Goal: Task Accomplishment & Management: Complete application form

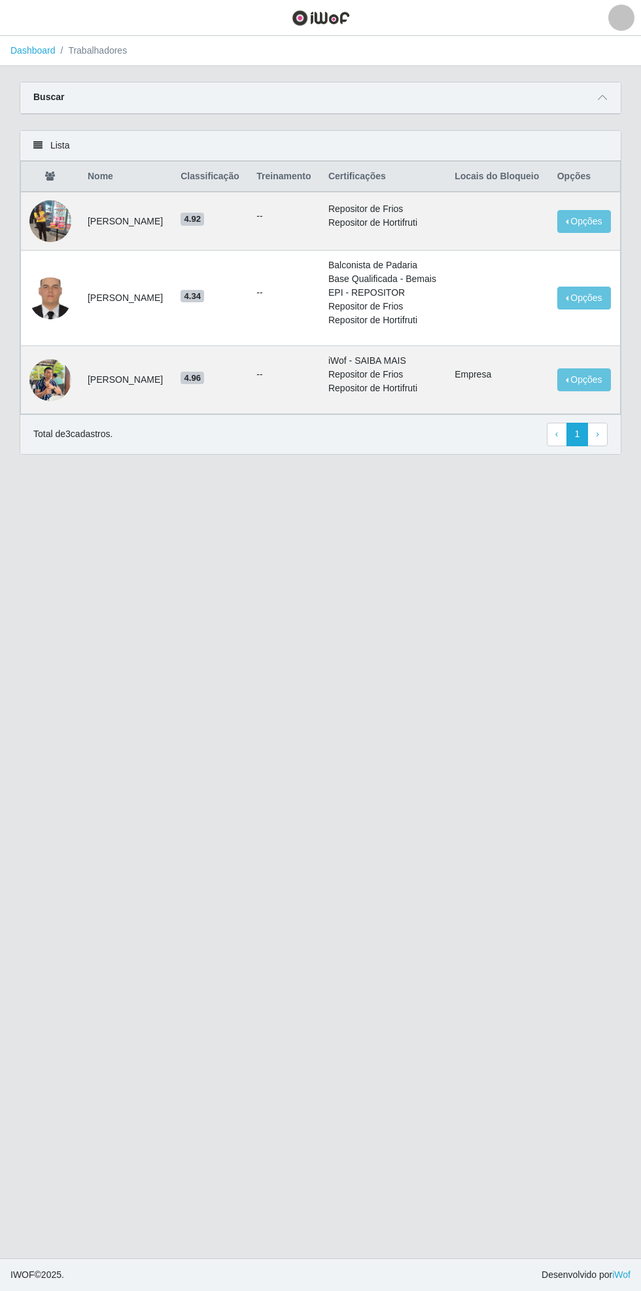
click at [603, 97] on icon at bounding box center [602, 97] width 9 height 9
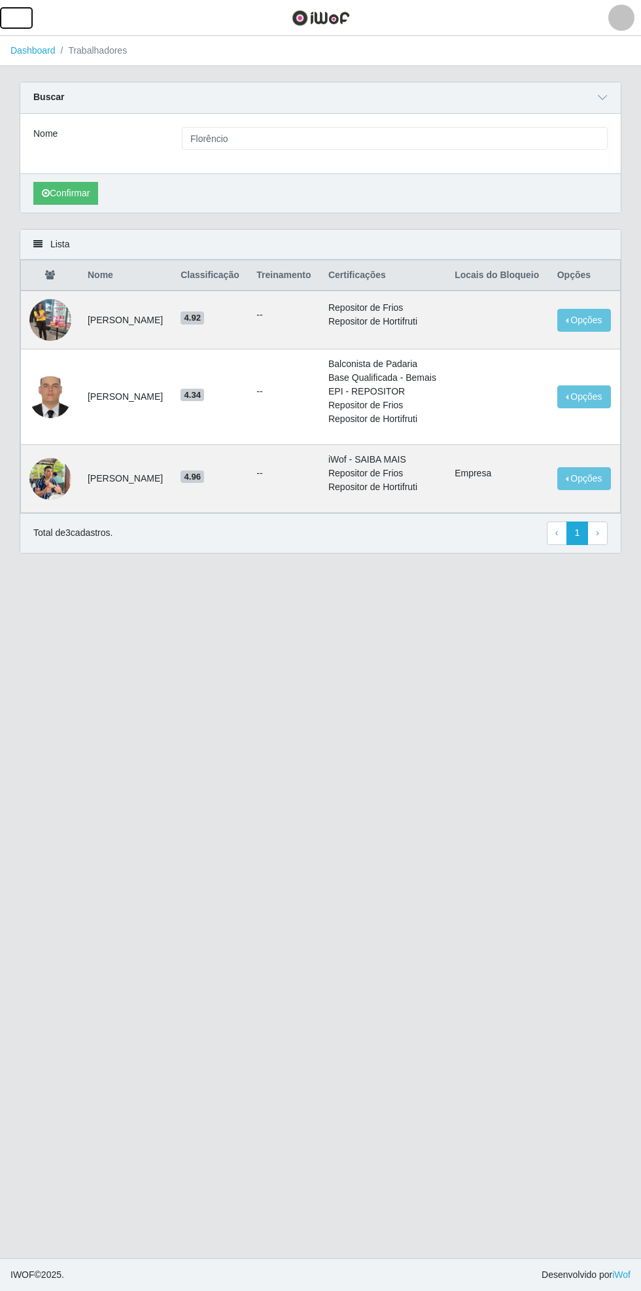
click at [20, 12] on span "button" at bounding box center [16, 17] width 17 height 15
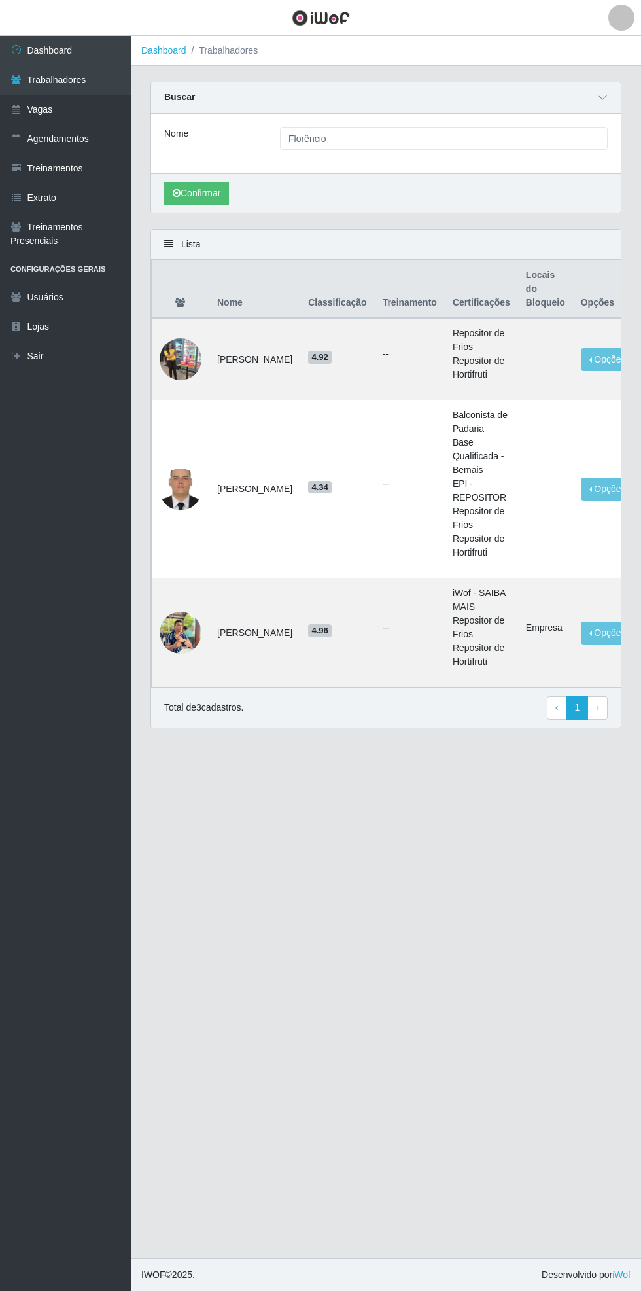
click at [105, 109] on link "Vagas" at bounding box center [65, 109] width 131 height 29
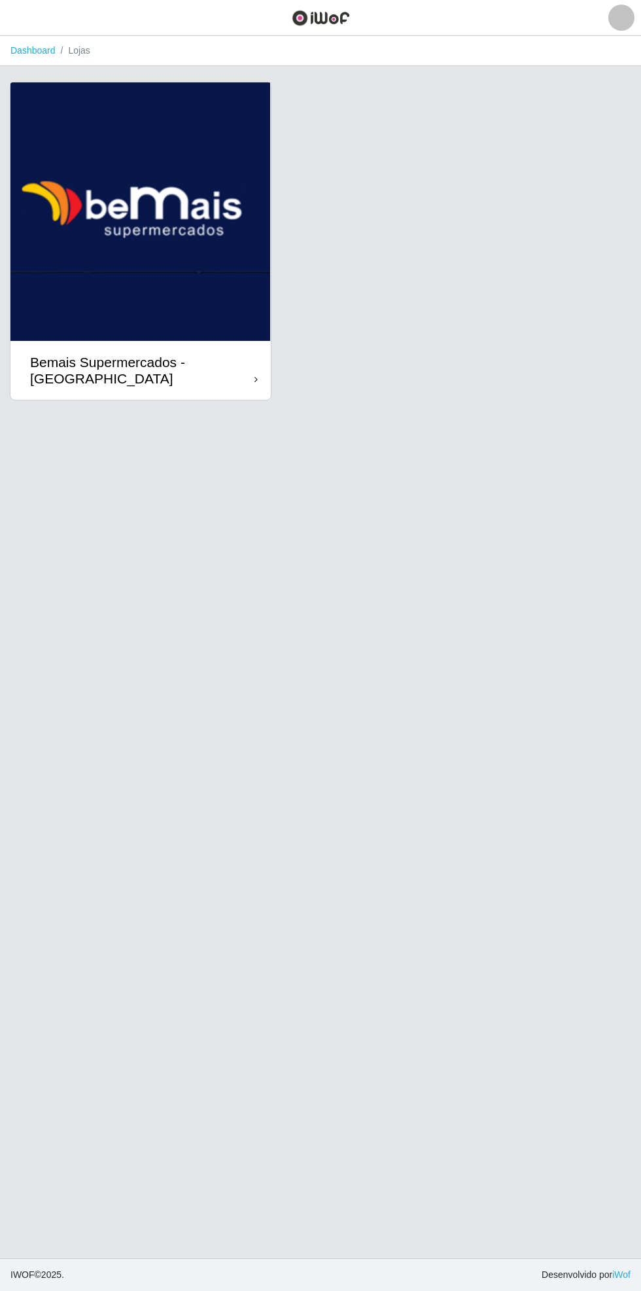
click at [256, 380] on icon at bounding box center [256, 379] width 3 height 9
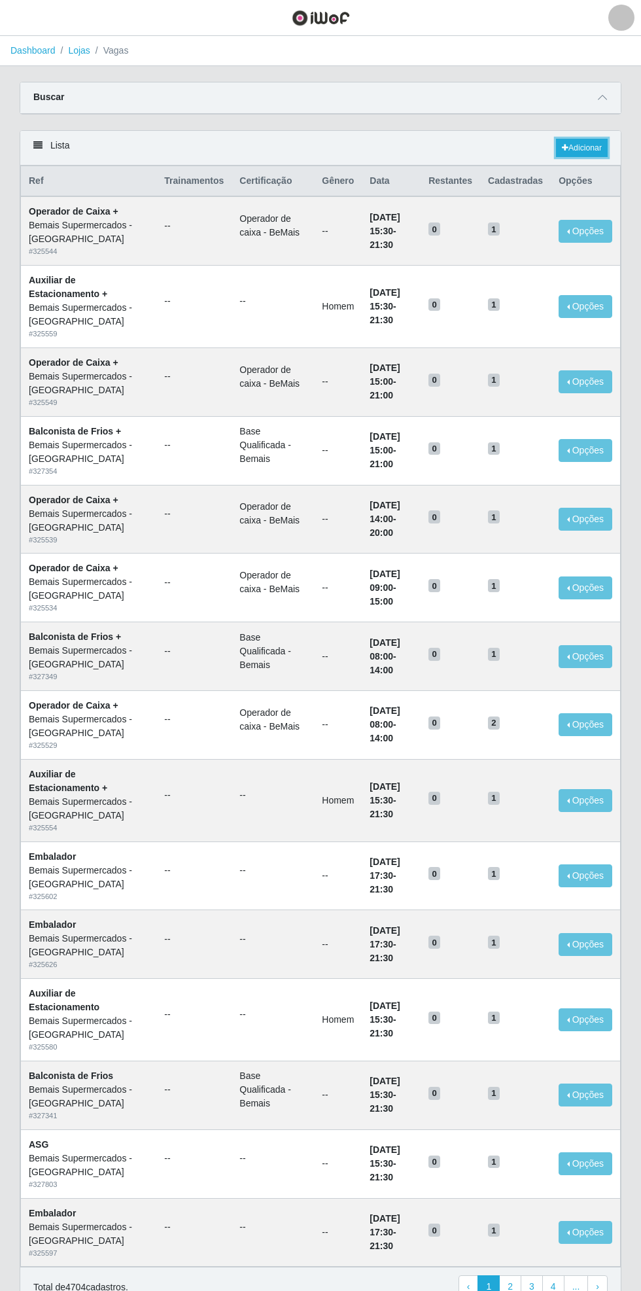
click at [589, 143] on link "Adicionar" at bounding box center [582, 148] width 52 height 18
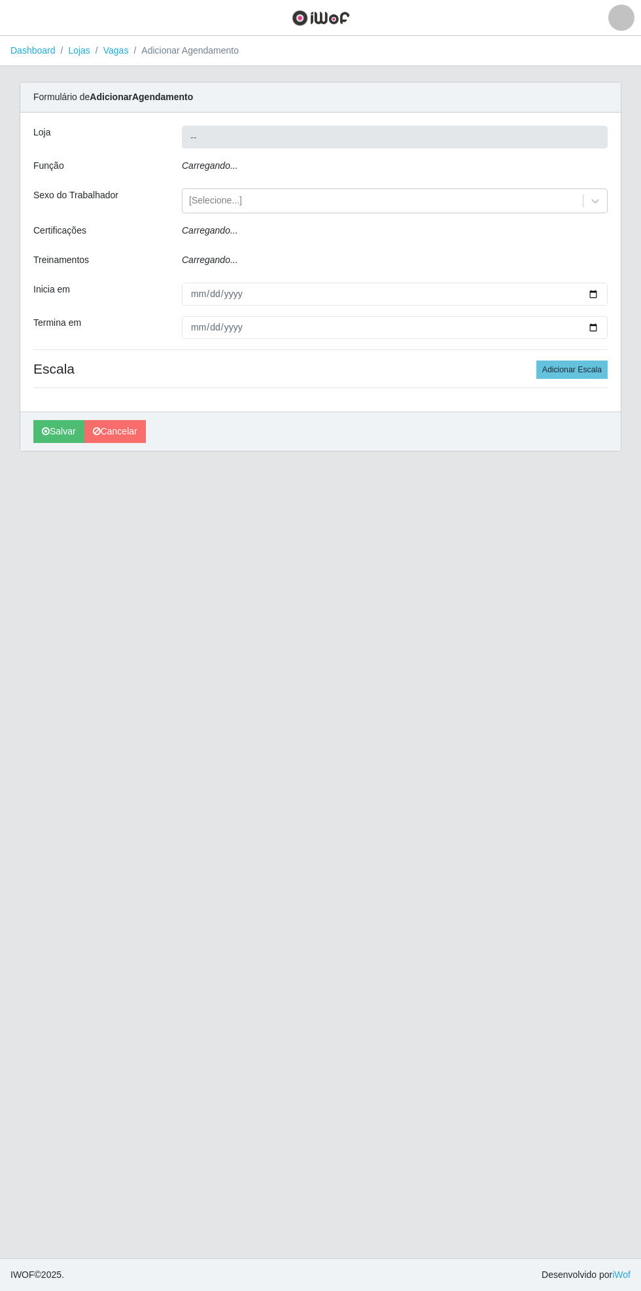
type input "Bemais Supermercados - [GEOGRAPHIC_DATA]"
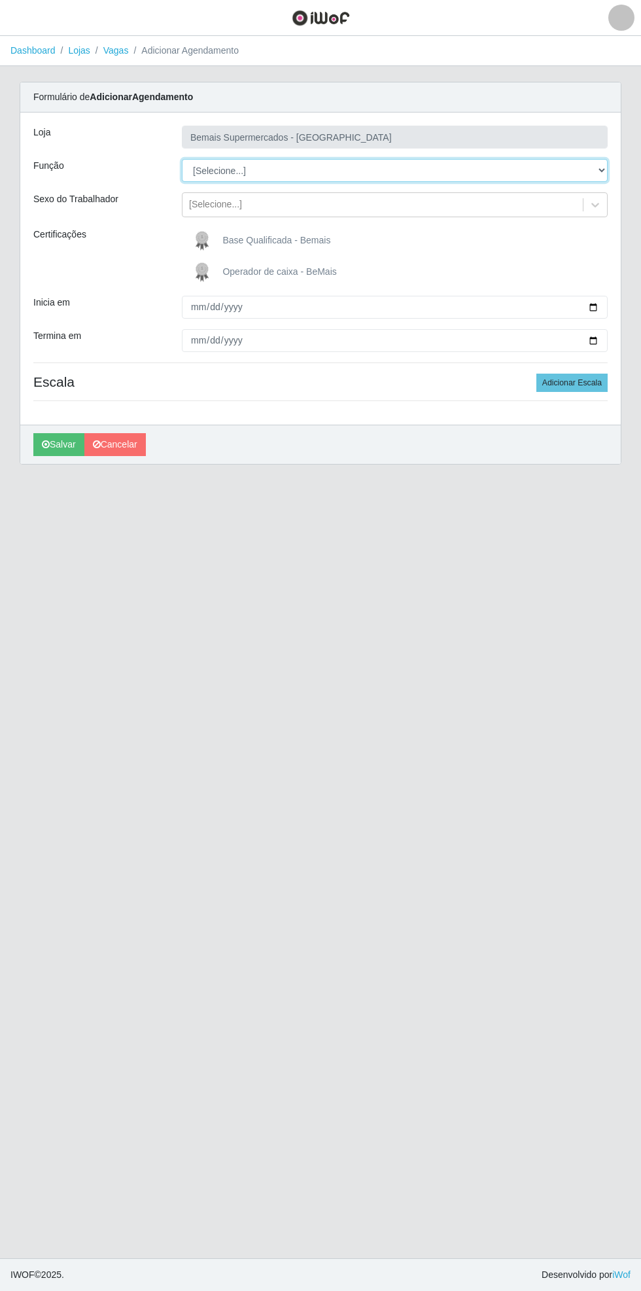
click at [599, 159] on select "[Selecione...] ASG ASG + ASG ++ Auxiliar de Estacionamento Auxiliar de Estacion…" at bounding box center [395, 170] width 426 height 23
select select "72"
click at [182, 159] on select "[Selecione...] ASG ASG + ASG ++ Auxiliar de Estacionamento Auxiliar de Estacion…" at bounding box center [395, 170] width 426 height 23
click at [16, 12] on span "button" at bounding box center [16, 17] width 17 height 15
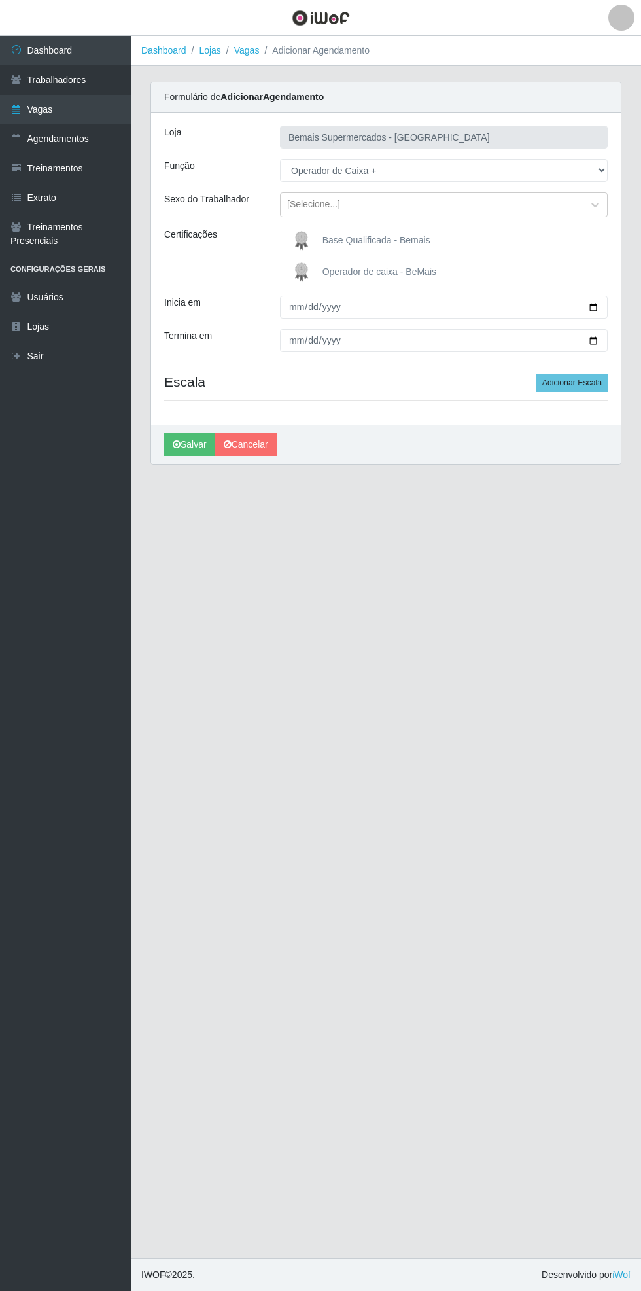
click at [97, 117] on link "Vagas" at bounding box center [65, 109] width 131 height 29
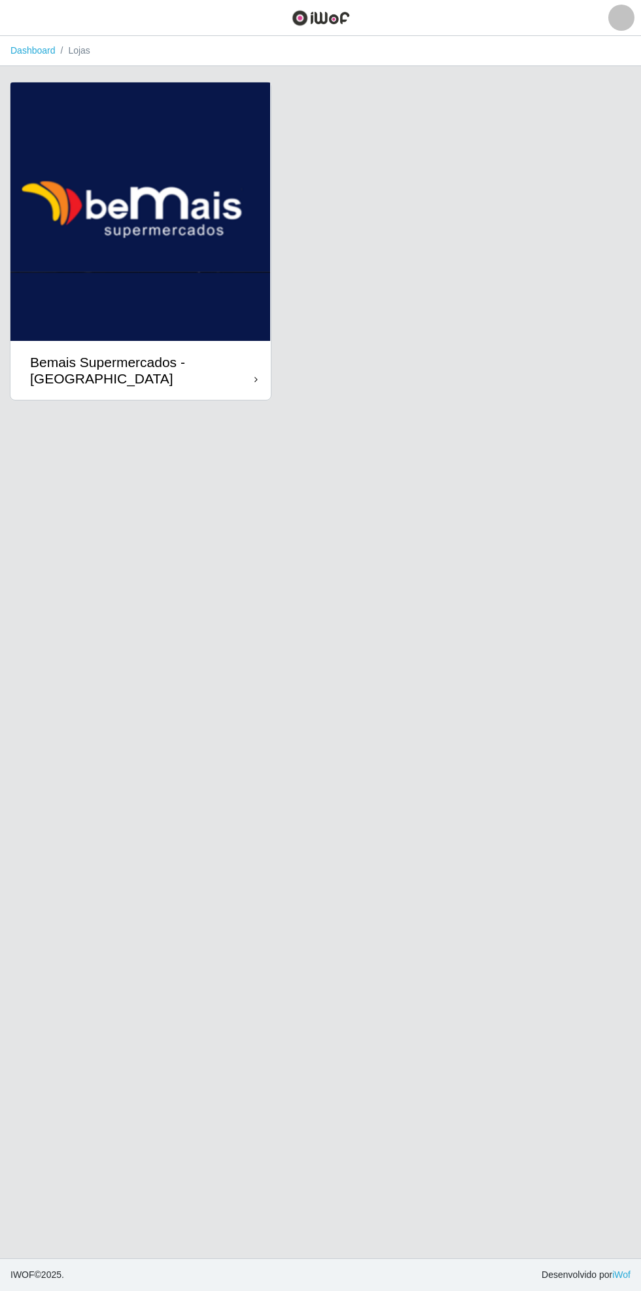
click at [240, 374] on div "Bemais Supermercados - [GEOGRAPHIC_DATA]" at bounding box center [142, 370] width 224 height 33
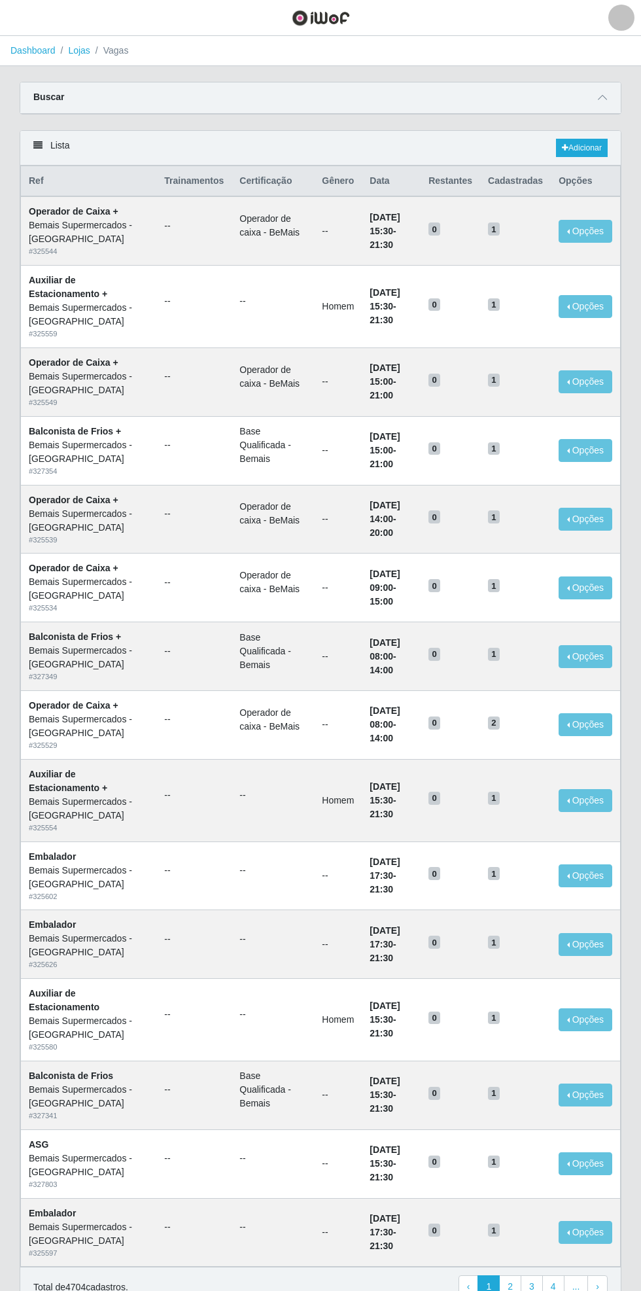
click at [625, 91] on div "Carregando... Buscar Início em Término em Função [Selecione...] ASG ASG + ASG +…" at bounding box center [321, 106] width 622 height 48
click at [607, 97] on icon at bounding box center [602, 97] width 9 height 9
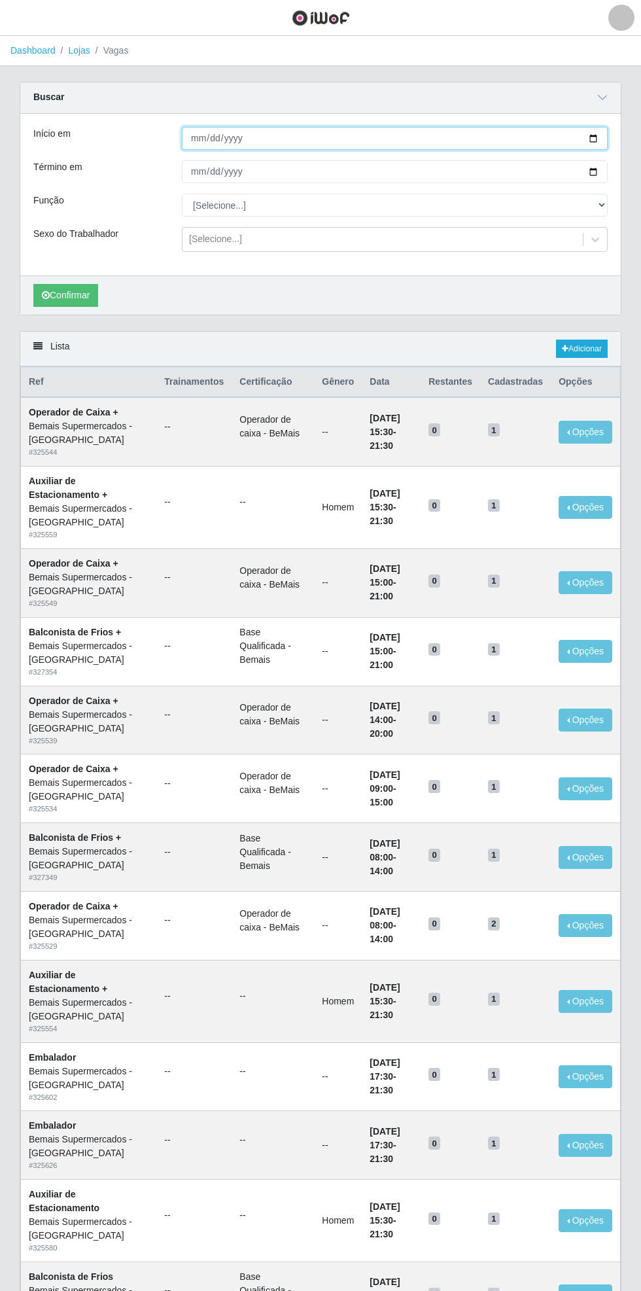
click at [605, 137] on input "Início em" at bounding box center [395, 138] width 426 height 23
type input "[DATE]"
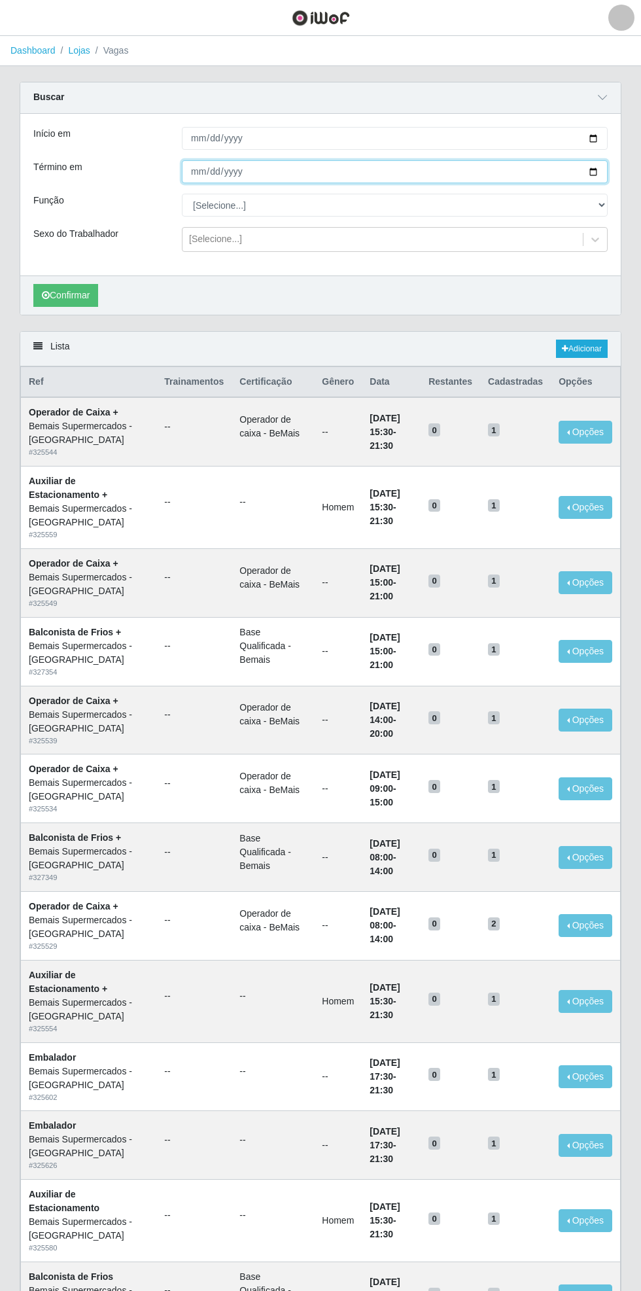
click at [603, 171] on input "Término em" at bounding box center [395, 171] width 426 height 23
type input "[DATE]"
click at [606, 204] on select "[Selecione...] ASG ASG + ASG ++ Auxiliar de Estacionamento Auxiliar de Estacion…" at bounding box center [395, 205] width 426 height 23
click at [182, 194] on select "[Selecione...] ASG ASG + ASG ++ Auxiliar de Estacionamento Auxiliar de Estacion…" at bounding box center [395, 205] width 426 height 23
click at [75, 294] on button "Confirmar" at bounding box center [65, 295] width 65 height 23
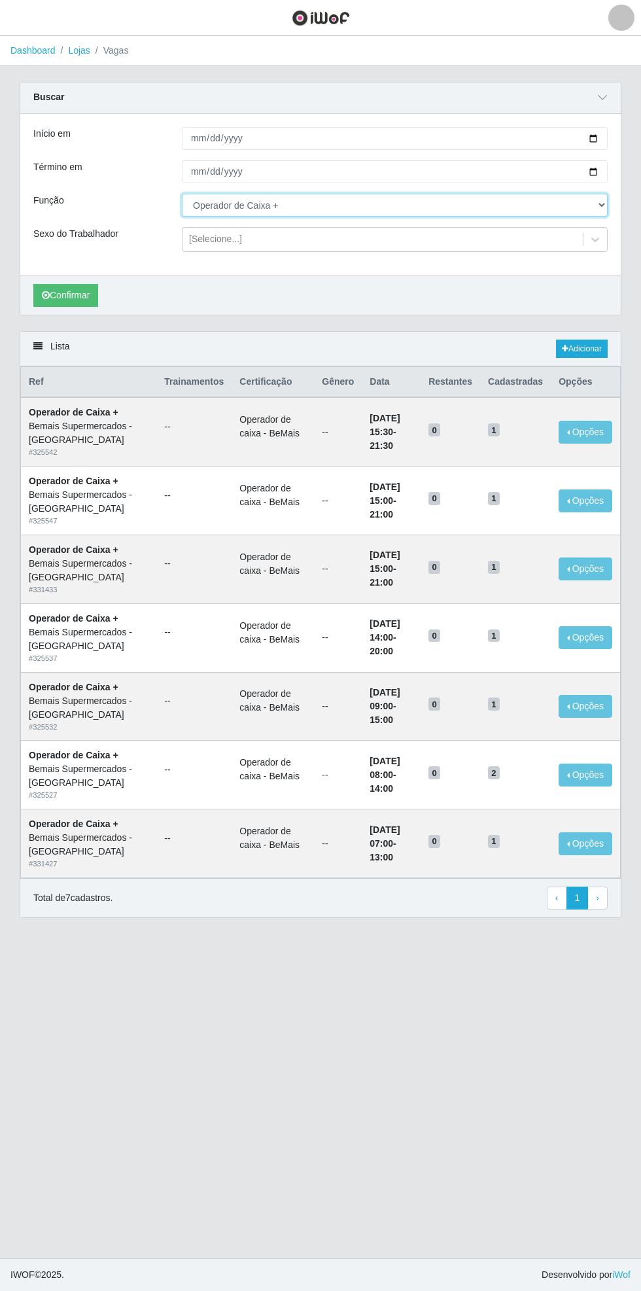
click at [603, 204] on select "[Selecione...] ASG ASG + ASG ++ Auxiliar de Estacionamento Auxiliar de Estacion…" at bounding box center [395, 205] width 426 height 23
select select "70"
click at [182, 194] on select "[Selecione...] ASG ASG + ASG ++ Auxiliar de Estacionamento Auxiliar de Estacion…" at bounding box center [395, 205] width 426 height 23
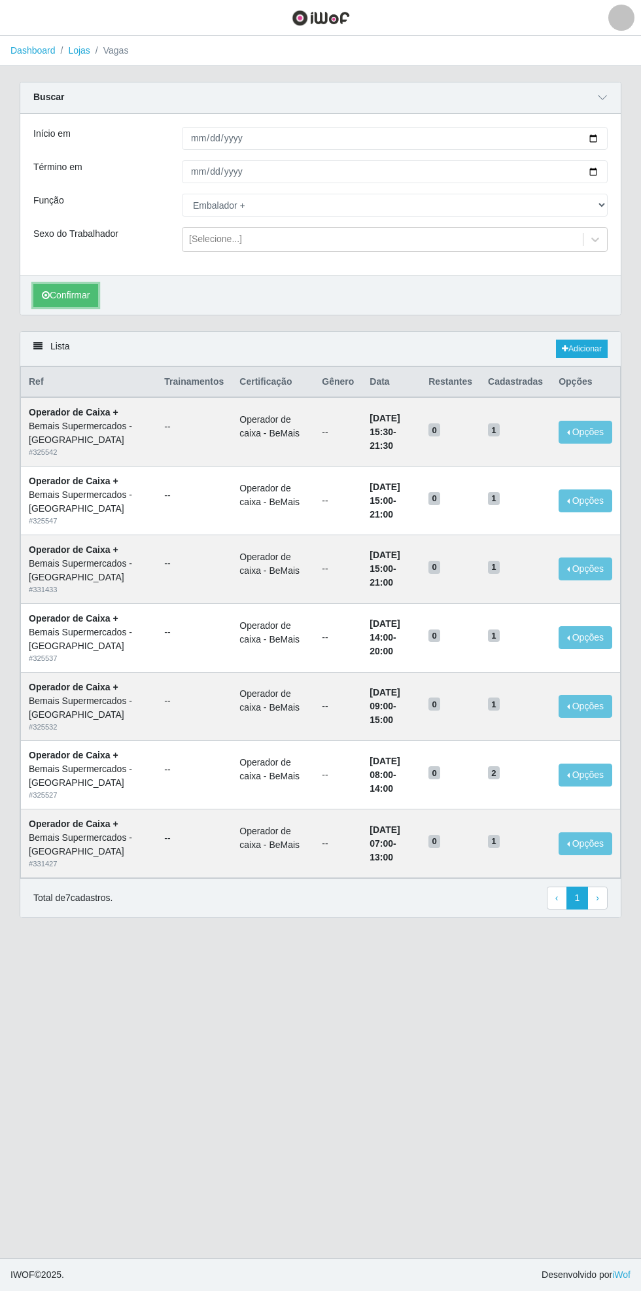
click at [75, 292] on button "Confirmar" at bounding box center [65, 295] width 65 height 23
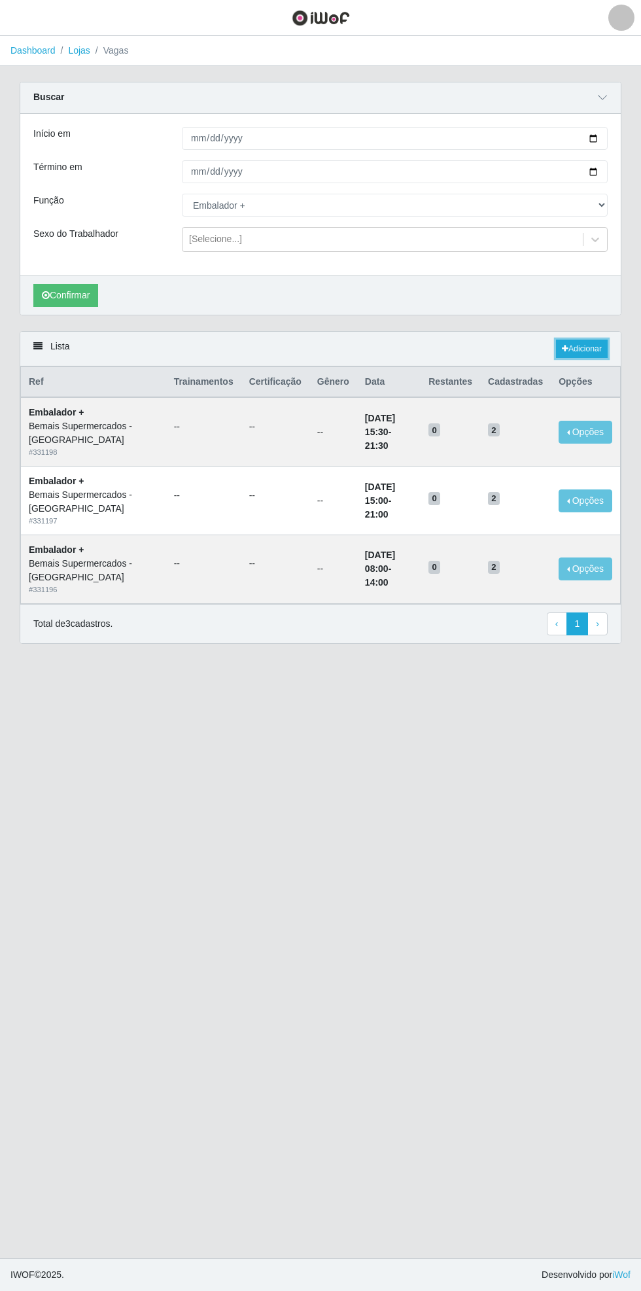
click at [586, 347] on link "Adicionar" at bounding box center [582, 349] width 52 height 18
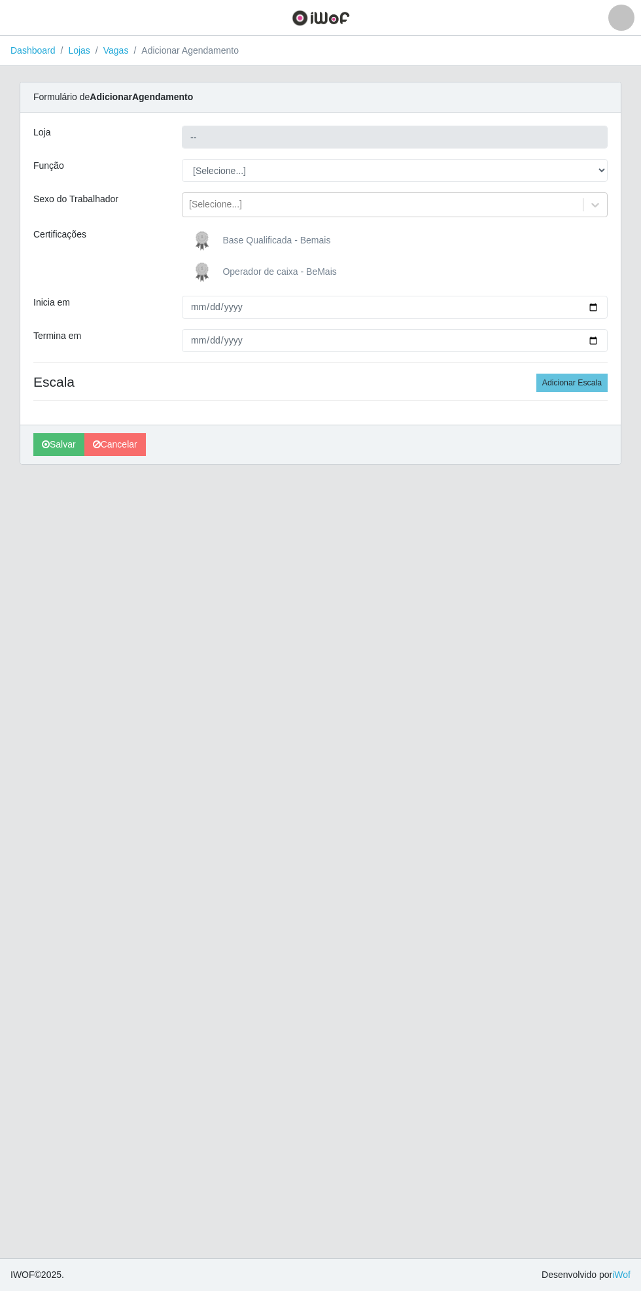
type input "Bemais Supermercados - [GEOGRAPHIC_DATA]"
click at [600, 168] on select "[Selecione...] ASG ASG + ASG ++ Auxiliar de Estacionamento Auxiliar de Estacion…" at bounding box center [395, 170] width 426 height 23
select select "70"
click at [182, 159] on select "[Selecione...] ASG ASG + ASG ++ Auxiliar de Estacionamento Auxiliar de Estacion…" at bounding box center [395, 170] width 426 height 23
click at [623, 296] on div "Carregando... Formulário de Adicionar Agendamento Loja Bemais Supermercados - C…" at bounding box center [321, 281] width 622 height 399
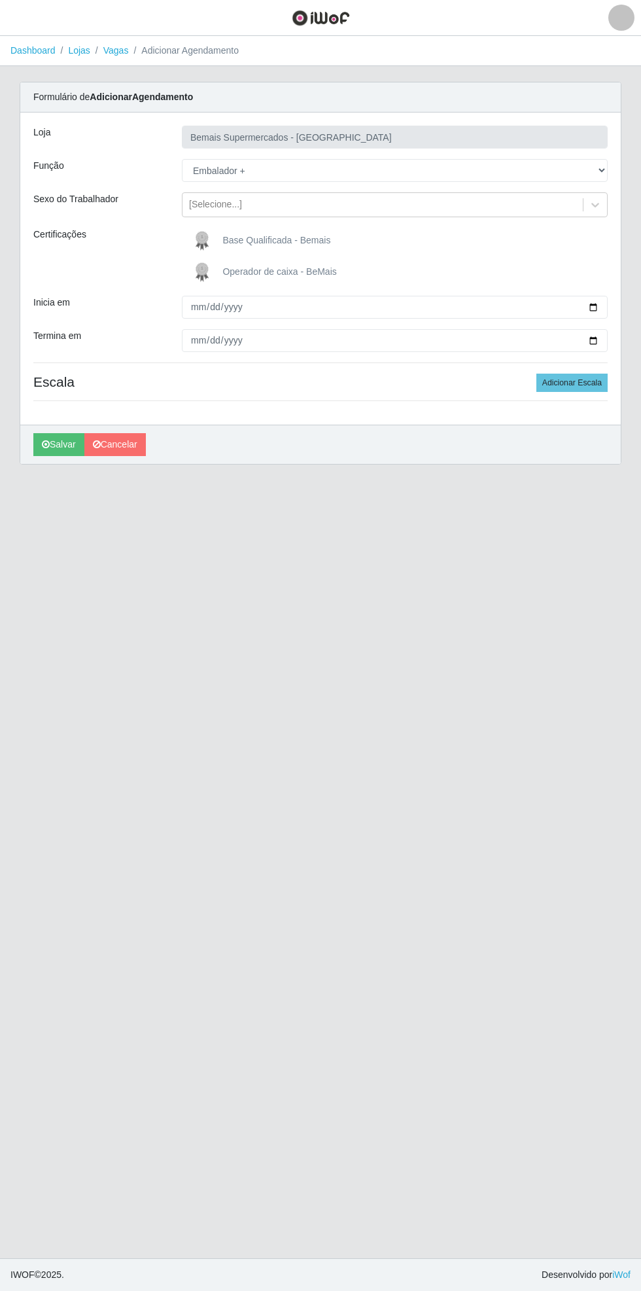
click at [622, 305] on div "Carregando... Formulário de Adicionar Agendamento Loja Bemais Supermercados - C…" at bounding box center [321, 281] width 622 height 399
click at [601, 313] on input "Inicia em" at bounding box center [395, 307] width 426 height 23
type input "[DATE]"
click at [601, 340] on input "Termina em" at bounding box center [395, 340] width 426 height 23
type input "[DATE]"
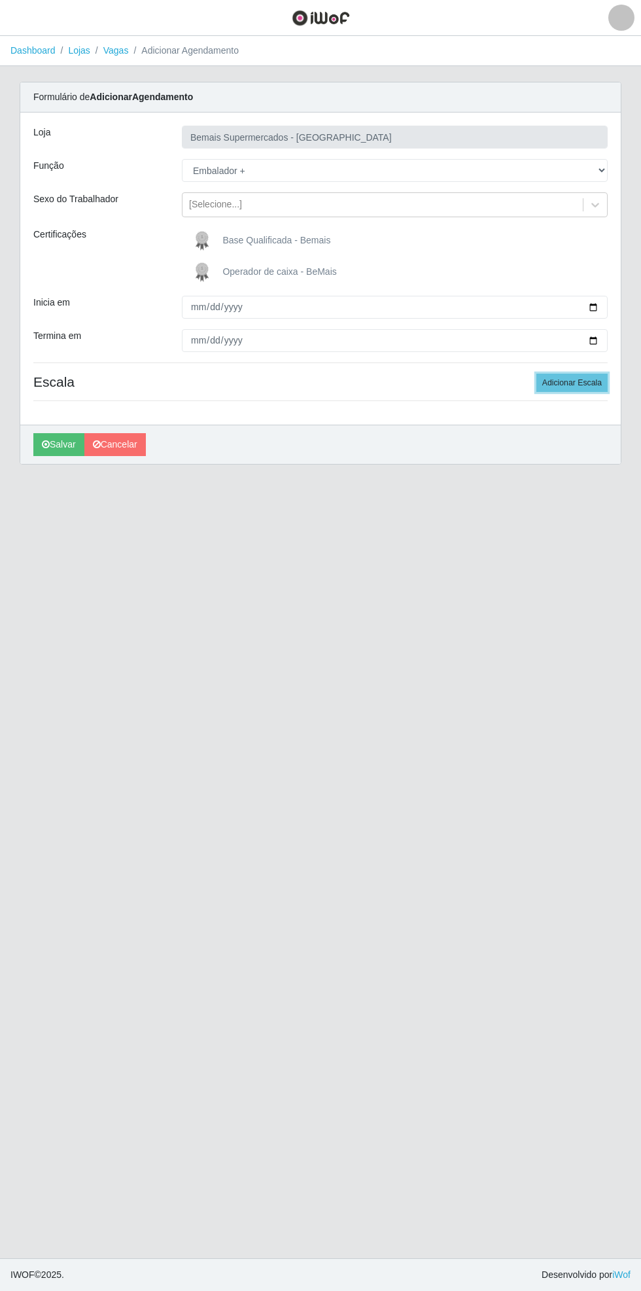
click at [592, 385] on button "Adicionar Escala" at bounding box center [572, 383] width 71 height 18
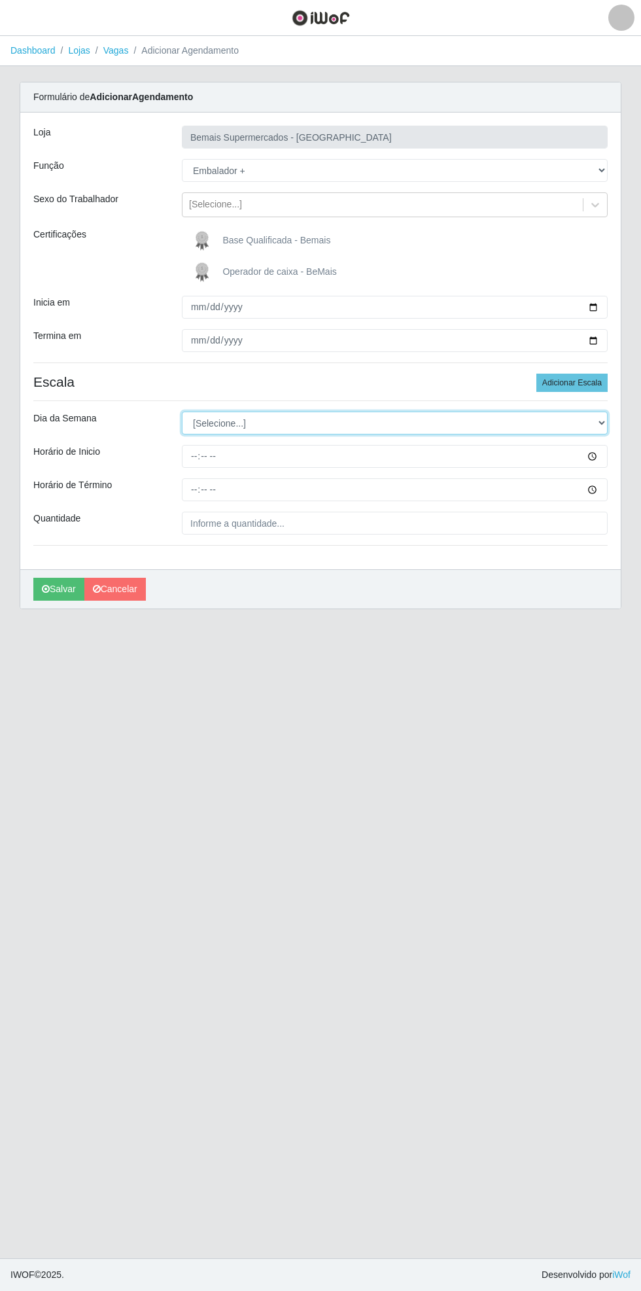
click at [602, 422] on select "[Selecione...] Segunda Terça Quarta Quinta Sexta Sábado Domingo" at bounding box center [395, 423] width 426 height 23
select select "0"
click at [182, 412] on select "[Selecione...] Segunda Terça Quarta Quinta Sexta Sábado Domingo" at bounding box center [395, 423] width 426 height 23
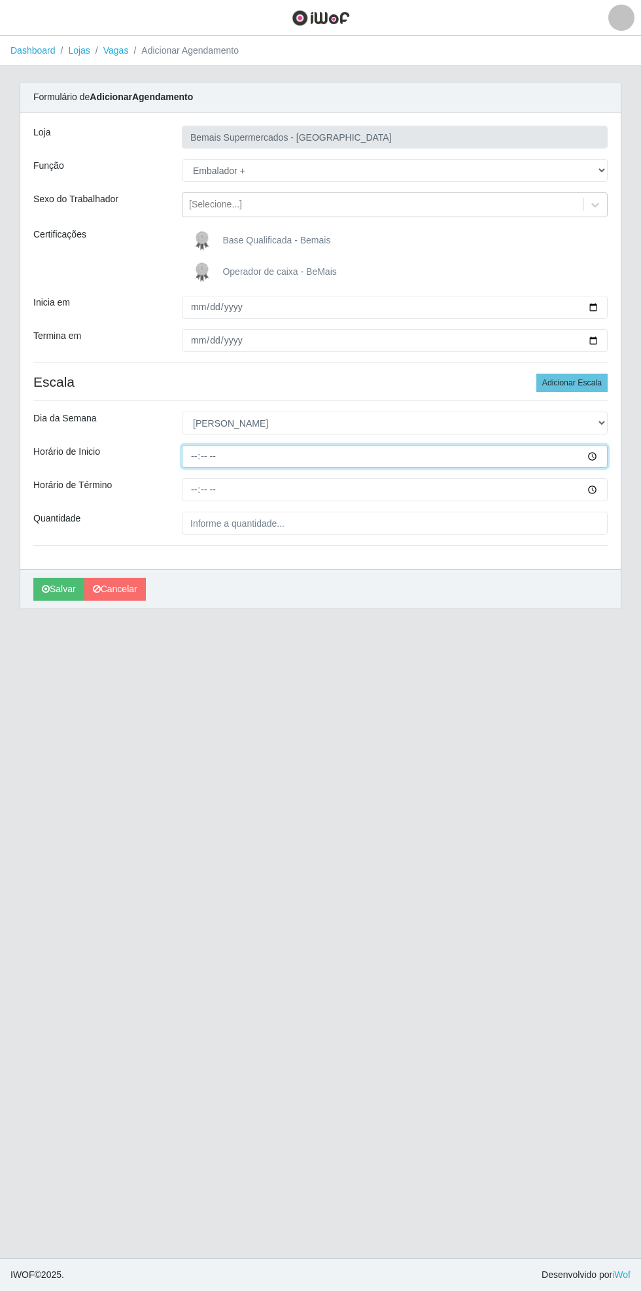
click at [605, 454] on input "Horário de Inicio" at bounding box center [395, 456] width 426 height 23
type input "08:00"
click at [603, 489] on input "Horário de Término" at bounding box center [395, 489] width 426 height 23
type input "14:00"
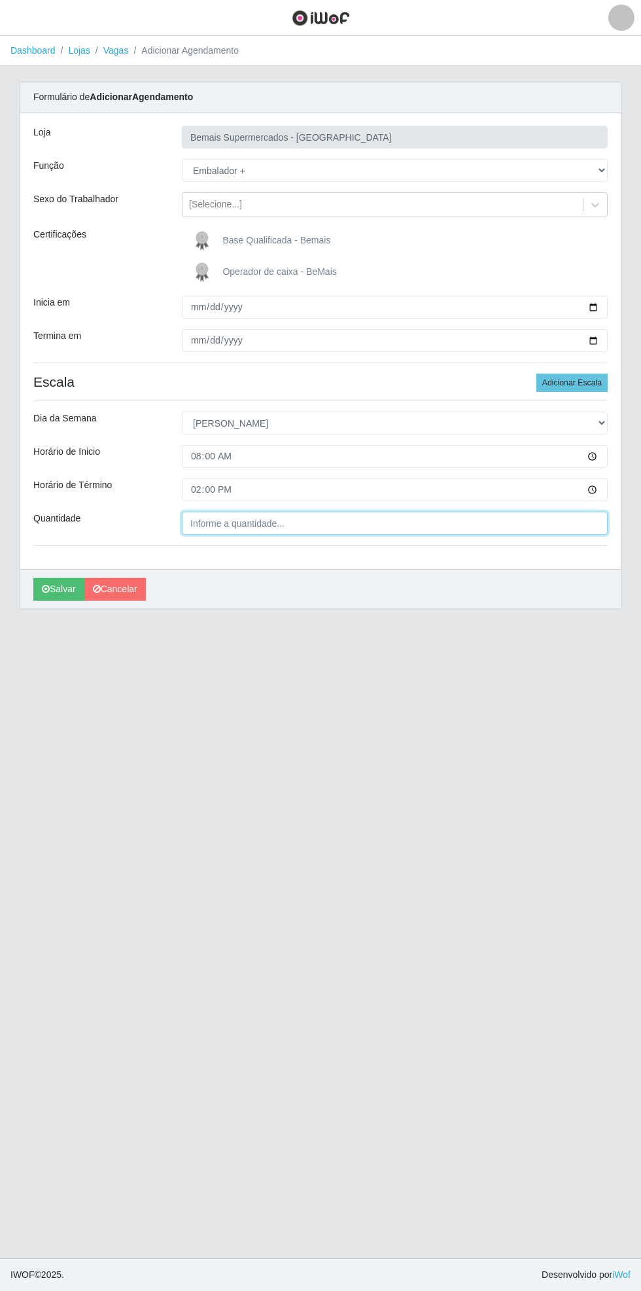
click at [280, 524] on input "Quantidade" at bounding box center [395, 523] width 426 height 23
type input "___"
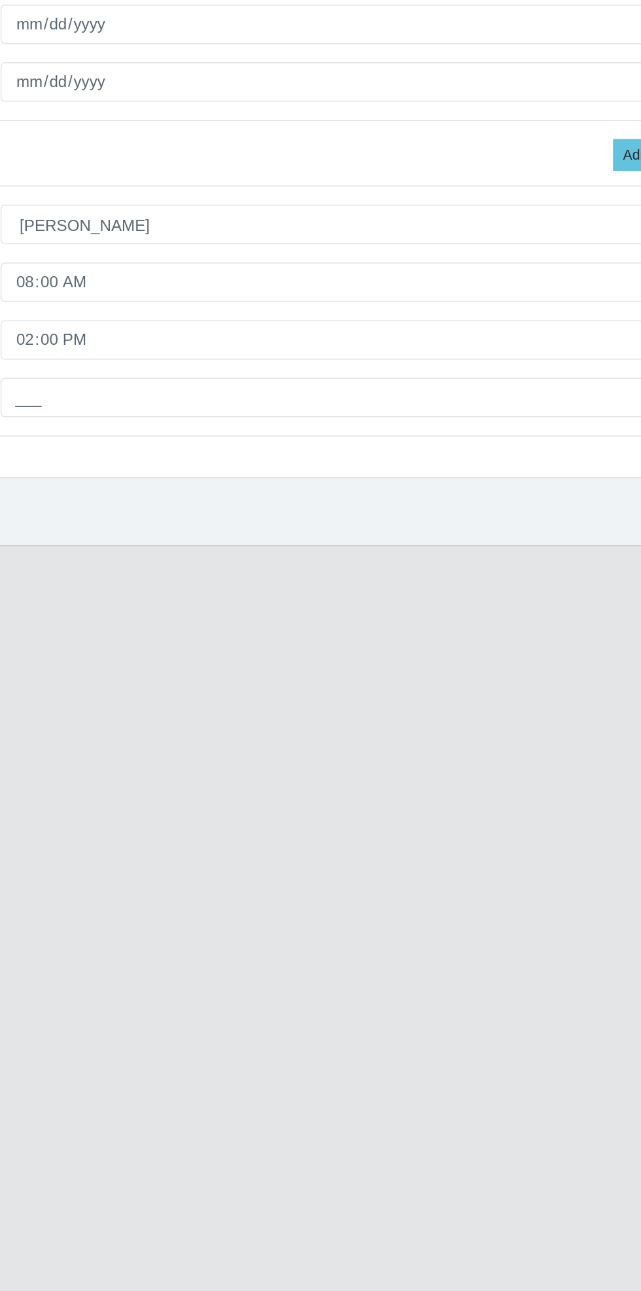
click at [204, 774] on main "Dashboard Lojas Vagas Adicionar Agendamento Carregando... Formulário de Adicion…" at bounding box center [320, 647] width 641 height 1222
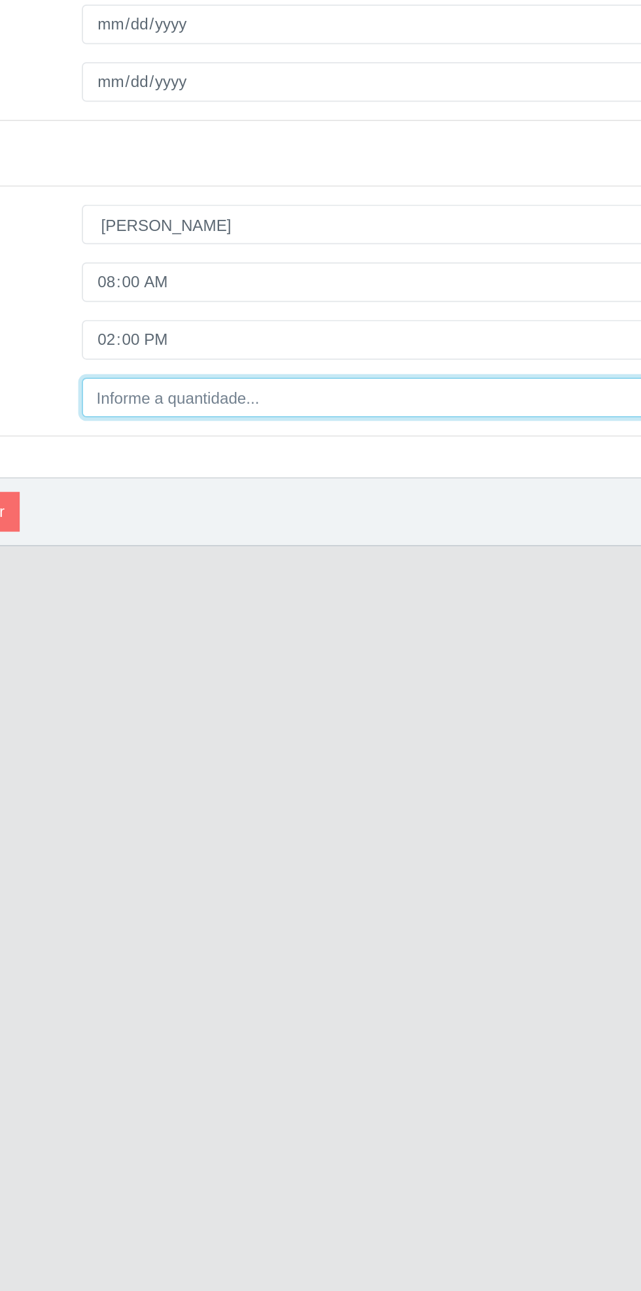
click at [252, 520] on input "Quantidade" at bounding box center [395, 523] width 426 height 23
type input "1__"
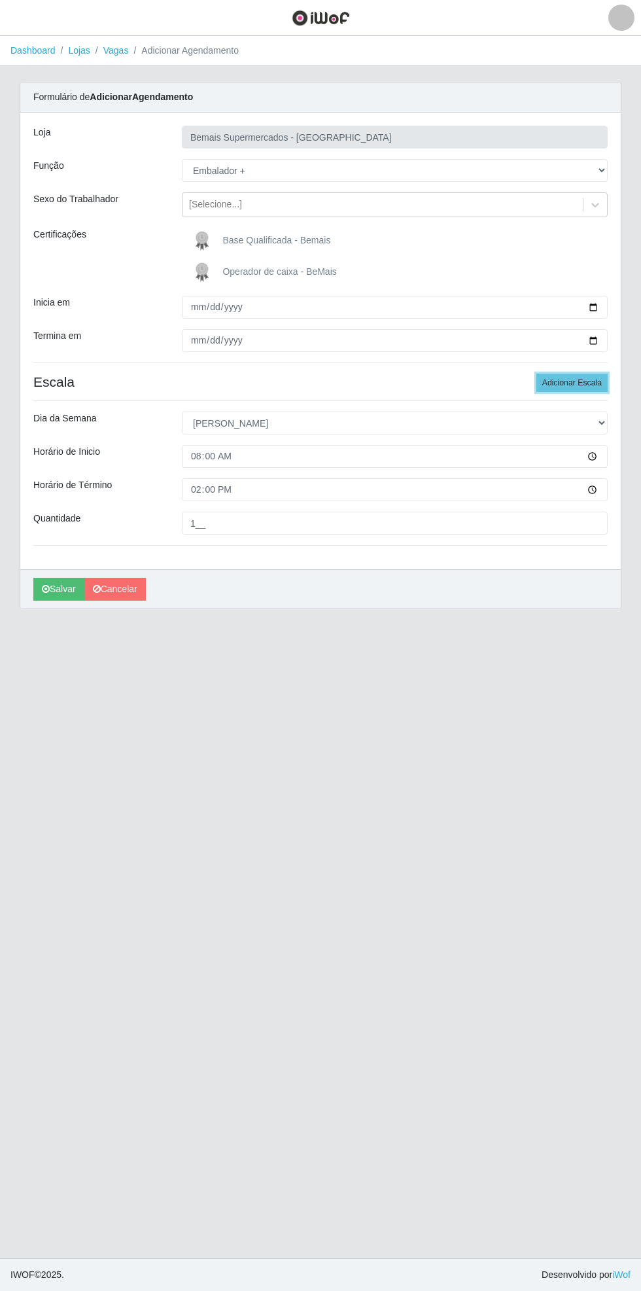
click at [585, 382] on button "Adicionar Escala" at bounding box center [572, 383] width 71 height 18
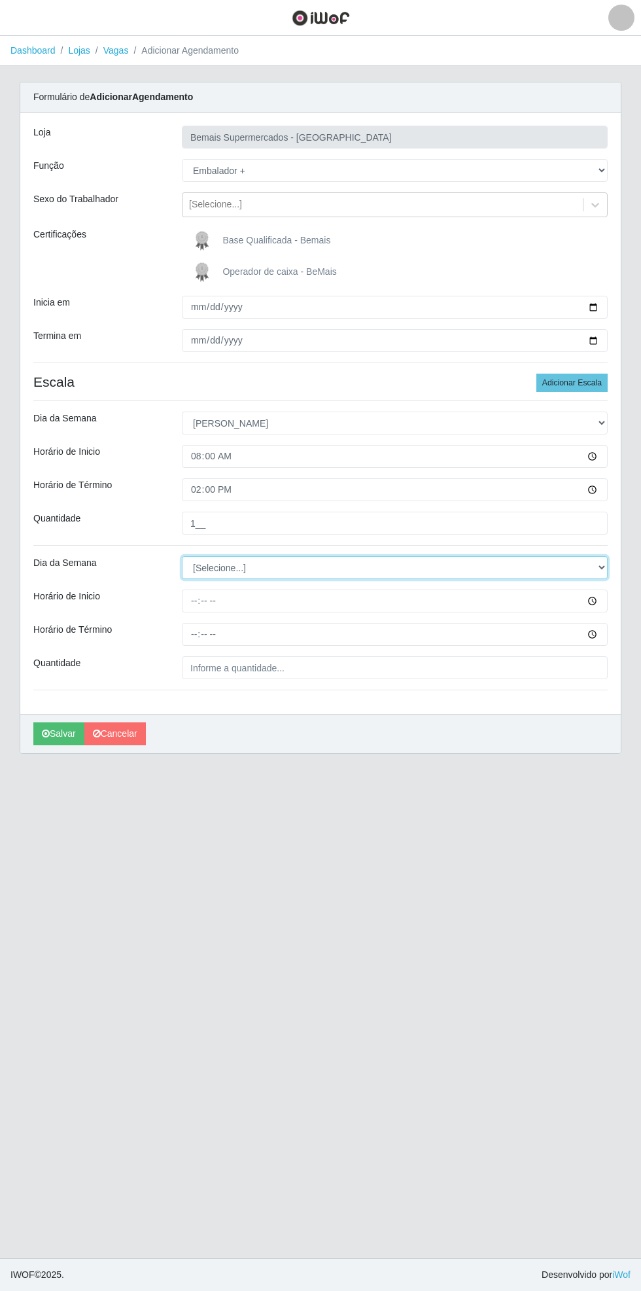
click at [603, 566] on select "[Selecione...] Segunda Terça Quarta Quinta Sexta Sábado Domingo" at bounding box center [395, 567] width 426 height 23
select select "0"
click at [182, 556] on select "[Selecione...] Segunda Terça Quarta Quinta Sexta Sábado Domingo" at bounding box center [395, 567] width 426 height 23
click at [624, 601] on div "Carregando... Formulário de Adicionar Agendamento Loja Bemais Supermercados - C…" at bounding box center [321, 426] width 622 height 688
click at [602, 600] on input "Horário de Inicio" at bounding box center [395, 601] width 426 height 23
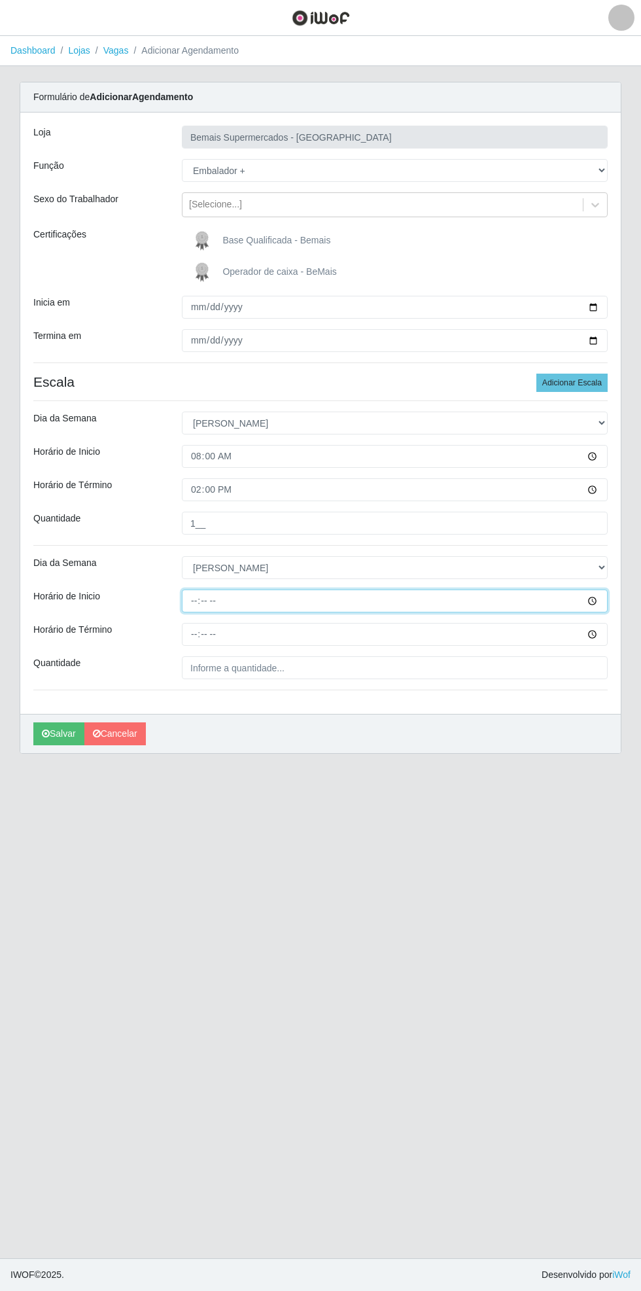
type input "14:00"
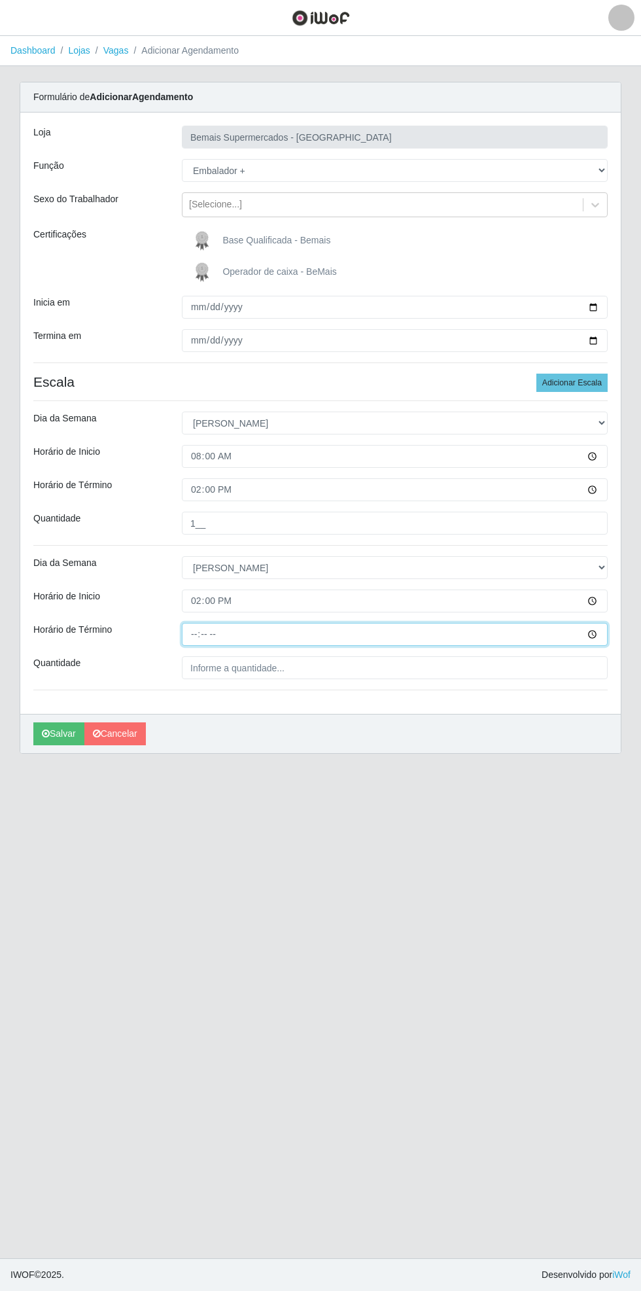
click at [262, 639] on input "Horário de Término" at bounding box center [395, 634] width 426 height 23
type input "20:00"
click at [279, 665] on input "Quantidade" at bounding box center [395, 667] width 426 height 23
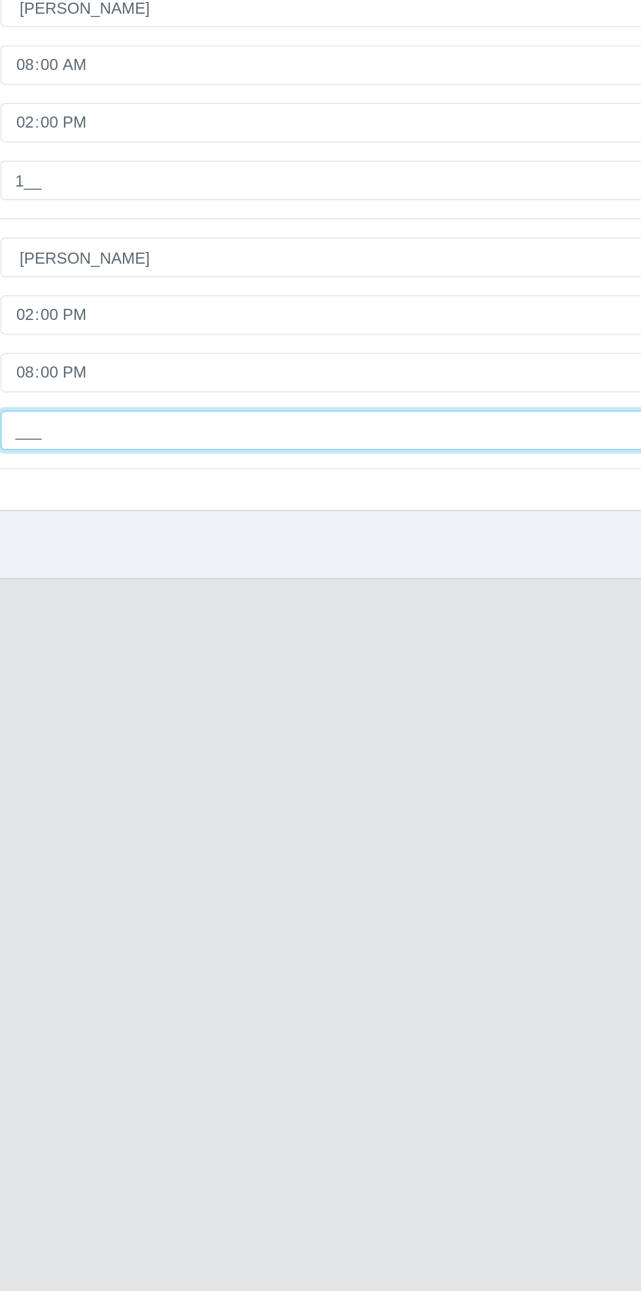
type input "1__"
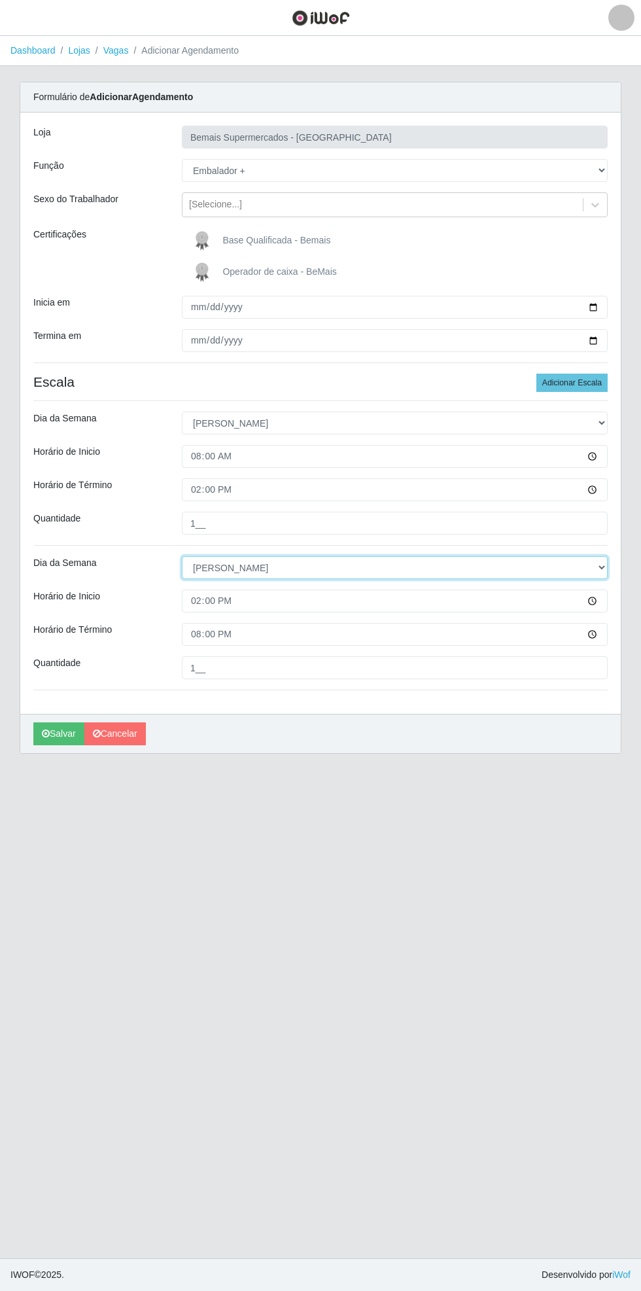
click at [325, 564] on select "[Selecione...] Segunda Terça Quarta Quinta Sexta Sábado Domingo" at bounding box center [395, 567] width 426 height 23
click at [182, 556] on select "[Selecione...] Segunda Terça Quarta Quinta Sexta Sábado Domingo" at bounding box center [395, 567] width 426 height 23
click at [27, 18] on button "button" at bounding box center [16, 18] width 33 height 22
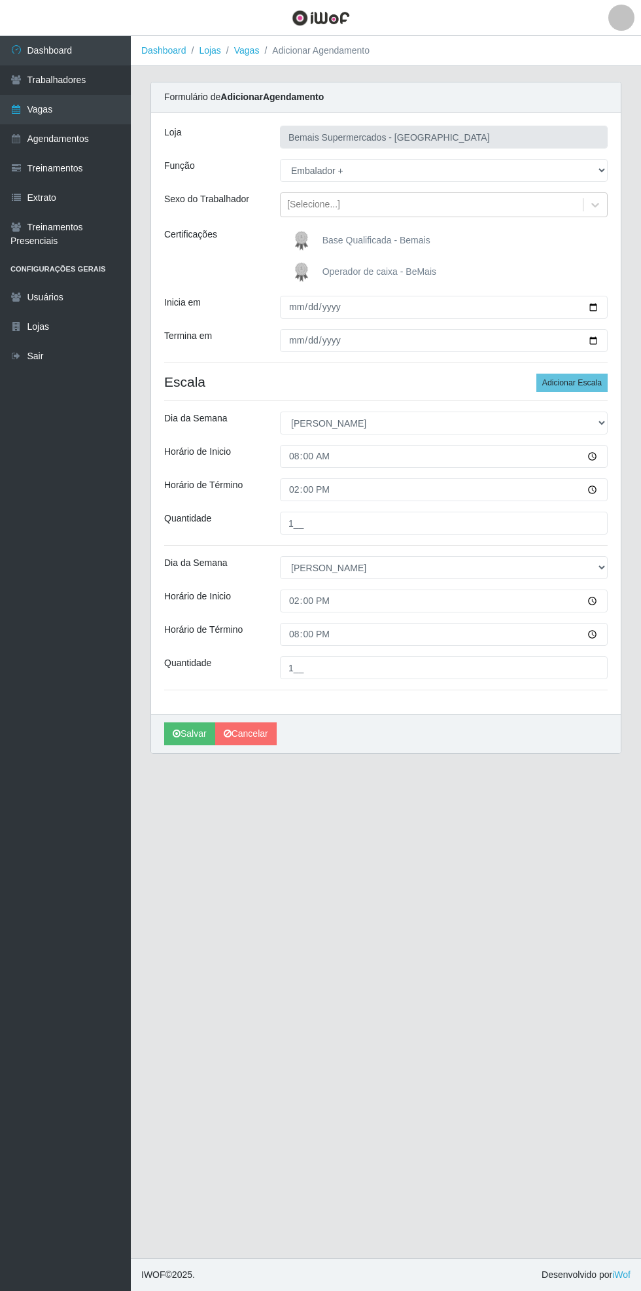
click at [107, 113] on link "Vagas" at bounding box center [65, 109] width 131 height 29
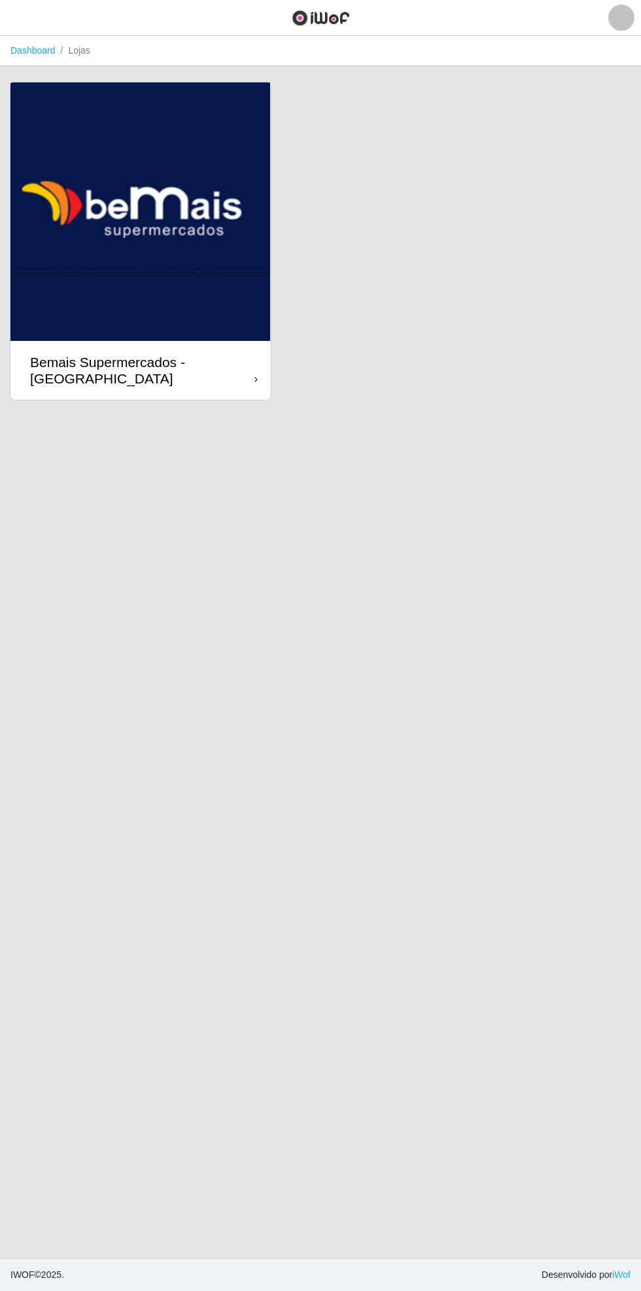
click at [245, 372] on div "Bemais Supermercados - [GEOGRAPHIC_DATA]" at bounding box center [142, 370] width 224 height 33
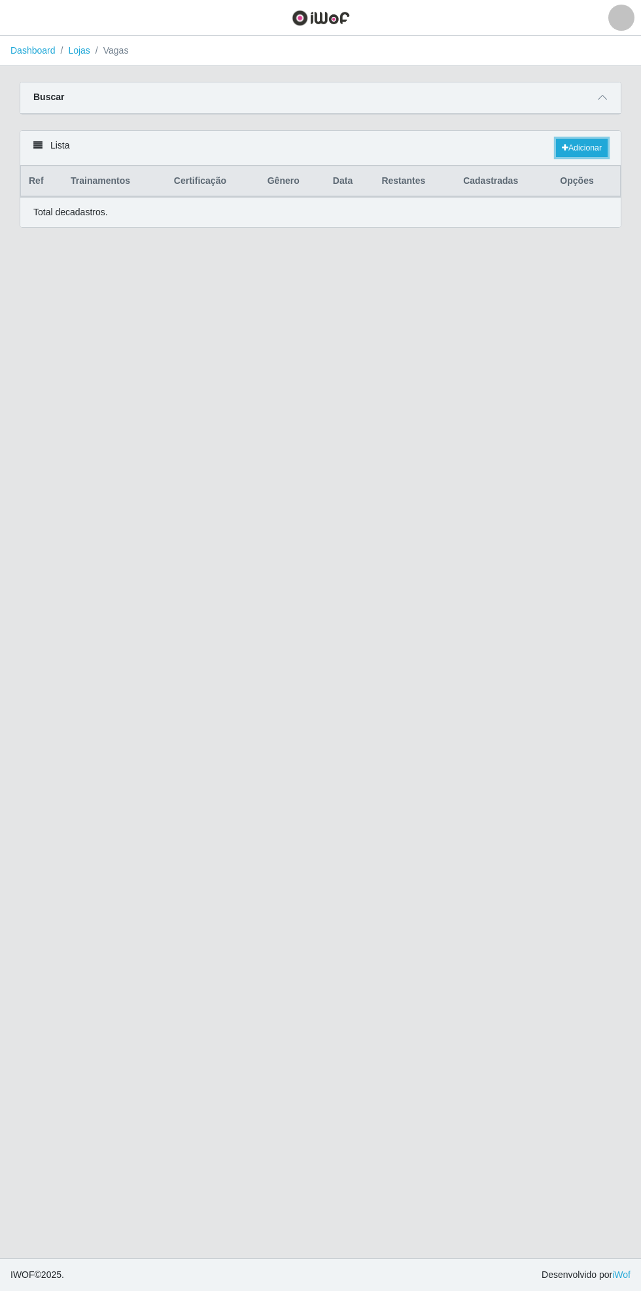
click at [593, 144] on link "Adicionar" at bounding box center [582, 148] width 52 height 18
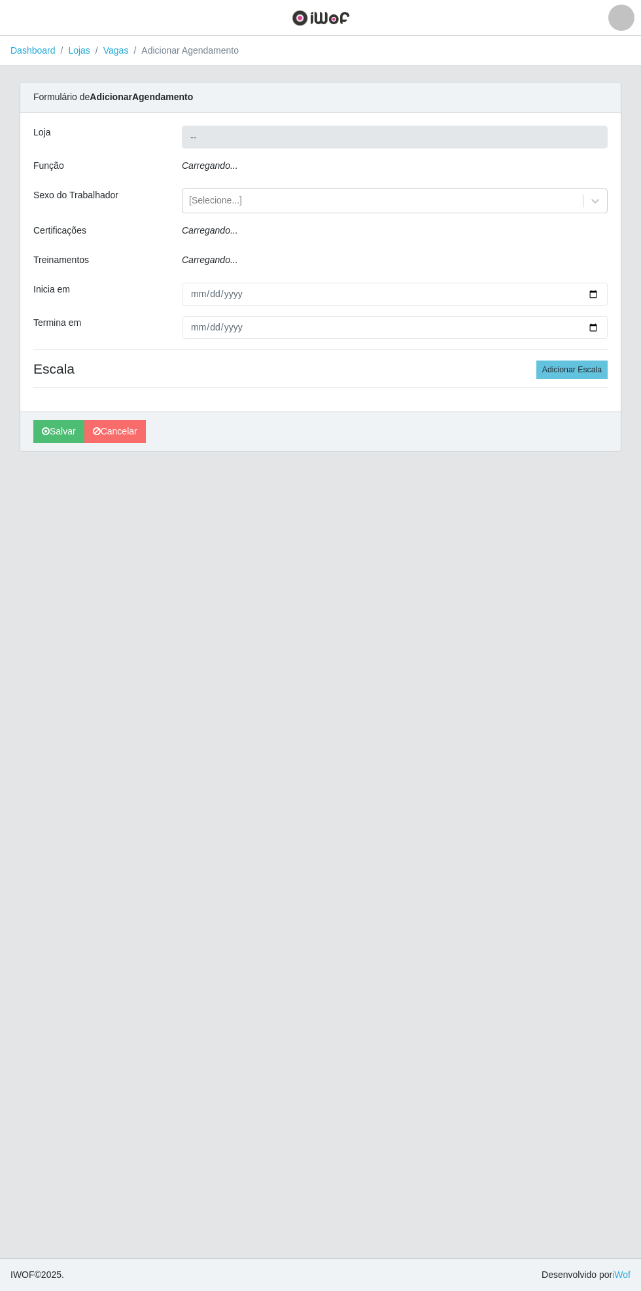
type input "Bemais Supermercados - [GEOGRAPHIC_DATA]"
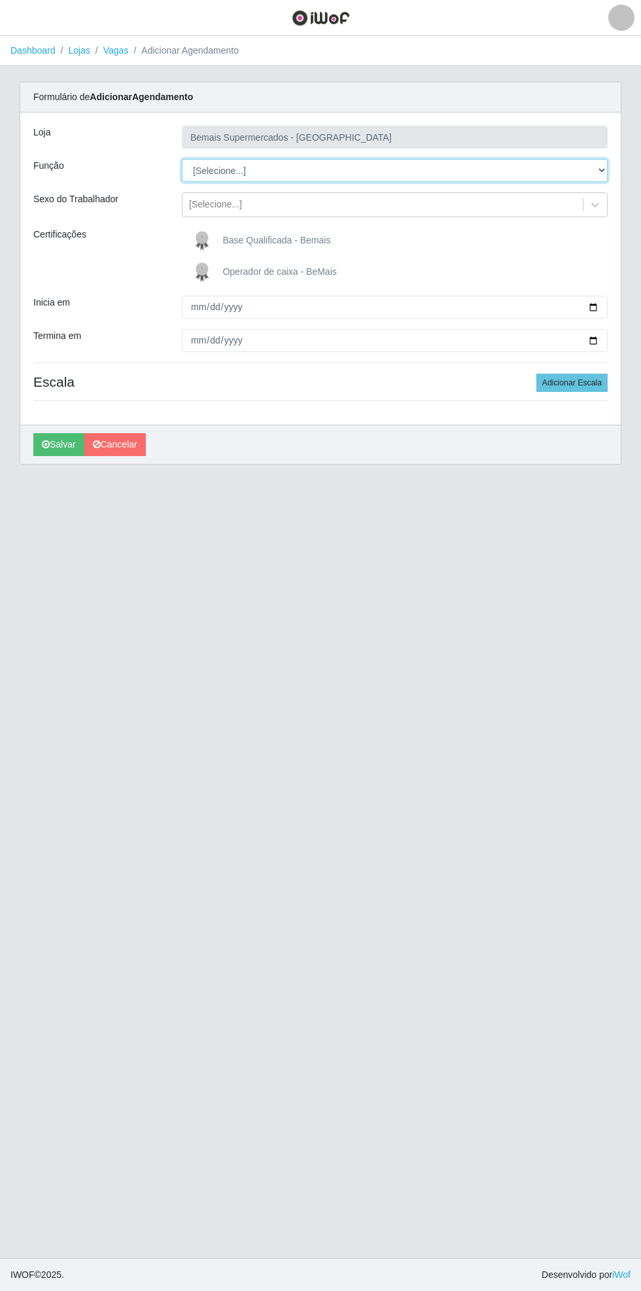
click at [605, 170] on select "[Selecione...] ASG ASG + ASG ++ Auxiliar de Estacionamento Auxiliar de Estacion…" at bounding box center [395, 170] width 426 height 23
select select "70"
click at [182, 159] on select "[Selecione...] ASG ASG + ASG ++ Auxiliar de Estacionamento Auxiliar de Estacion…" at bounding box center [395, 170] width 426 height 23
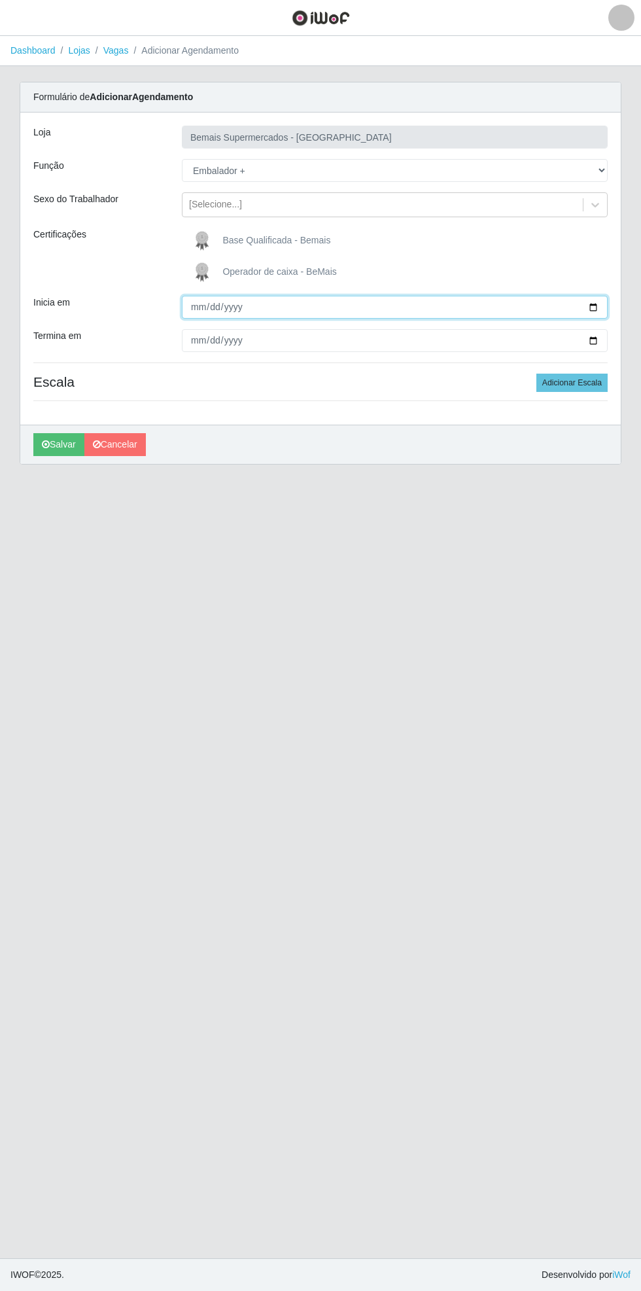
click at [603, 300] on input "Inicia em" at bounding box center [395, 307] width 426 height 23
type input "[DATE]"
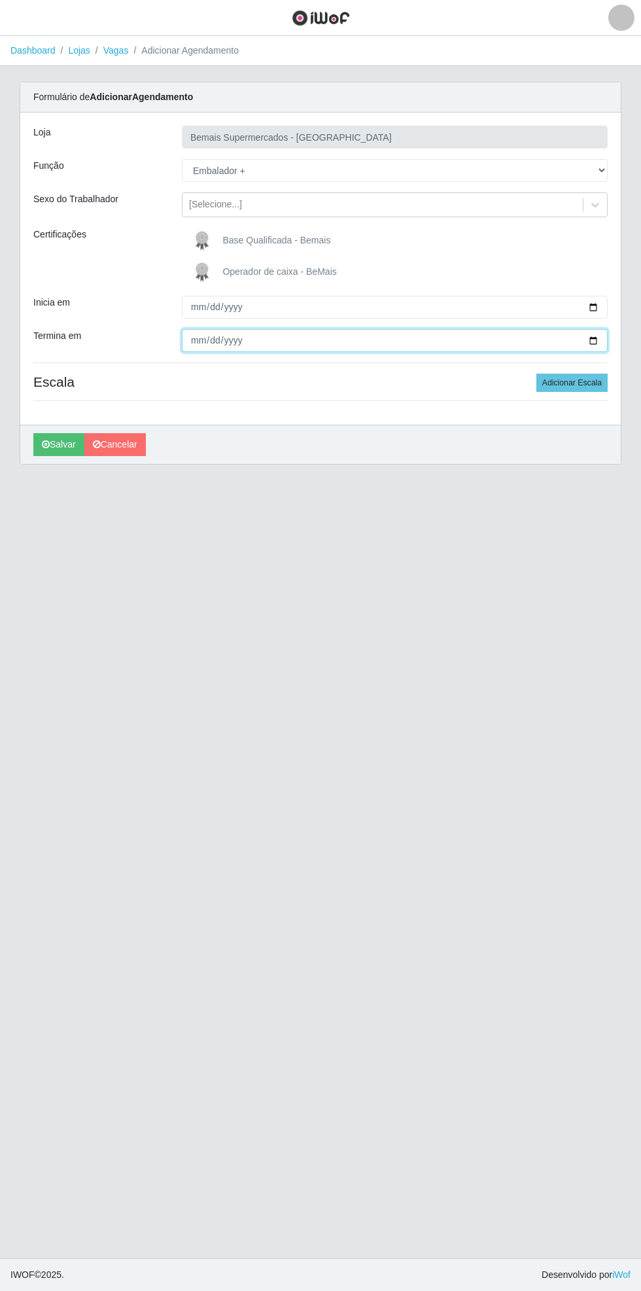
click at [601, 338] on input "Termina em" at bounding box center [395, 340] width 426 height 23
type input "[DATE]"
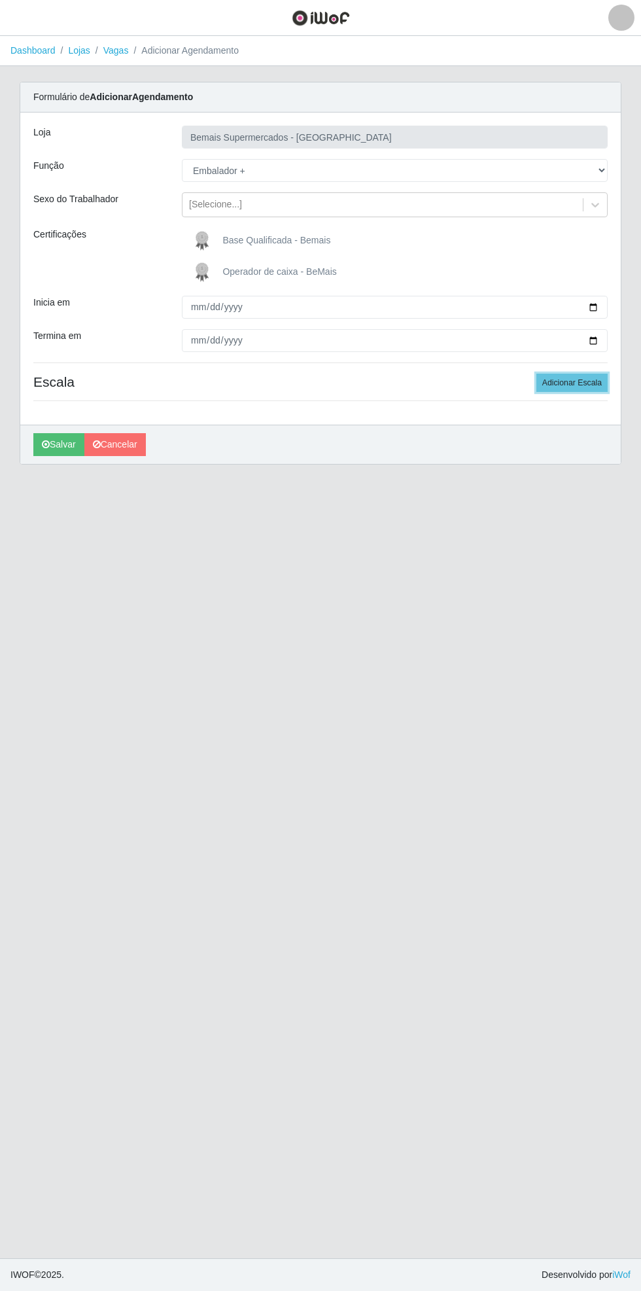
click at [580, 386] on button "Adicionar Escala" at bounding box center [572, 383] width 71 height 18
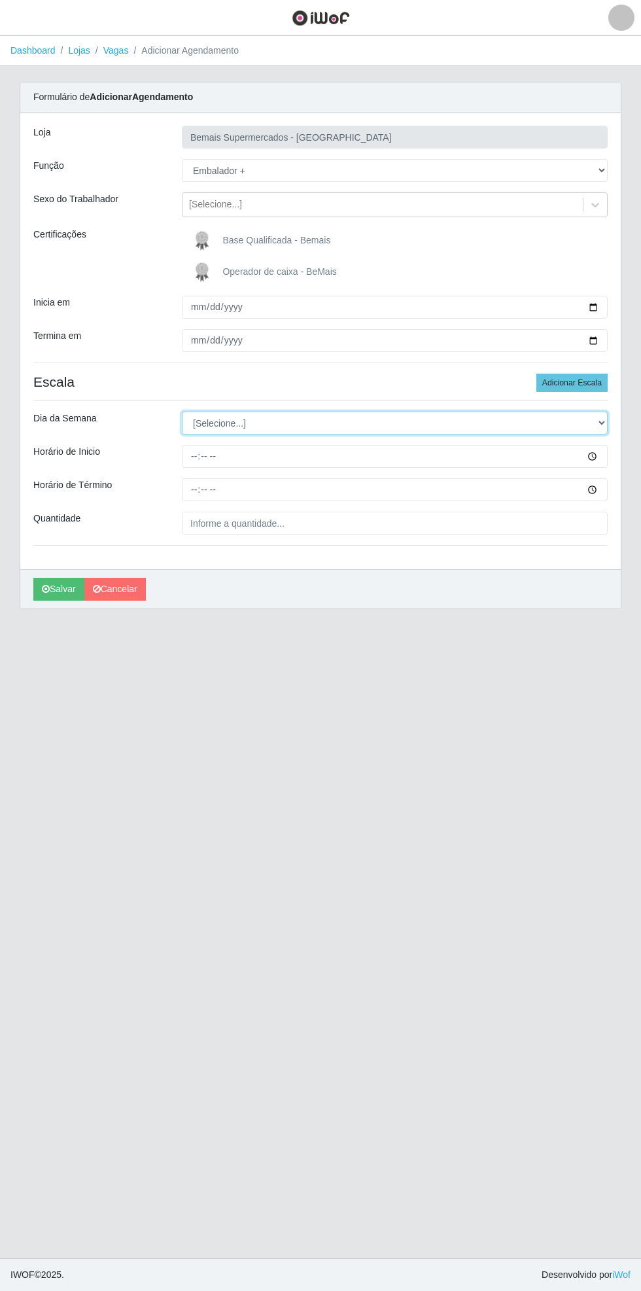
click at [601, 422] on select "[Selecione...] Segunda Terça Quarta Quinta Sexta Sábado Domingo" at bounding box center [395, 423] width 426 height 23
select select "0"
click at [182, 412] on select "[Selecione...] Segunda Terça Quarta Quinta Sexta Sábado Domingo" at bounding box center [395, 423] width 426 height 23
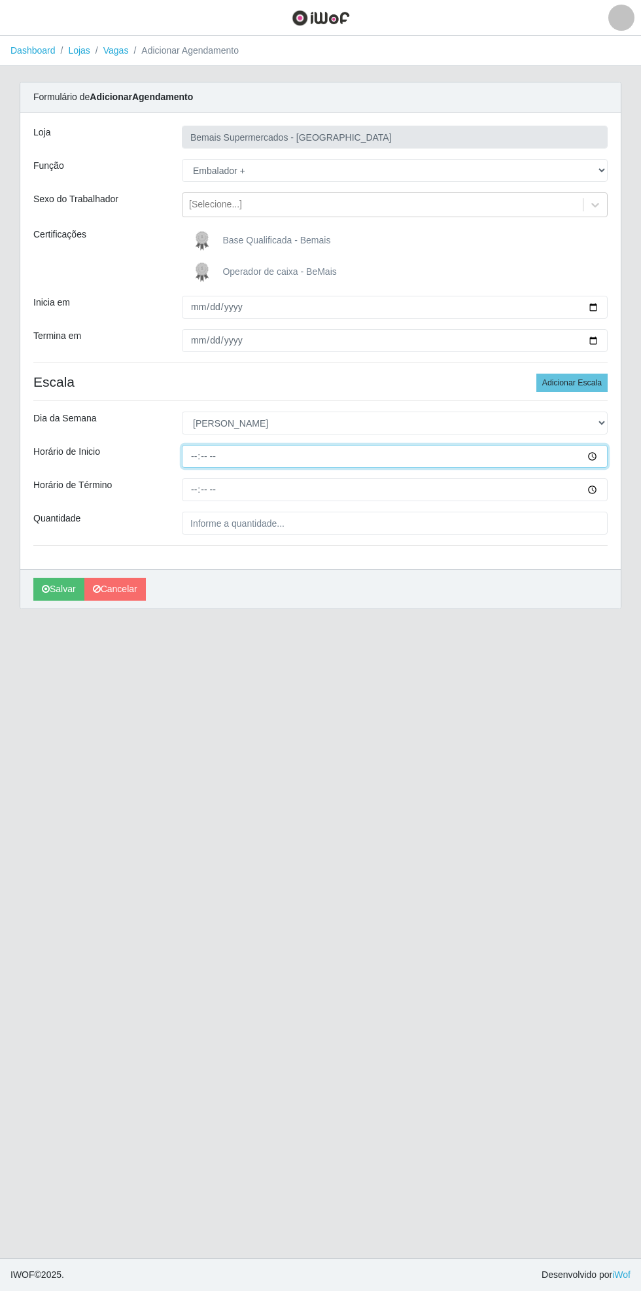
click at [601, 455] on input "Horário de Inicio" at bounding box center [395, 456] width 426 height 23
type input "14:00"
click at [600, 493] on input "Horário de Término" at bounding box center [395, 489] width 426 height 23
type input "20:00"
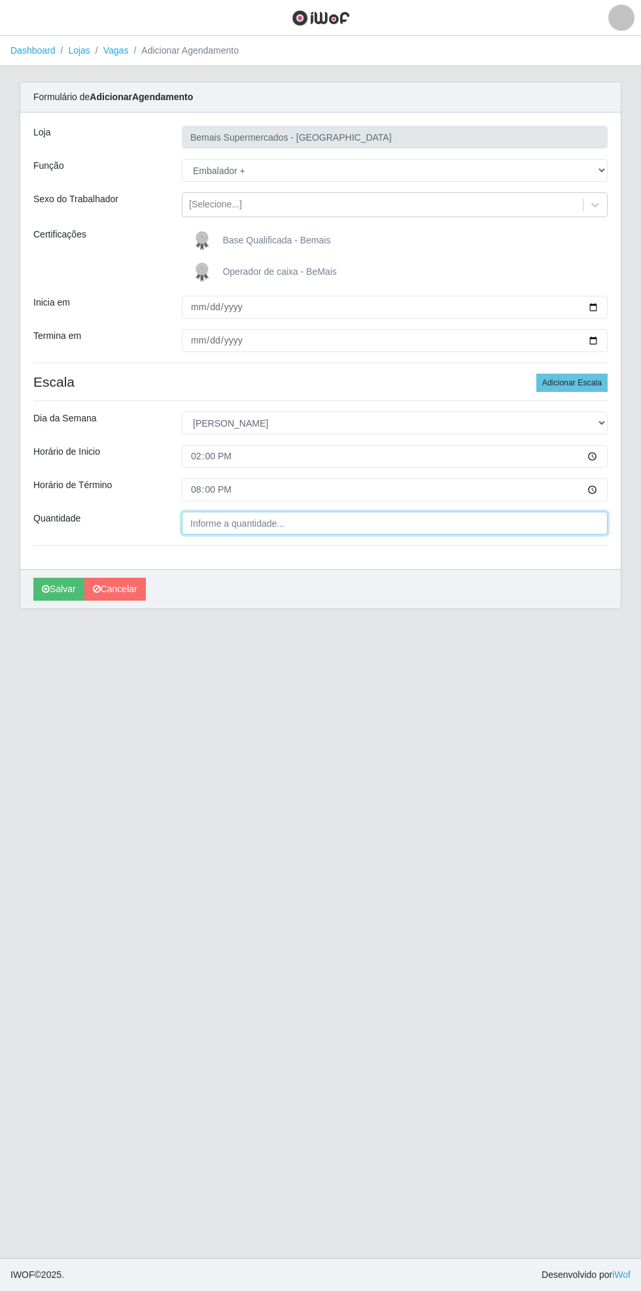
click at [306, 521] on input "Quantidade" at bounding box center [395, 523] width 426 height 23
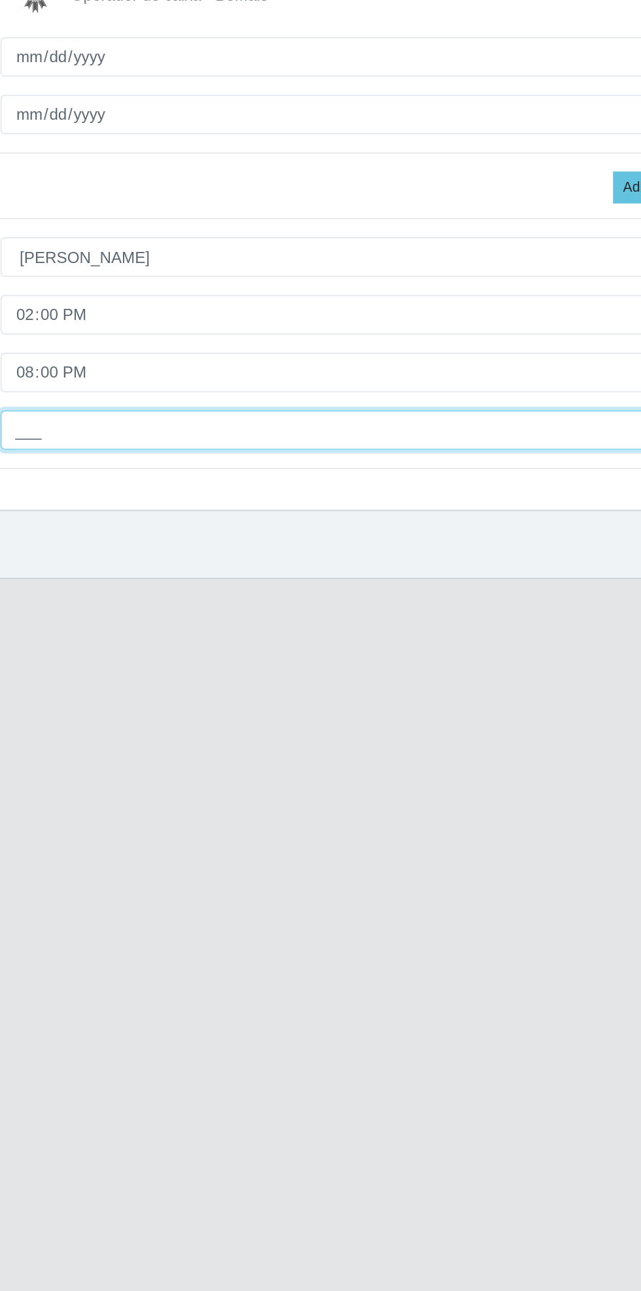
type input "1__"
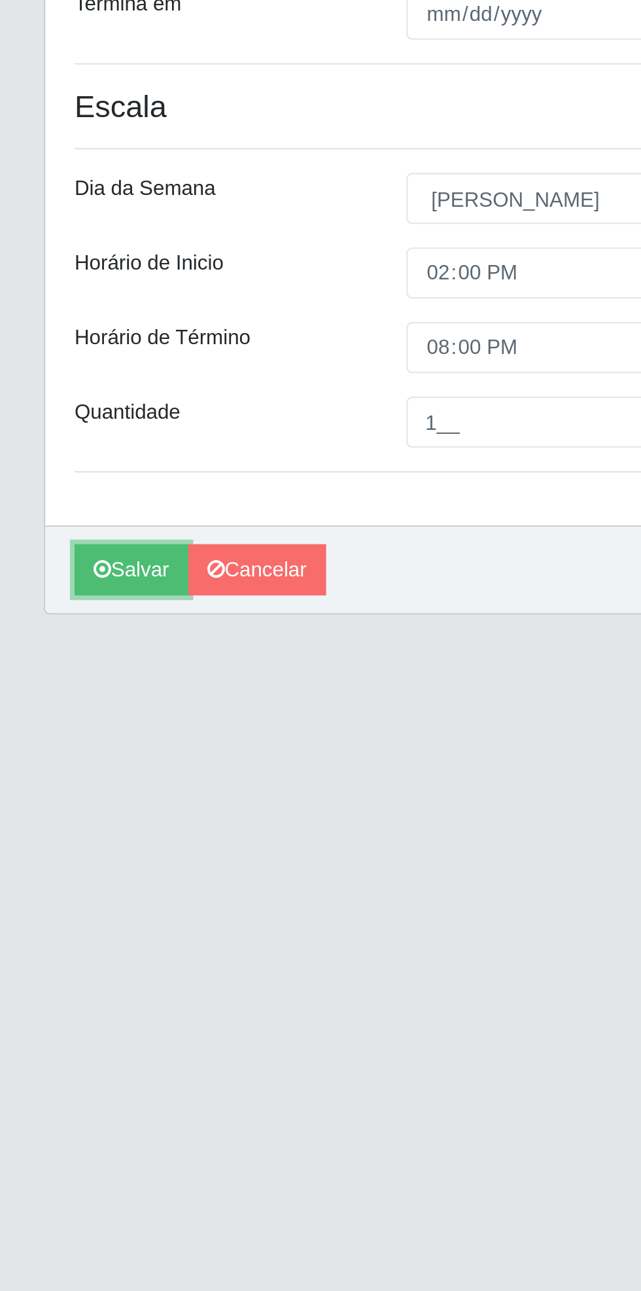
click at [57, 590] on button "Salvar" at bounding box center [58, 589] width 51 height 23
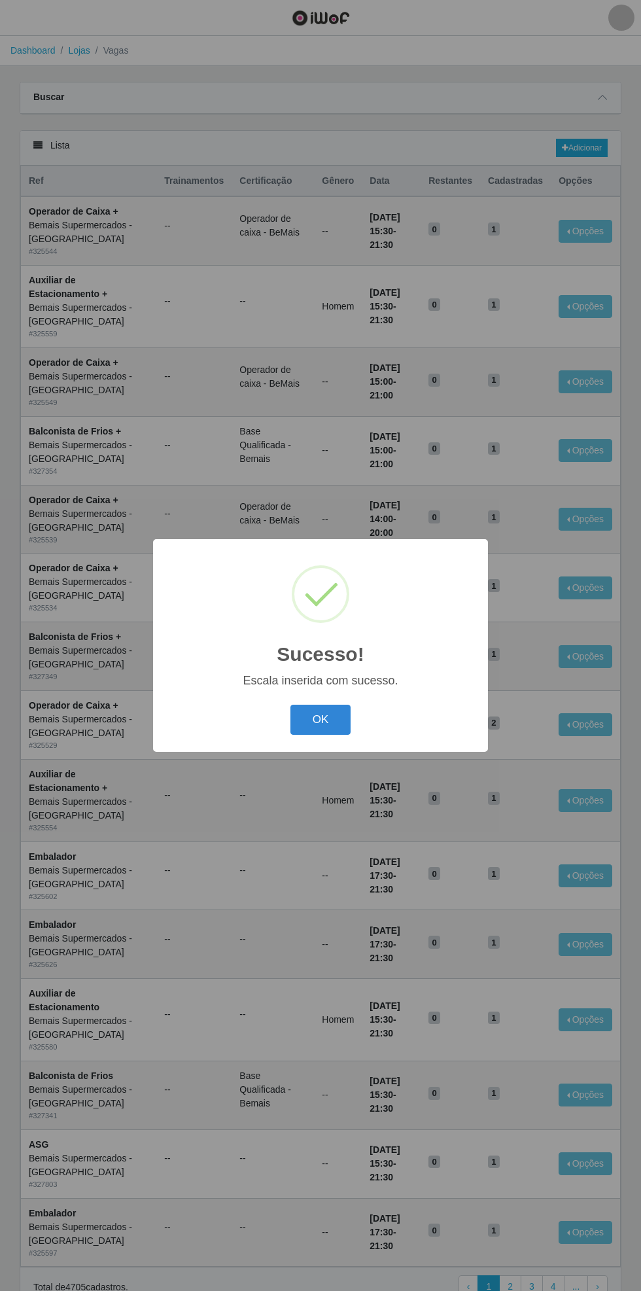
click at [322, 717] on button "OK" at bounding box center [321, 720] width 61 height 31
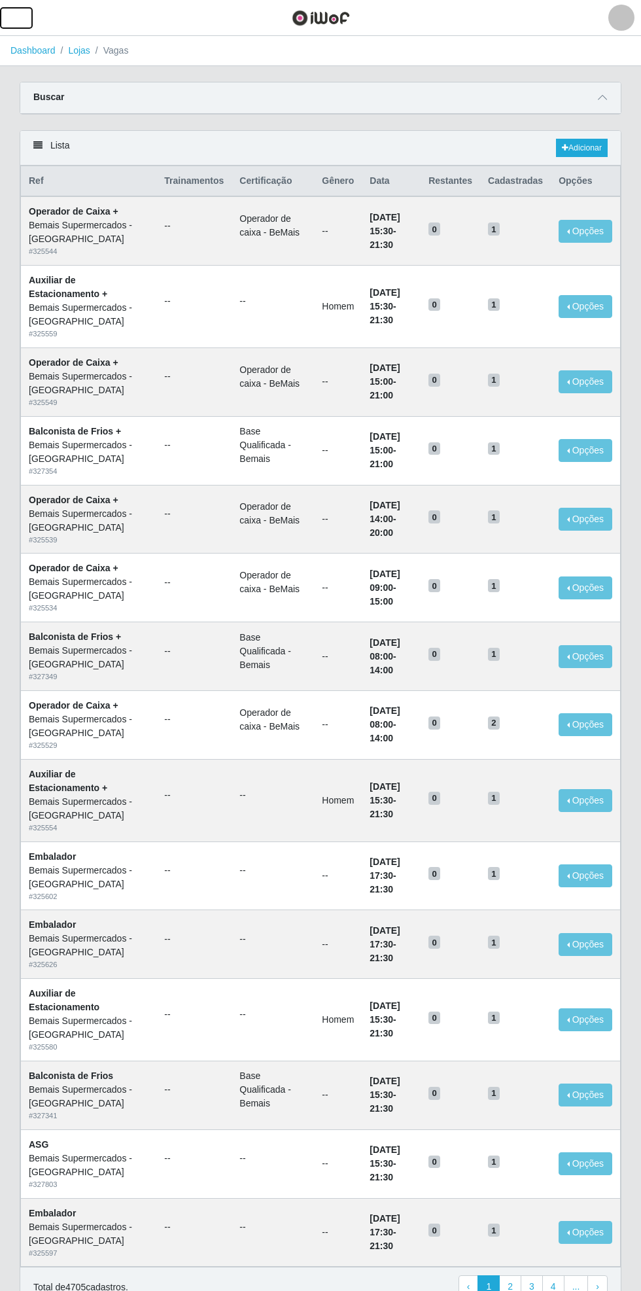
click at [16, 16] on span "button" at bounding box center [16, 17] width 17 height 15
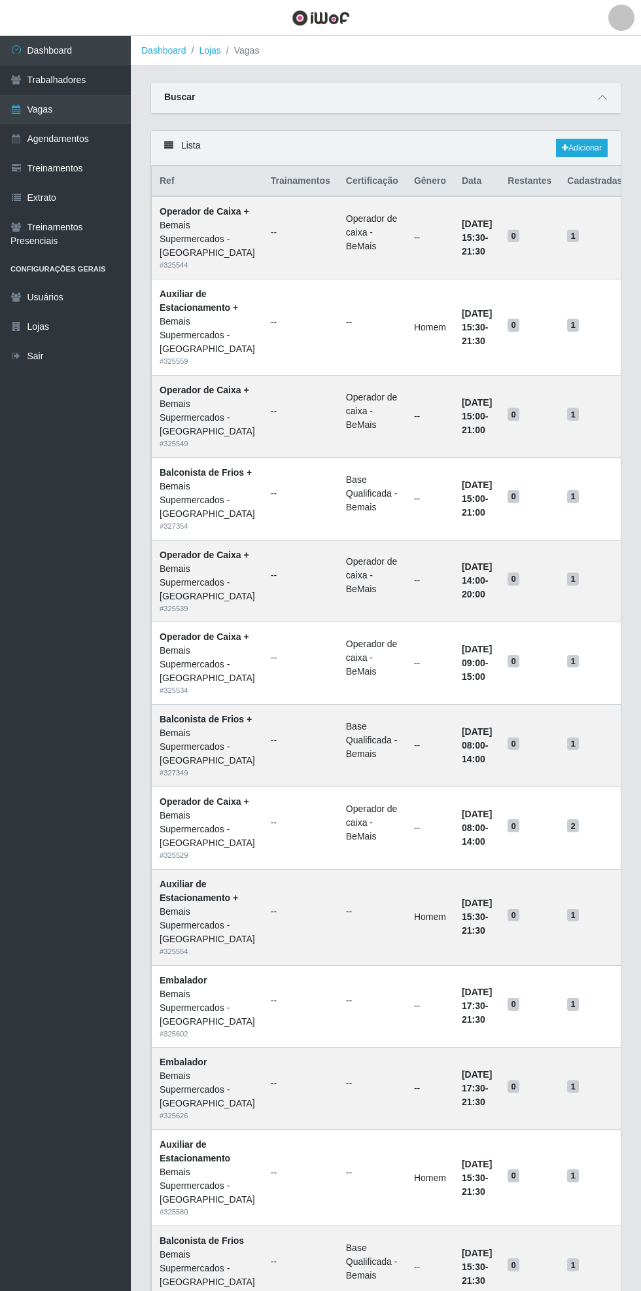
click at [96, 132] on link "Agendamentos" at bounding box center [65, 138] width 131 height 29
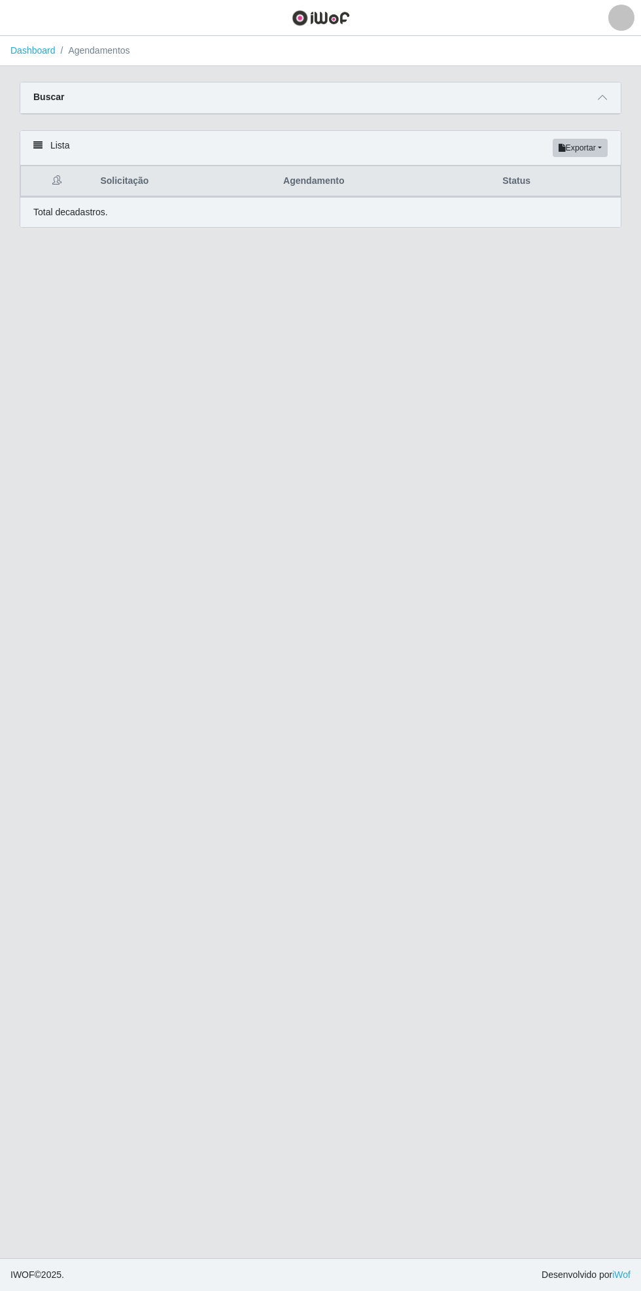
click at [597, 99] on span at bounding box center [603, 97] width 16 height 15
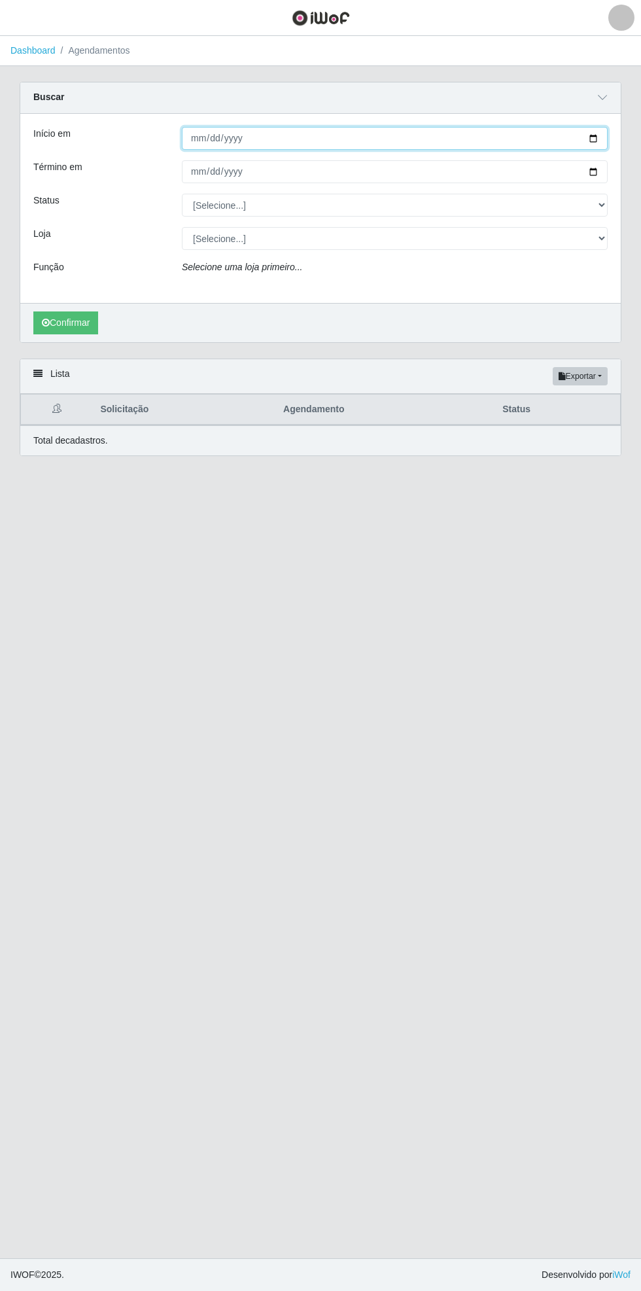
click at [605, 134] on input "Início em" at bounding box center [395, 138] width 426 height 23
type input "[DATE]"
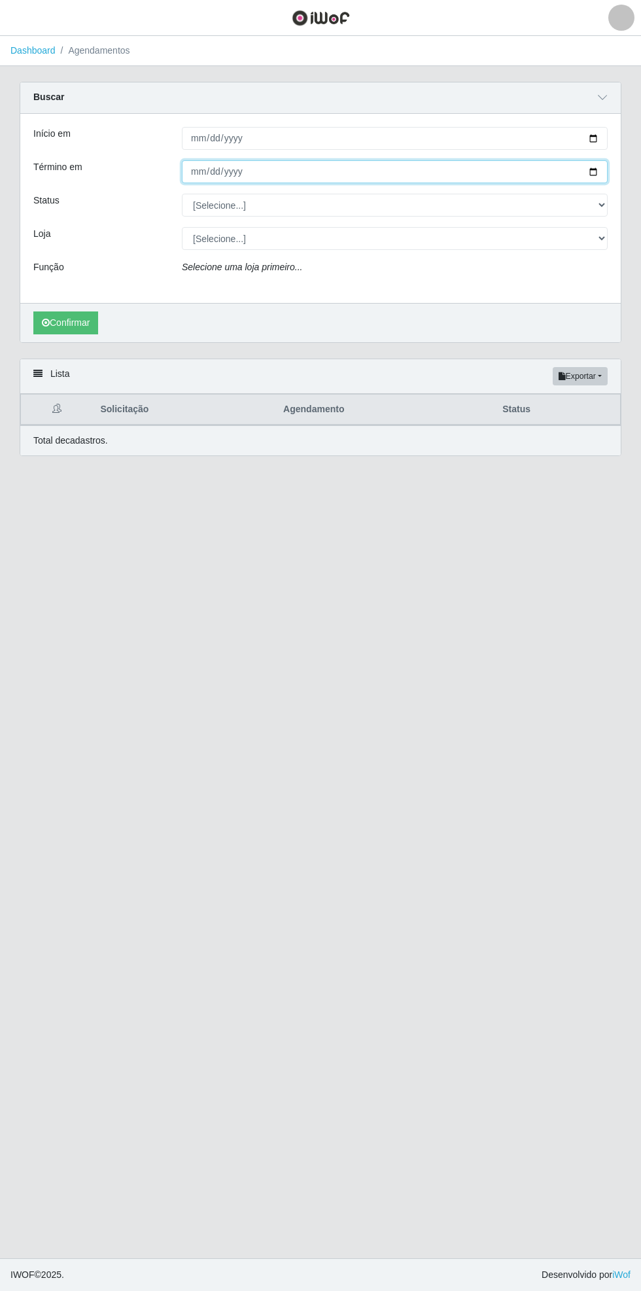
click at [600, 171] on input "Término em" at bounding box center [395, 171] width 426 height 23
type input "[DATE]"
click at [601, 204] on select "[Selecione...] AGENDADO AGUARDANDO LIBERAR EM ANDAMENTO EM REVISÃO FINALIZADO C…" at bounding box center [395, 205] width 426 height 23
click at [602, 204] on select "[Selecione...] AGENDADO AGUARDANDO LIBERAR EM ANDAMENTO EM REVISÃO FINALIZADO C…" at bounding box center [395, 205] width 426 height 23
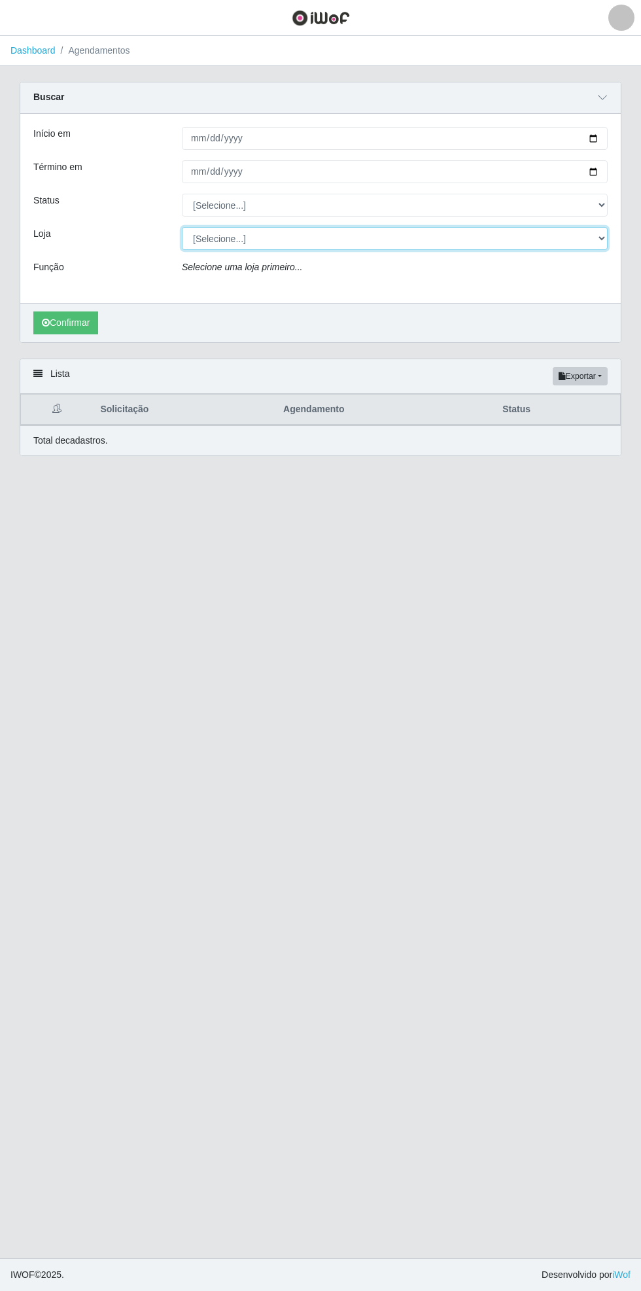
click at [605, 238] on select "[Selecione...] Bemais Supermercados - [GEOGRAPHIC_DATA]" at bounding box center [395, 238] width 426 height 23
select select "250"
click at [182, 227] on select "[Selecione...] Bemais Supermercados - [GEOGRAPHIC_DATA]" at bounding box center [395, 238] width 426 height 23
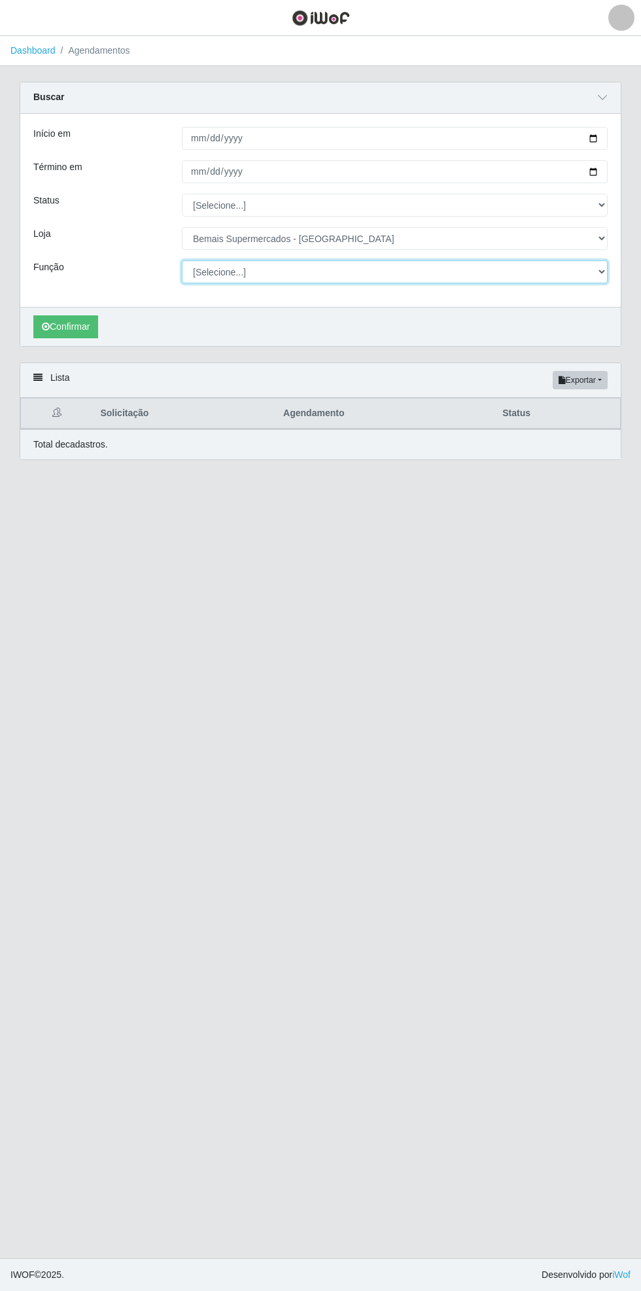
click at [603, 271] on select "[Selecione...] ASG ASG + ASG ++ Auxiliar de Estacionamento Auxiliar de Estacion…" at bounding box center [395, 271] width 426 height 23
click at [182, 260] on select "[Selecione...] ASG ASG + ASG ++ Auxiliar de Estacionamento Auxiliar de Estacion…" at bounding box center [395, 271] width 426 height 23
click at [75, 322] on button "Confirmar" at bounding box center [65, 326] width 65 height 23
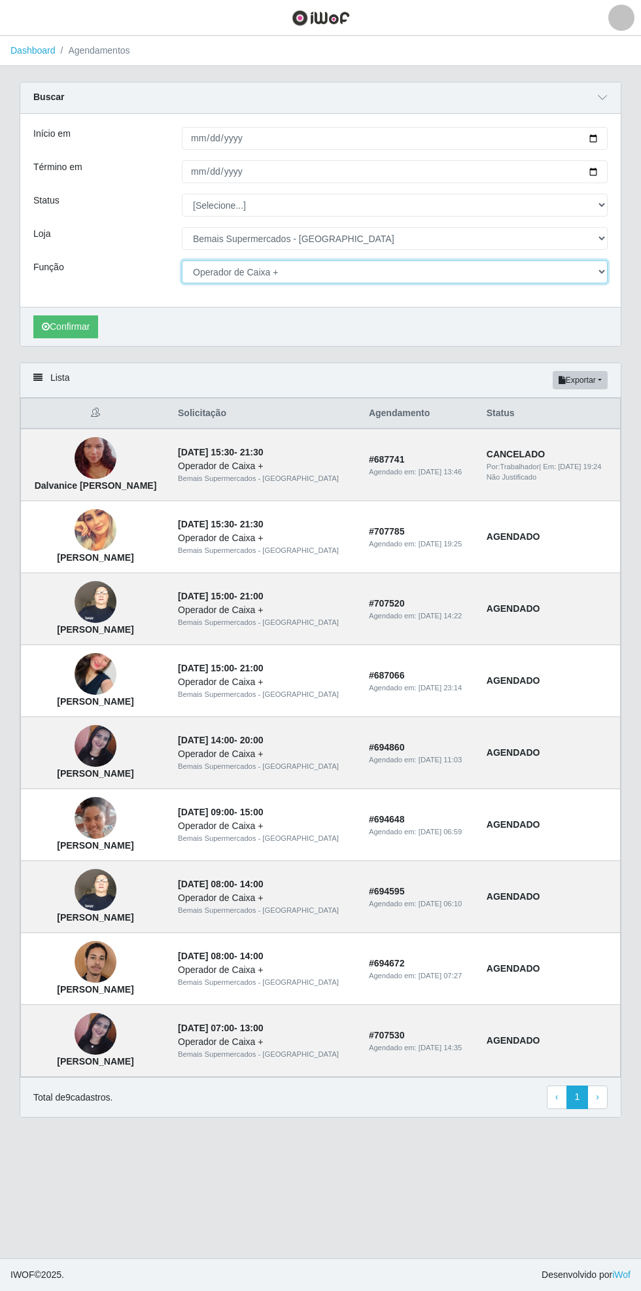
click at [605, 270] on select "[Selecione...] ASG ASG + ASG ++ Auxiliar de Estacionamento Auxiliar de Estacion…" at bounding box center [395, 271] width 426 height 23
select select "70"
click at [182, 260] on select "[Selecione...] ASG ASG + ASG ++ Auxiliar de Estacionamento Auxiliar de Estacion…" at bounding box center [395, 271] width 426 height 23
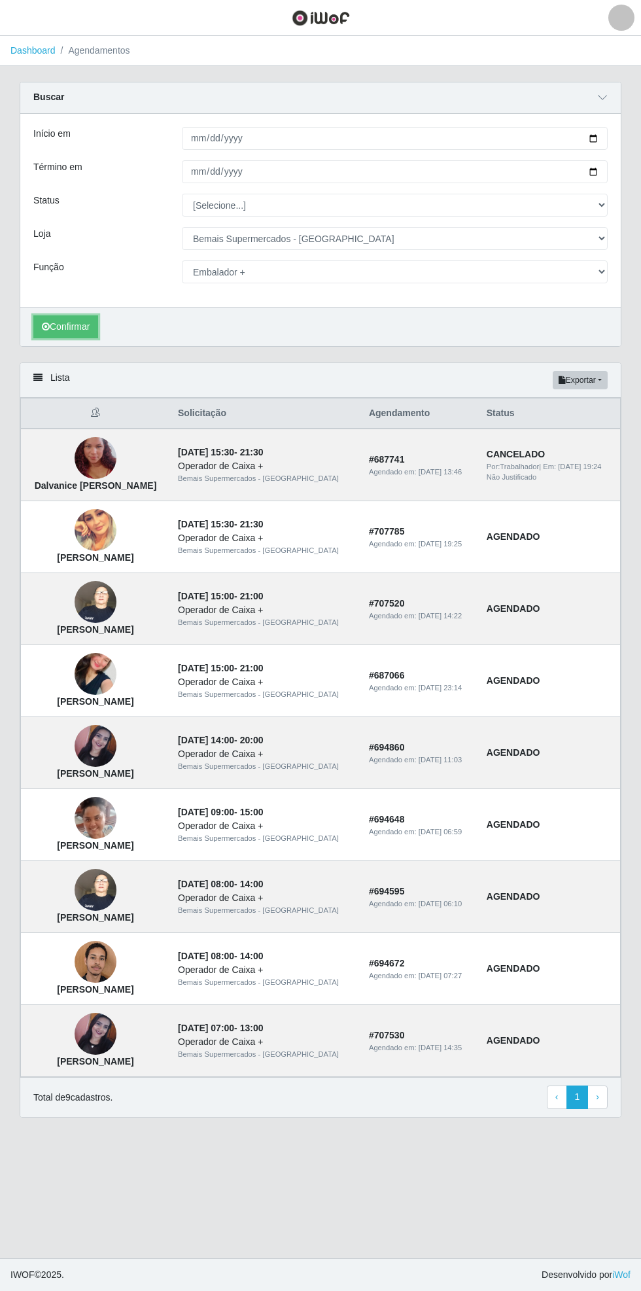
click at [45, 325] on icon "submit" at bounding box center [46, 326] width 8 height 9
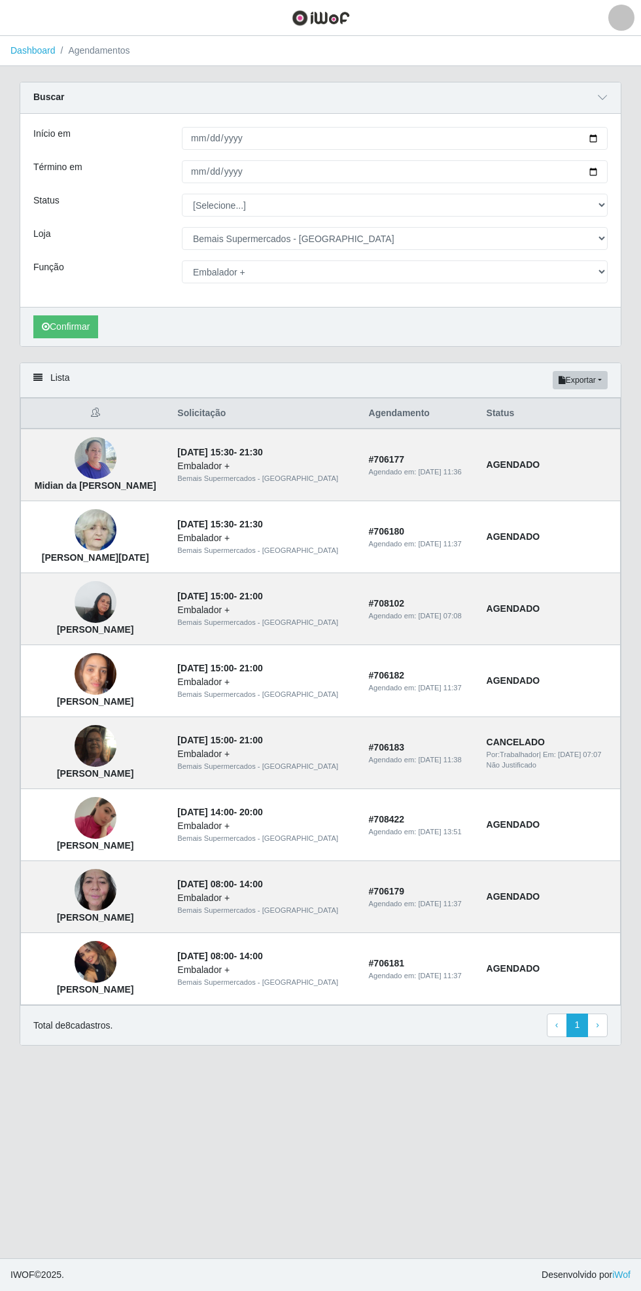
click at [99, 525] on img at bounding box center [96, 530] width 42 height 47
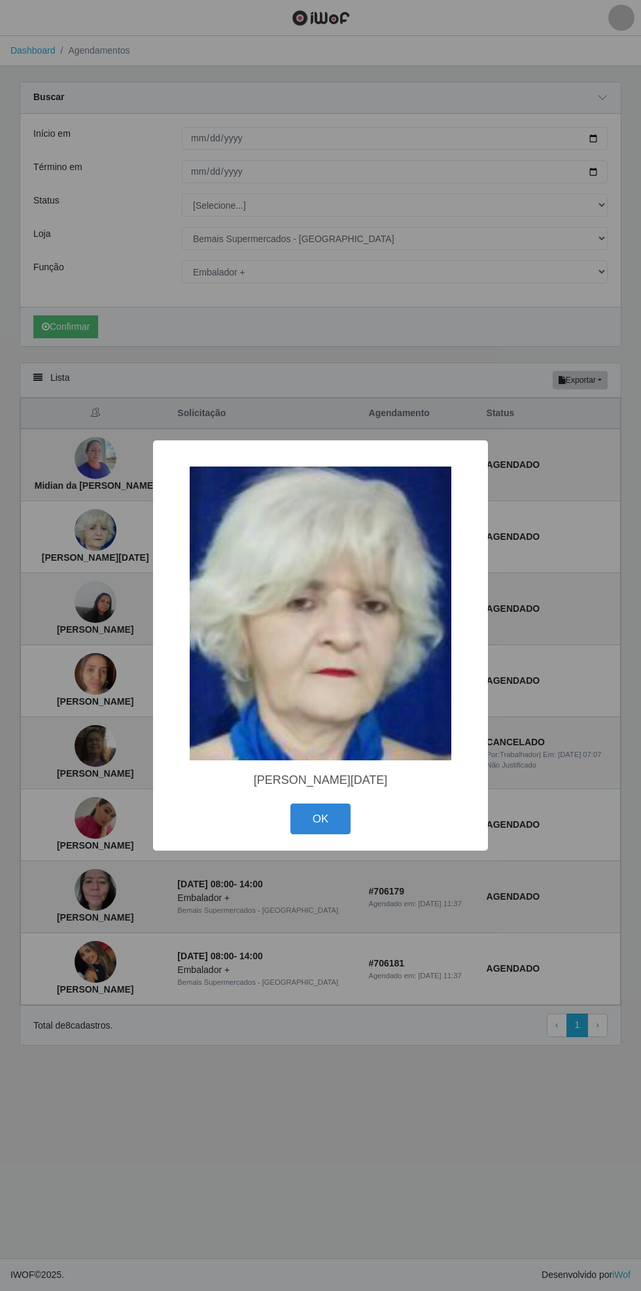
click at [332, 807] on button "OK" at bounding box center [321, 819] width 61 height 31
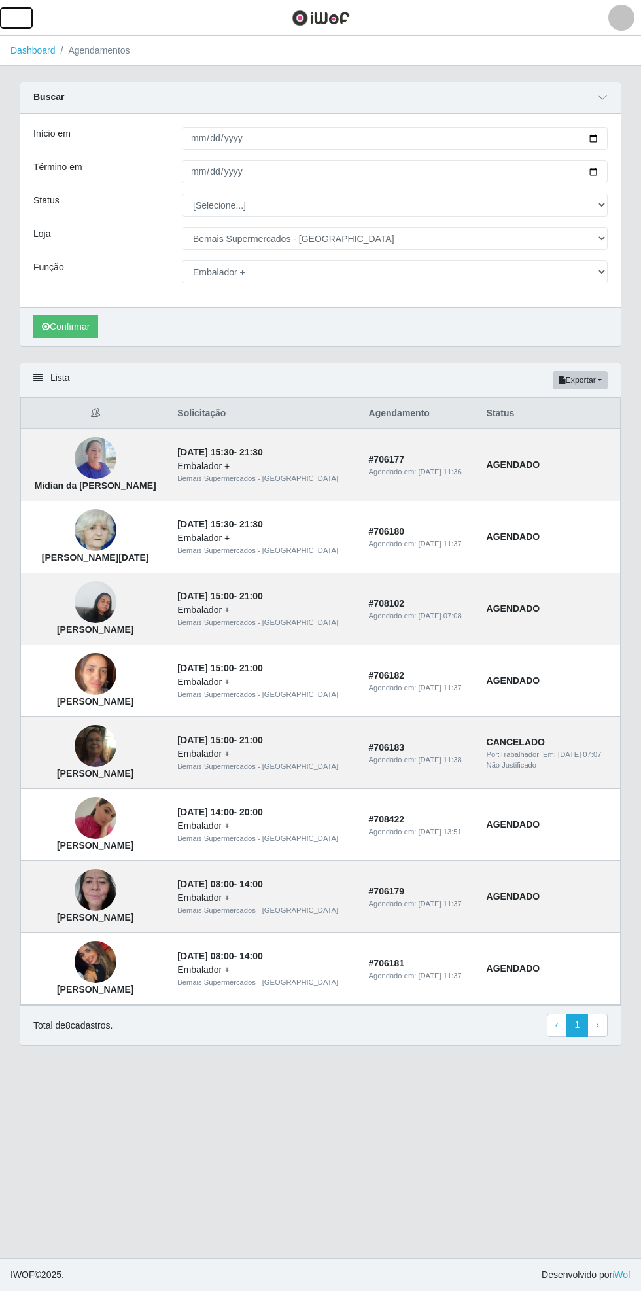
click at [30, 18] on button "button" at bounding box center [16, 18] width 33 height 22
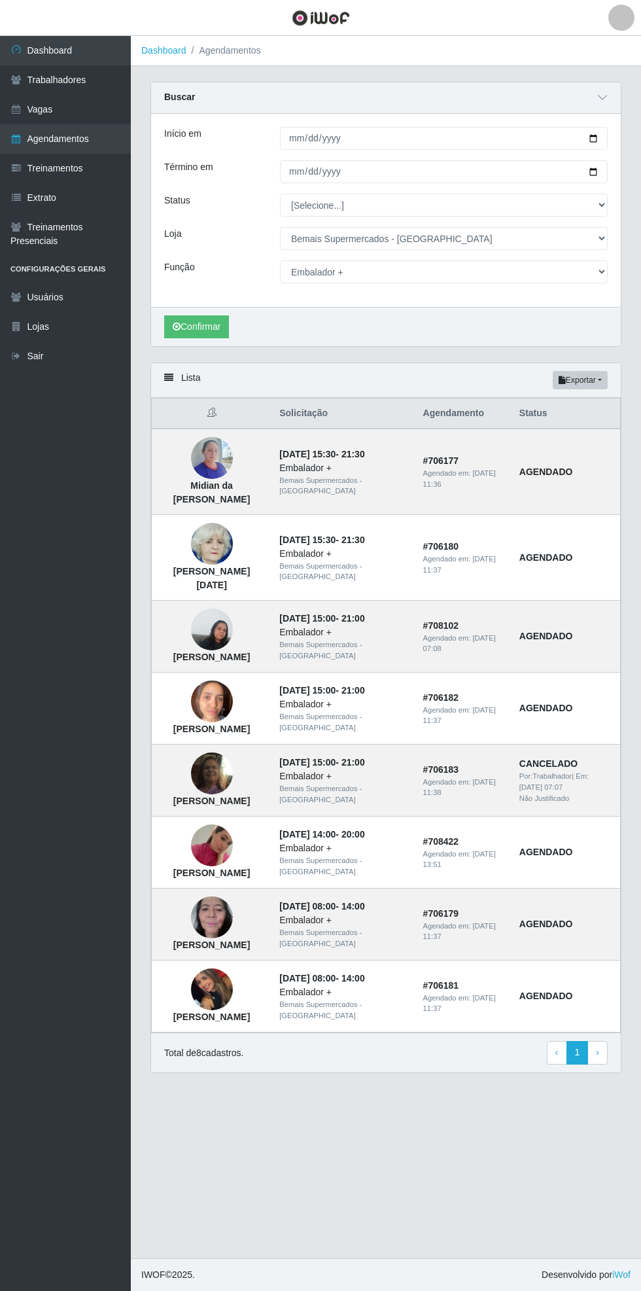
click at [99, 116] on link "Vagas" at bounding box center [65, 109] width 131 height 29
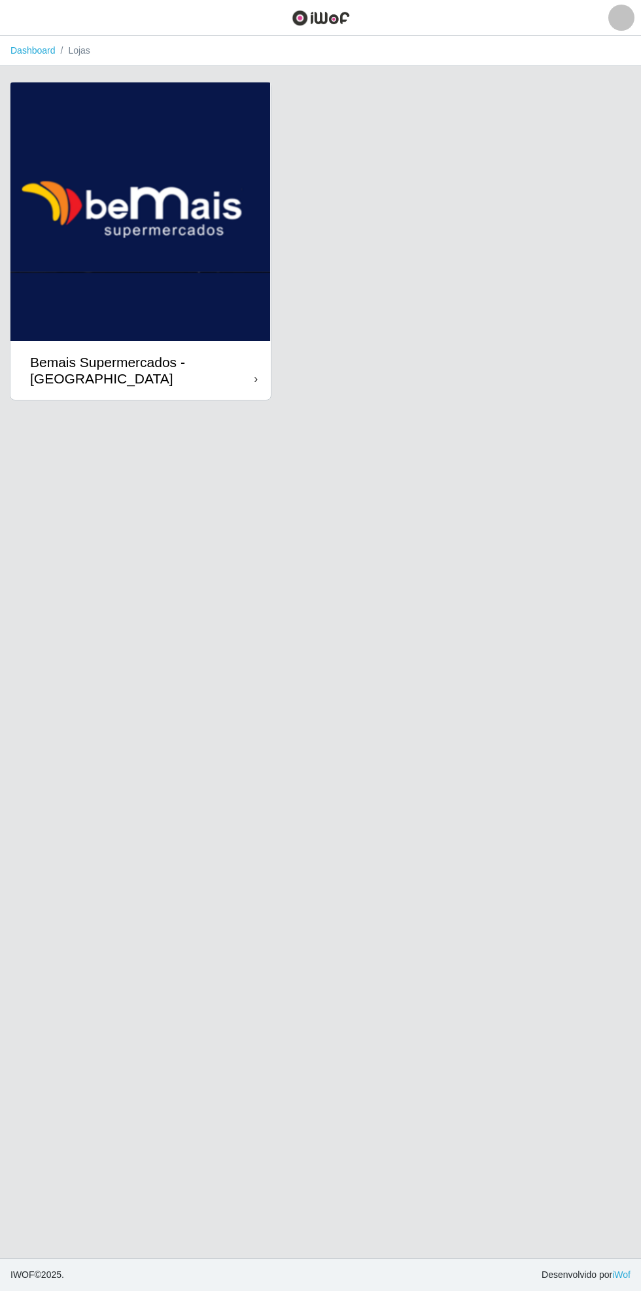
click at [249, 368] on div "Bemais Supermercados - [GEOGRAPHIC_DATA]" at bounding box center [142, 370] width 224 height 33
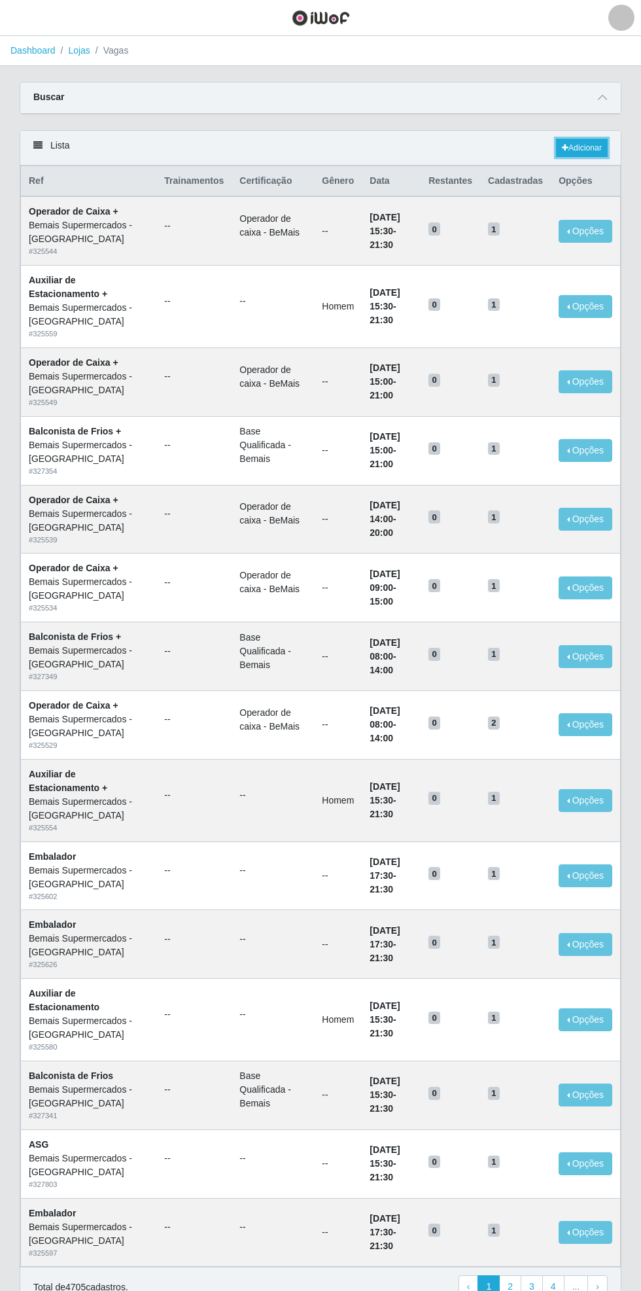
click at [597, 151] on link "Adicionar" at bounding box center [582, 148] width 52 height 18
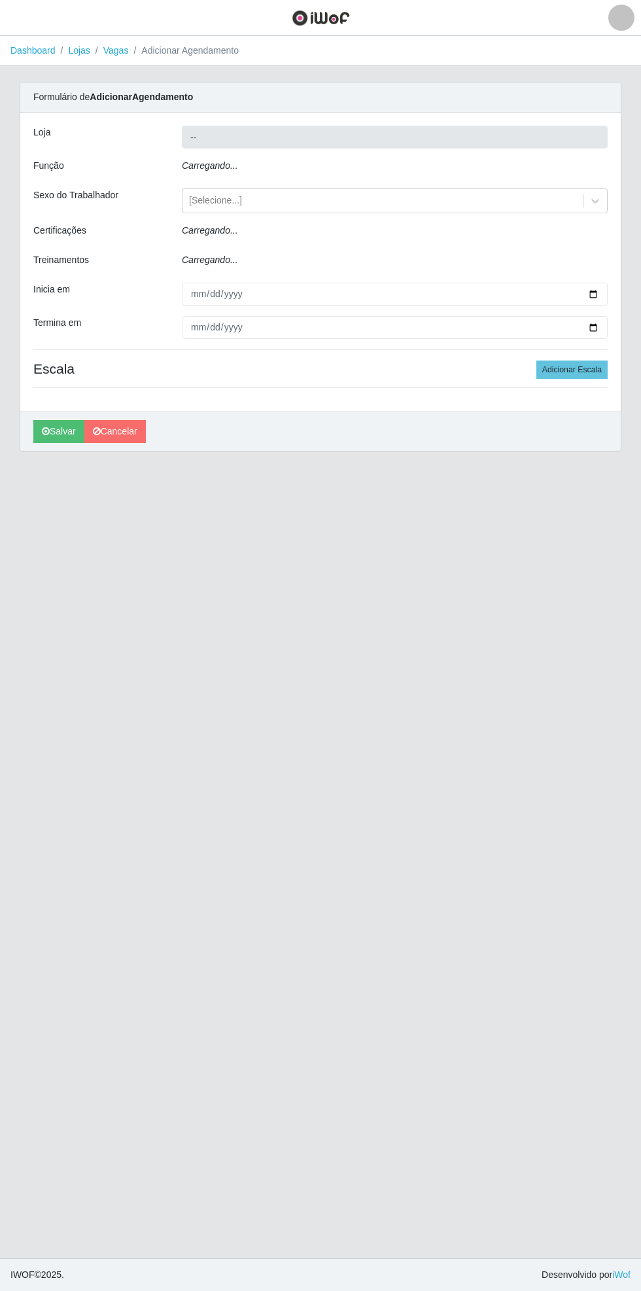
type input "Bemais Supermercados - [GEOGRAPHIC_DATA]"
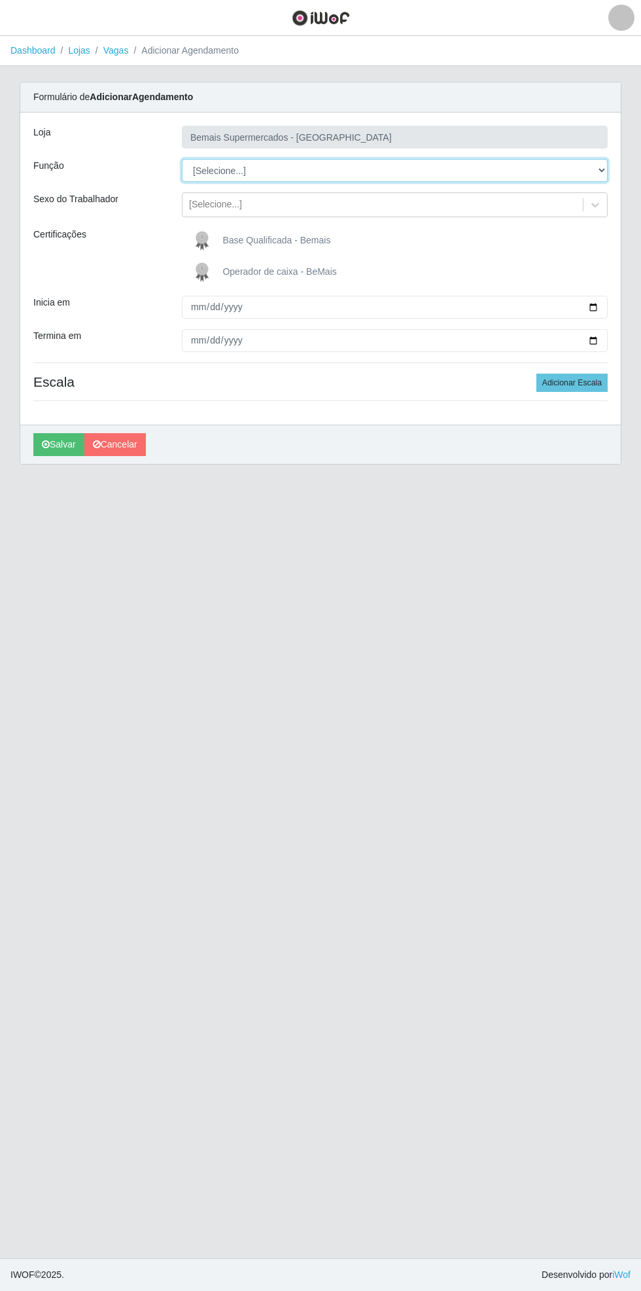
click at [605, 164] on select "[Selecione...] ASG ASG + ASG ++ Auxiliar de Estacionamento Auxiliar de Estacion…" at bounding box center [395, 170] width 426 height 23
select select "116"
click at [182, 159] on select "[Selecione...] ASG ASG + ASG ++ Auxiliar de Estacionamento Auxiliar de Estacion…" at bounding box center [395, 170] width 426 height 23
click at [601, 296] on input "Inicia em" at bounding box center [395, 307] width 426 height 23
type input "[DATE]"
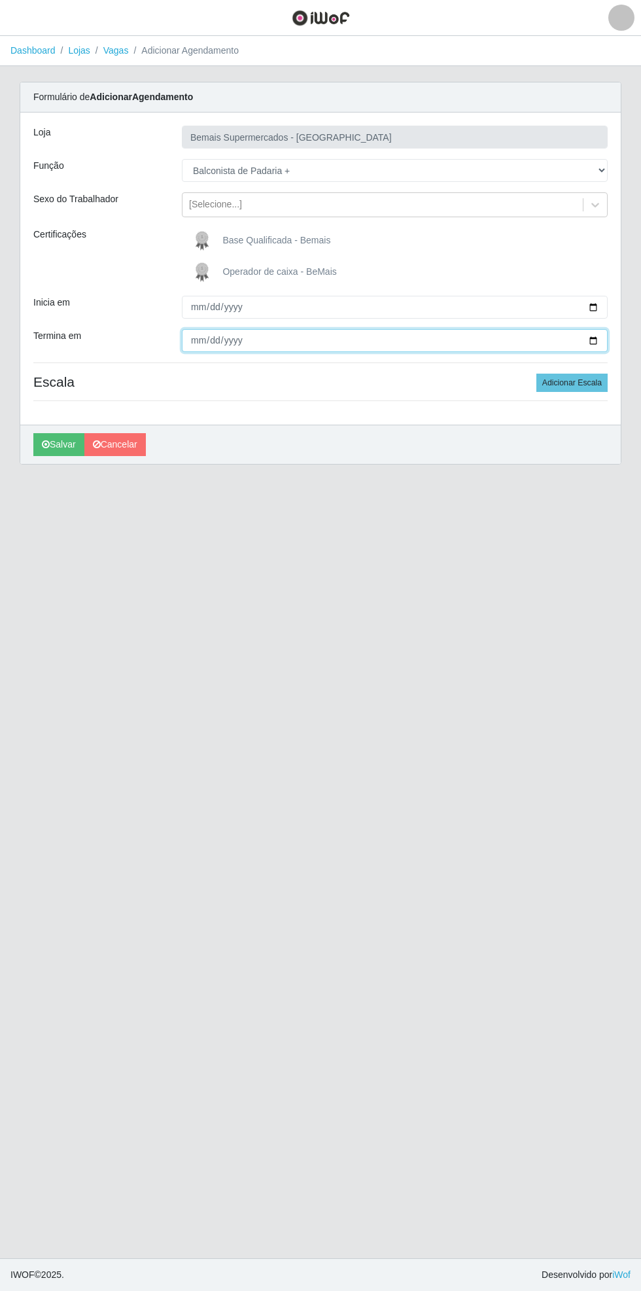
click at [601, 338] on input "Termina em" at bounding box center [395, 340] width 426 height 23
type input "[DATE]"
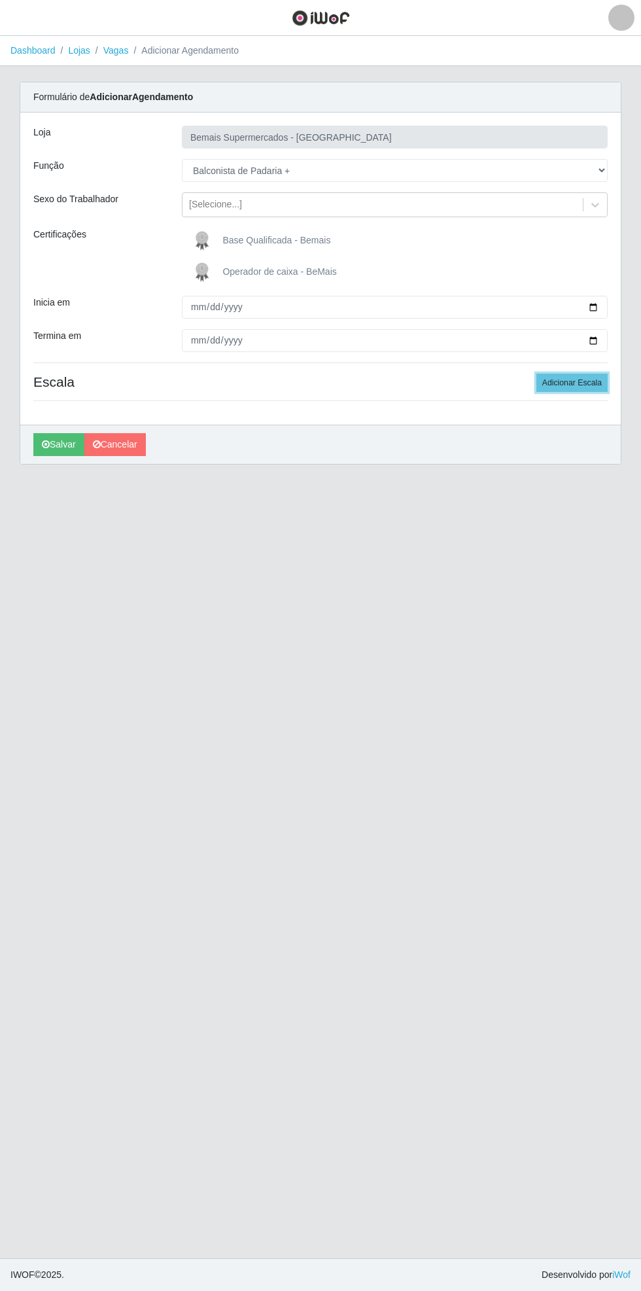
click at [583, 383] on button "Adicionar Escala" at bounding box center [572, 383] width 71 height 18
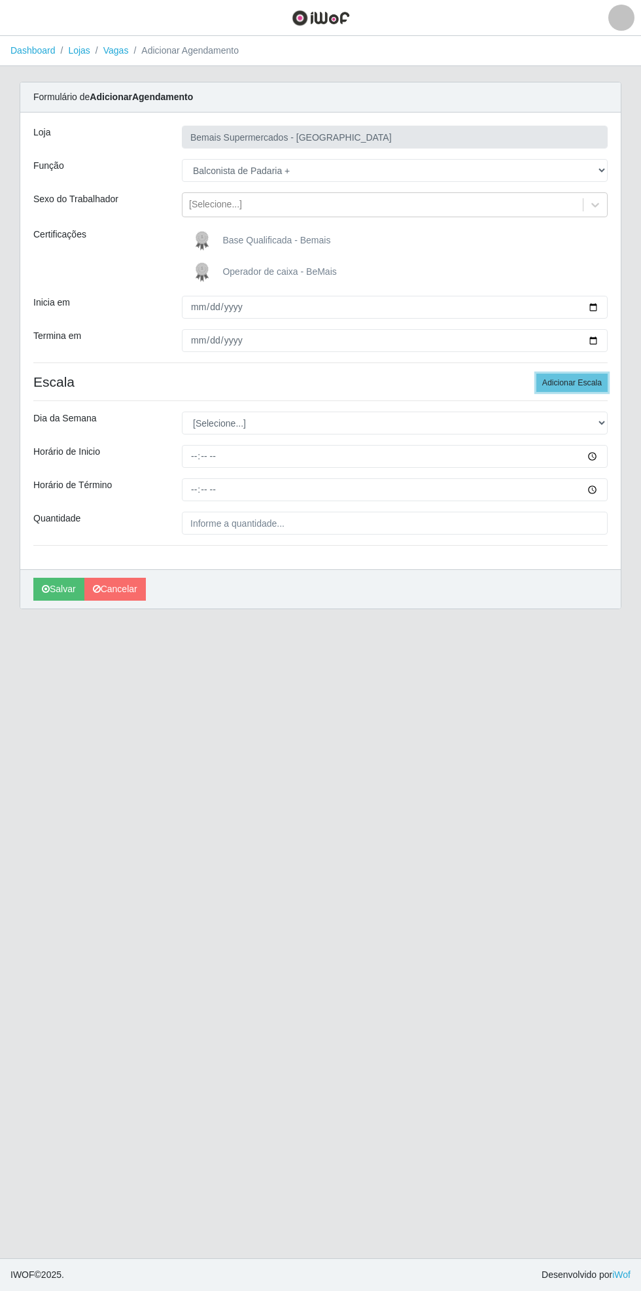
click at [584, 387] on button "Adicionar Escala" at bounding box center [572, 383] width 71 height 18
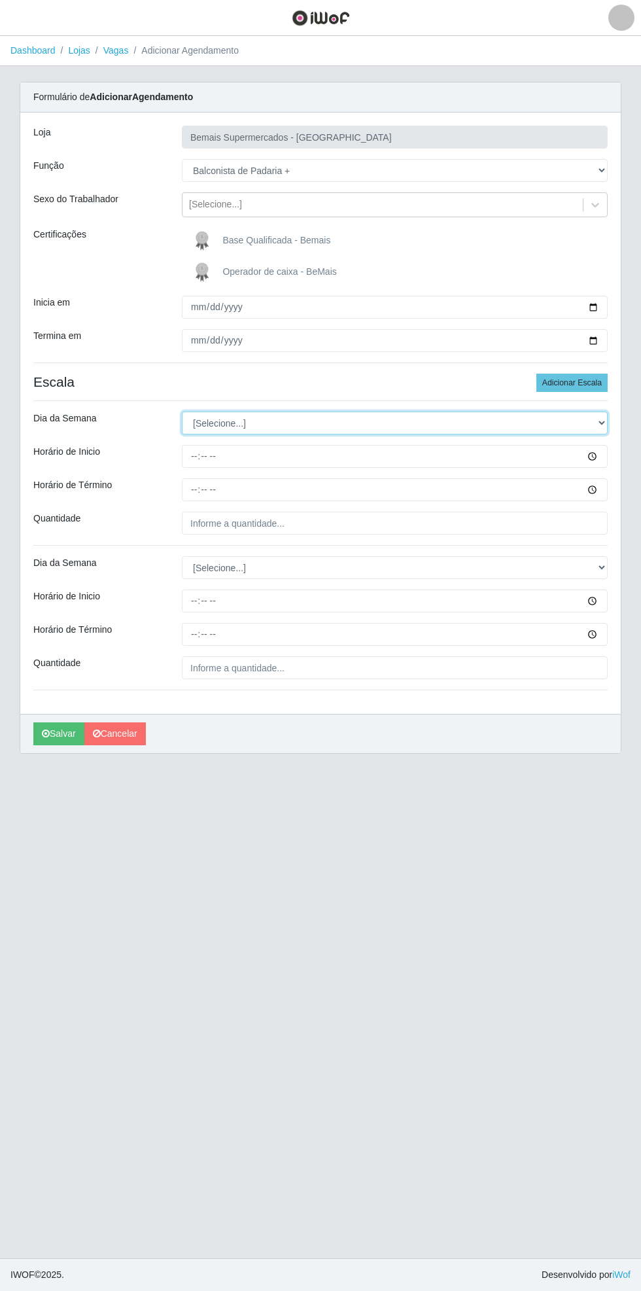
click at [603, 418] on select "[Selecione...] Segunda Terça Quarta Quinta Sexta Sábado Domingo" at bounding box center [395, 423] width 426 height 23
select select "0"
click at [182, 412] on select "[Selecione...] Segunda Terça Quarta Quinta Sexta Sábado Domingo" at bounding box center [395, 423] width 426 height 23
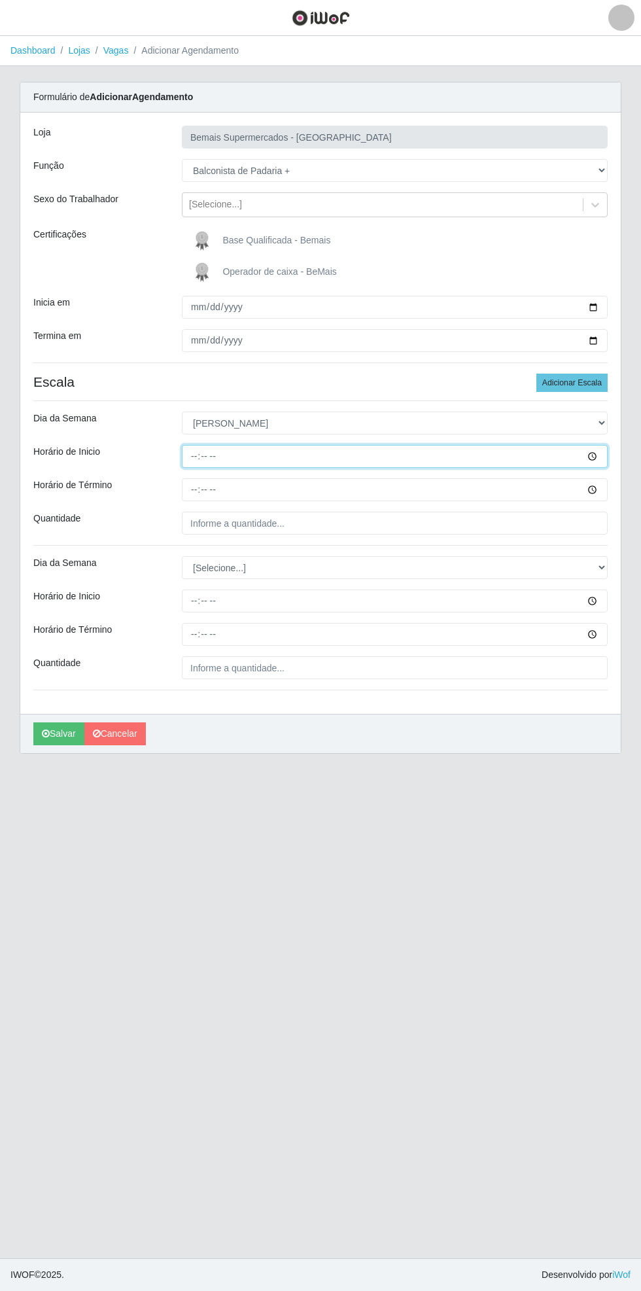
click at [605, 455] on input "Horário de Inicio" at bounding box center [395, 456] width 426 height 23
type input "08:00"
click at [600, 486] on input "Horário de Término" at bounding box center [395, 489] width 426 height 23
type input "14:00"
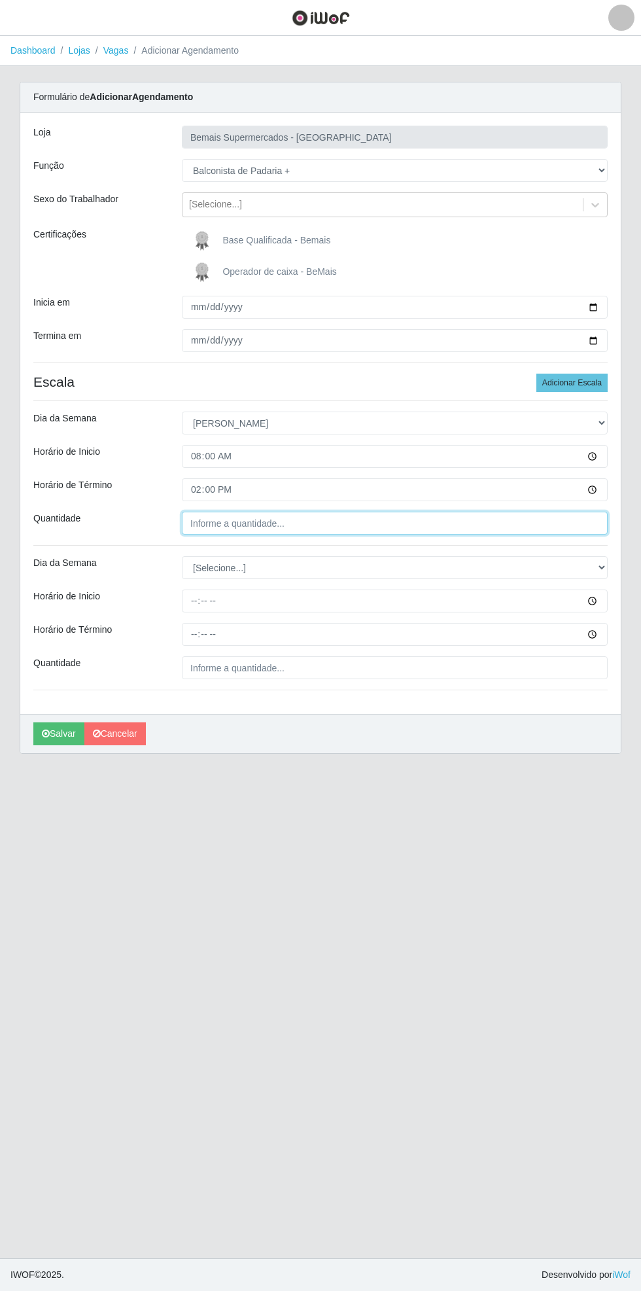
click at [268, 518] on input "Quantidade" at bounding box center [395, 523] width 426 height 23
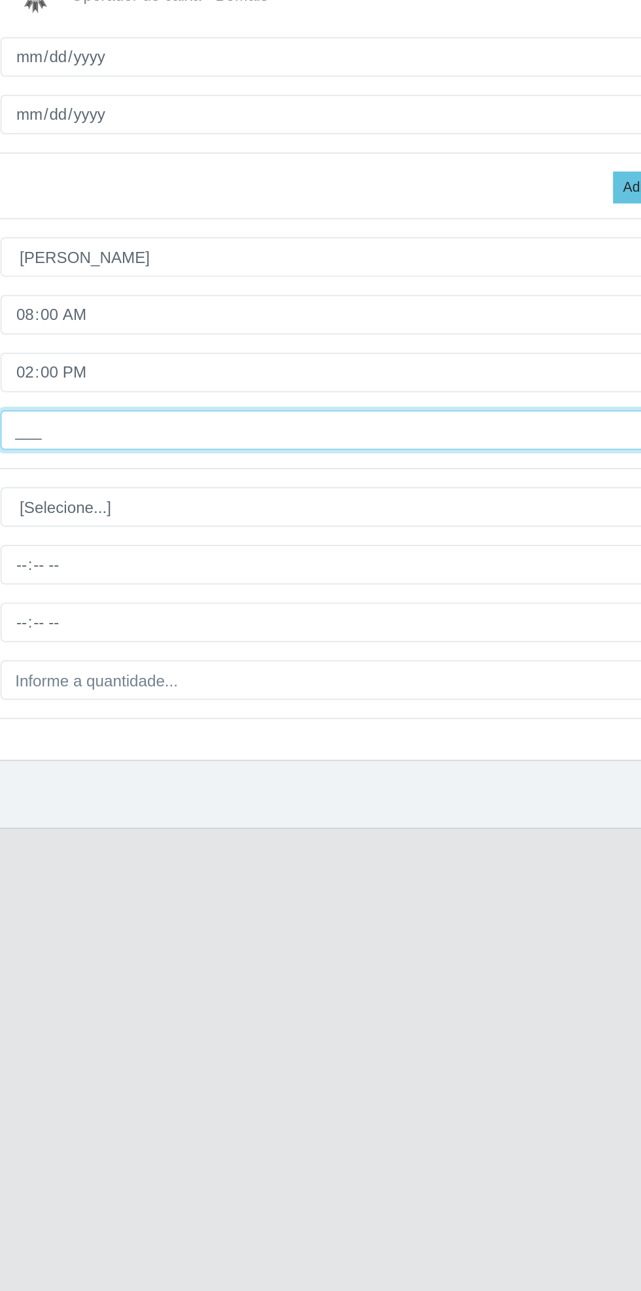
type input "1__"
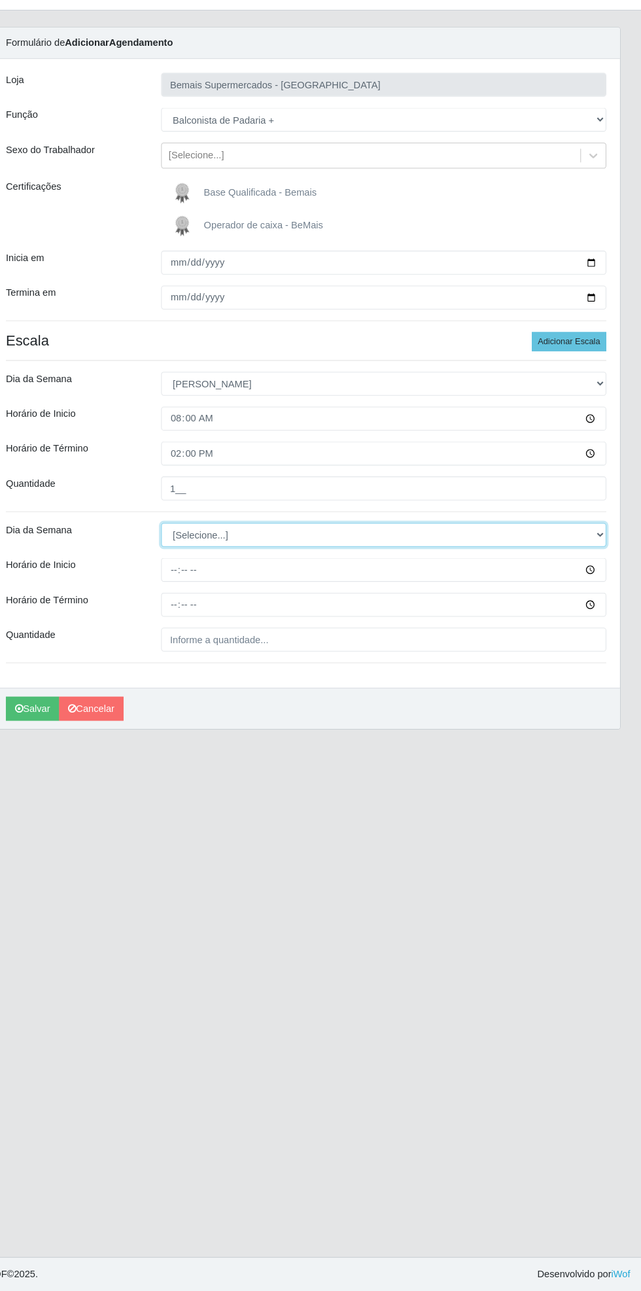
click at [603, 568] on select "[Selecione...] Segunda Terça Quarta Quinta Sexta Sábado Domingo" at bounding box center [395, 567] width 426 height 23
select select "0"
click at [182, 556] on select "[Selecione...] Segunda Terça Quarta Quinta Sexta Sábado Domingo" at bounding box center [395, 567] width 426 height 23
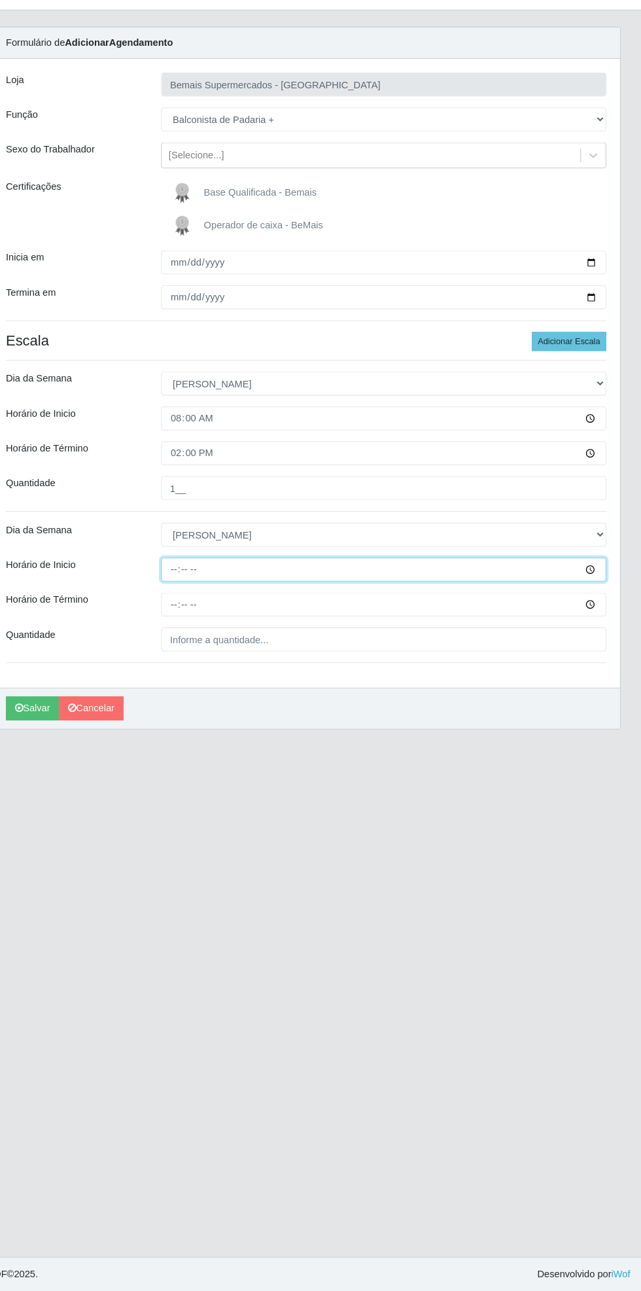
click at [596, 593] on input "Horário de Inicio" at bounding box center [395, 601] width 426 height 23
type input "15:00"
click at [598, 630] on input "Horário de Término" at bounding box center [395, 634] width 426 height 23
type input "21:00"
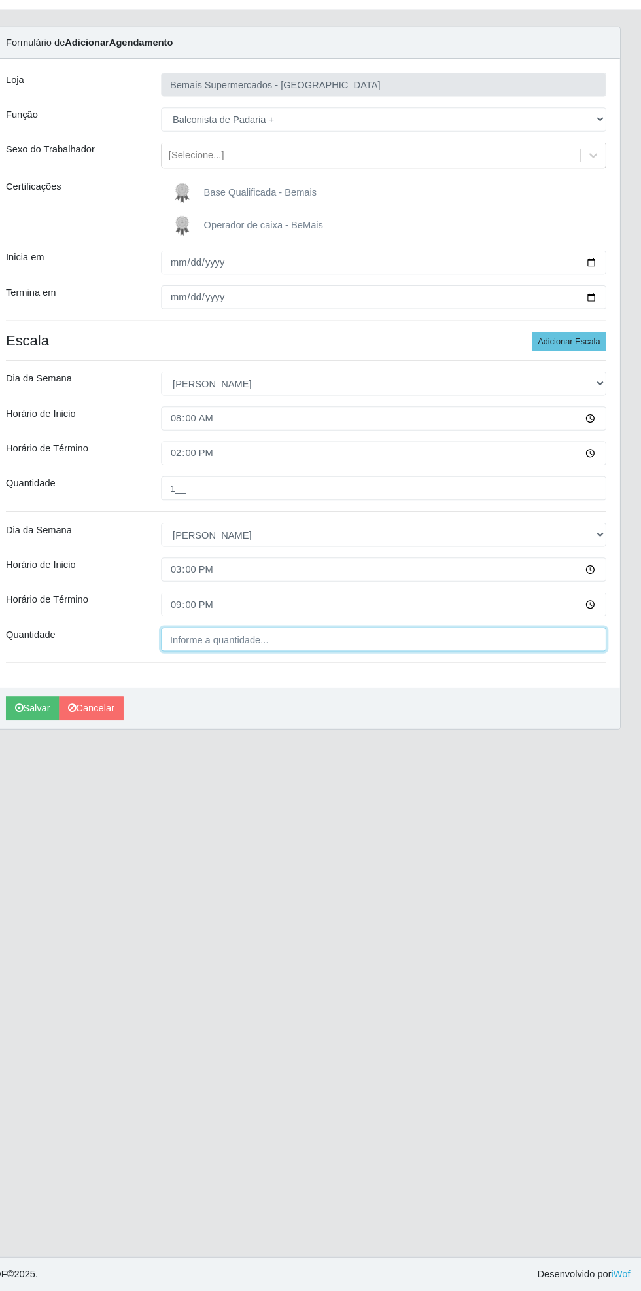
click at [289, 665] on input "Quantidade" at bounding box center [395, 667] width 426 height 23
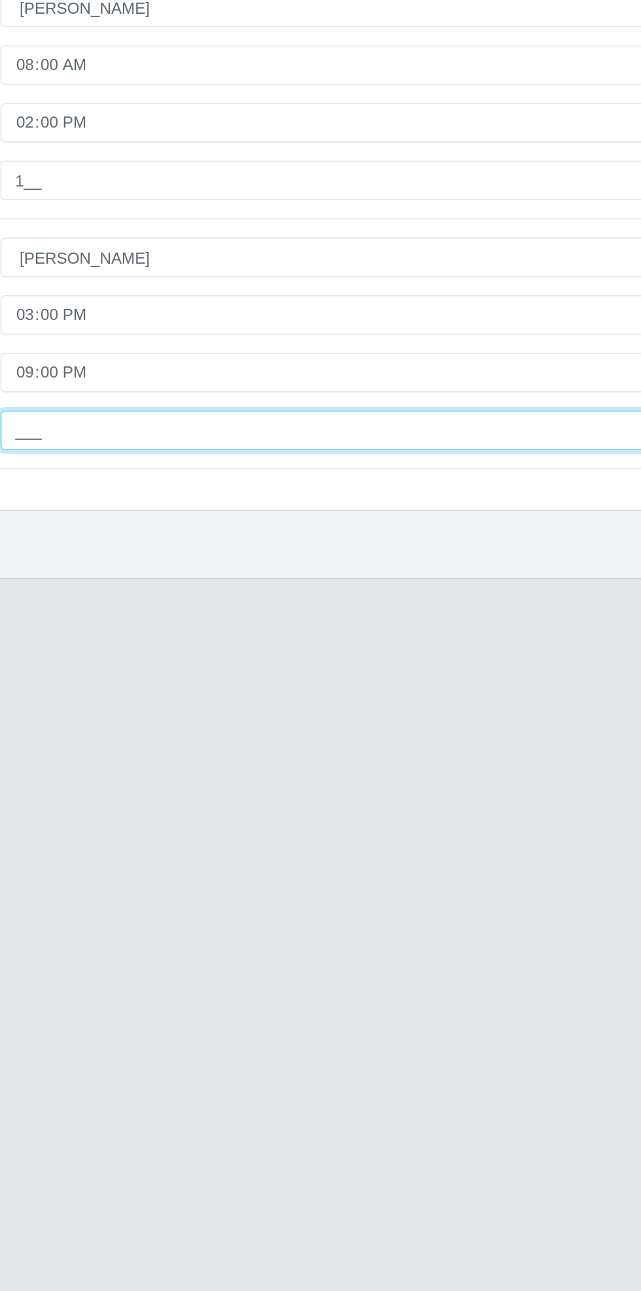
type input "1__"
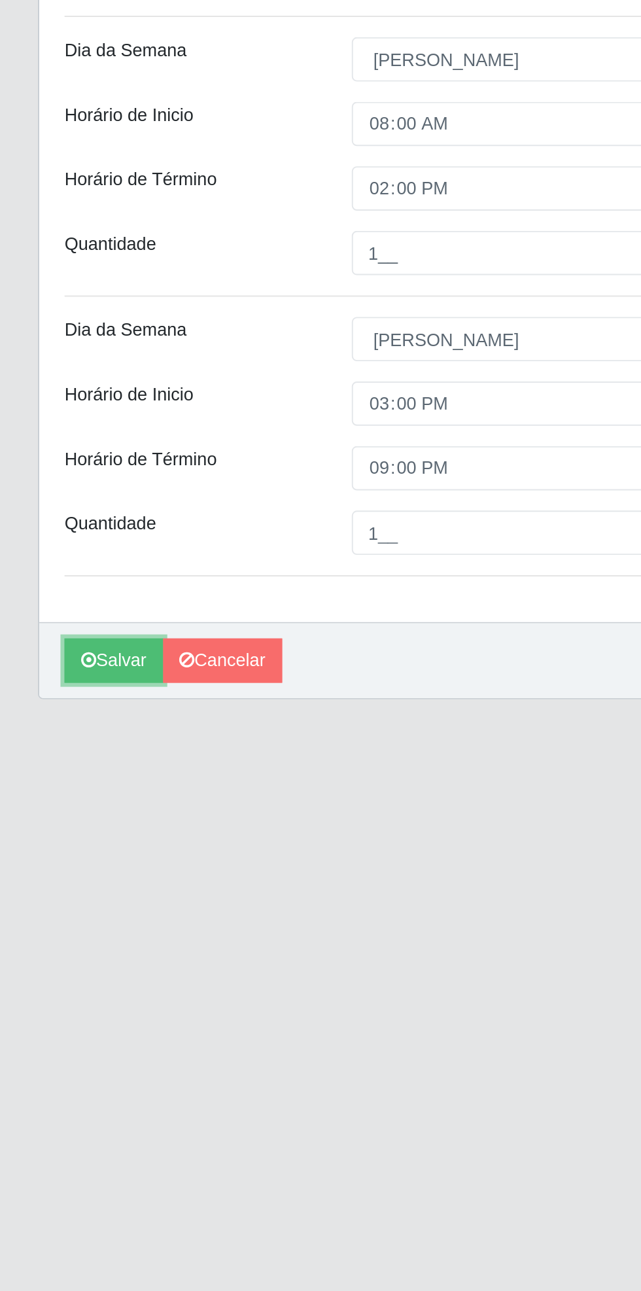
click at [52, 738] on button "Salvar" at bounding box center [58, 733] width 51 height 23
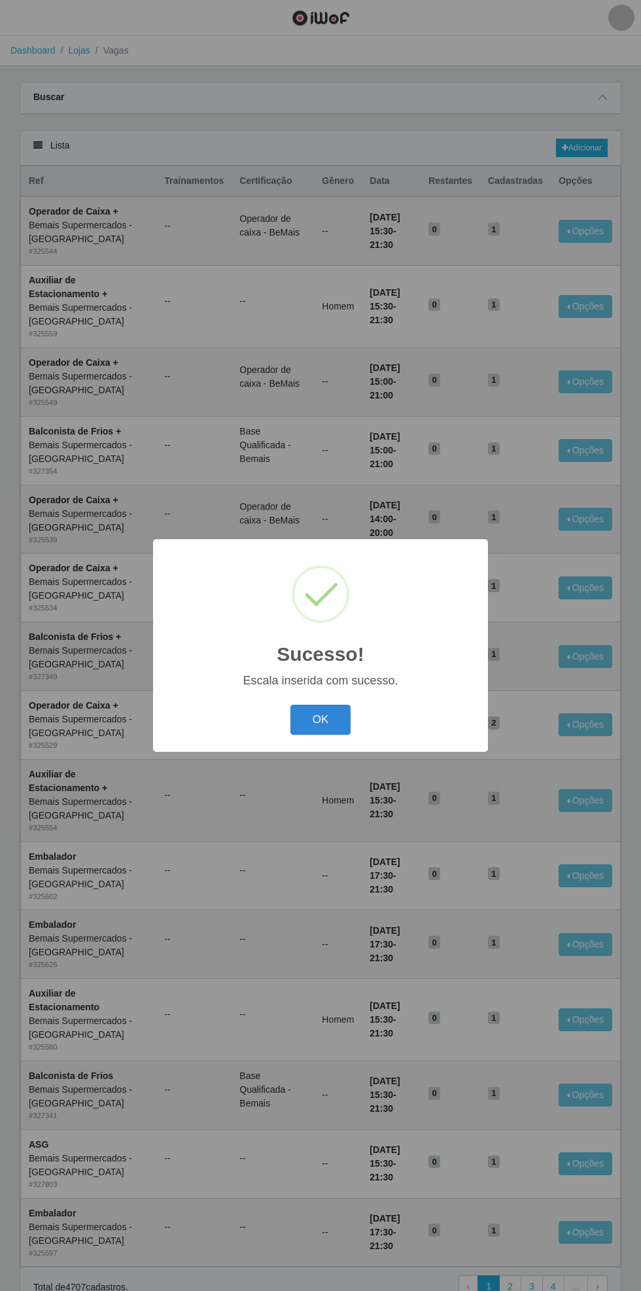
click at [321, 719] on button "OK" at bounding box center [321, 720] width 61 height 31
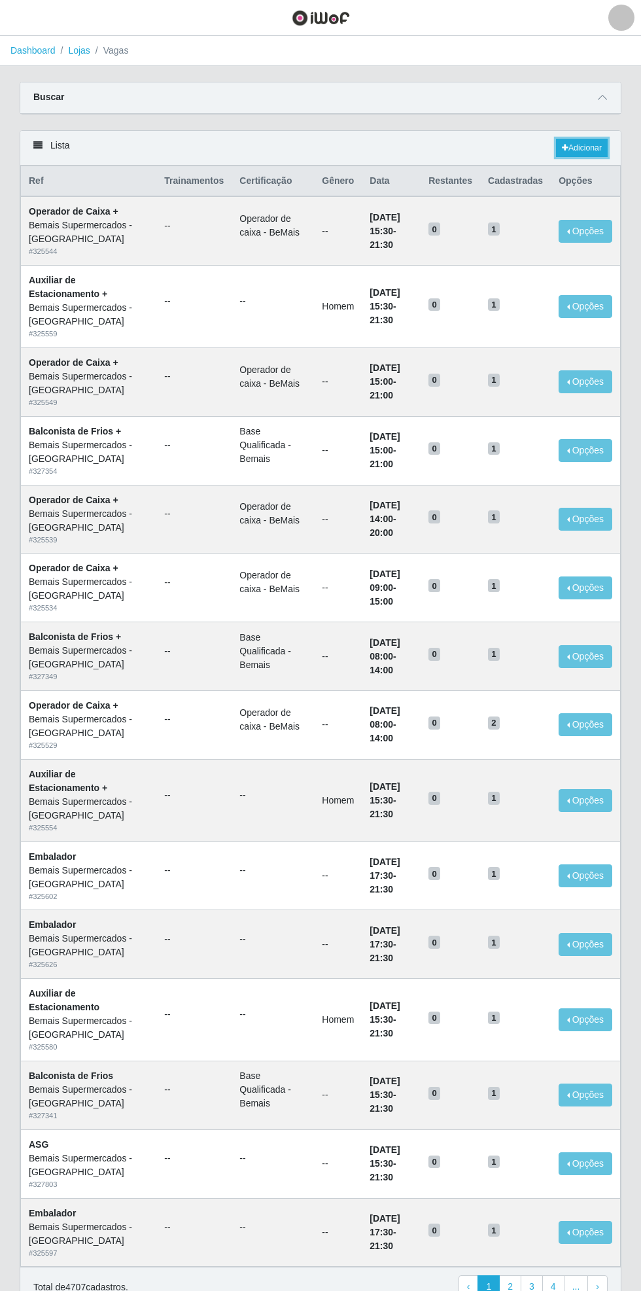
click at [597, 145] on link "Adicionar" at bounding box center [582, 148] width 52 height 18
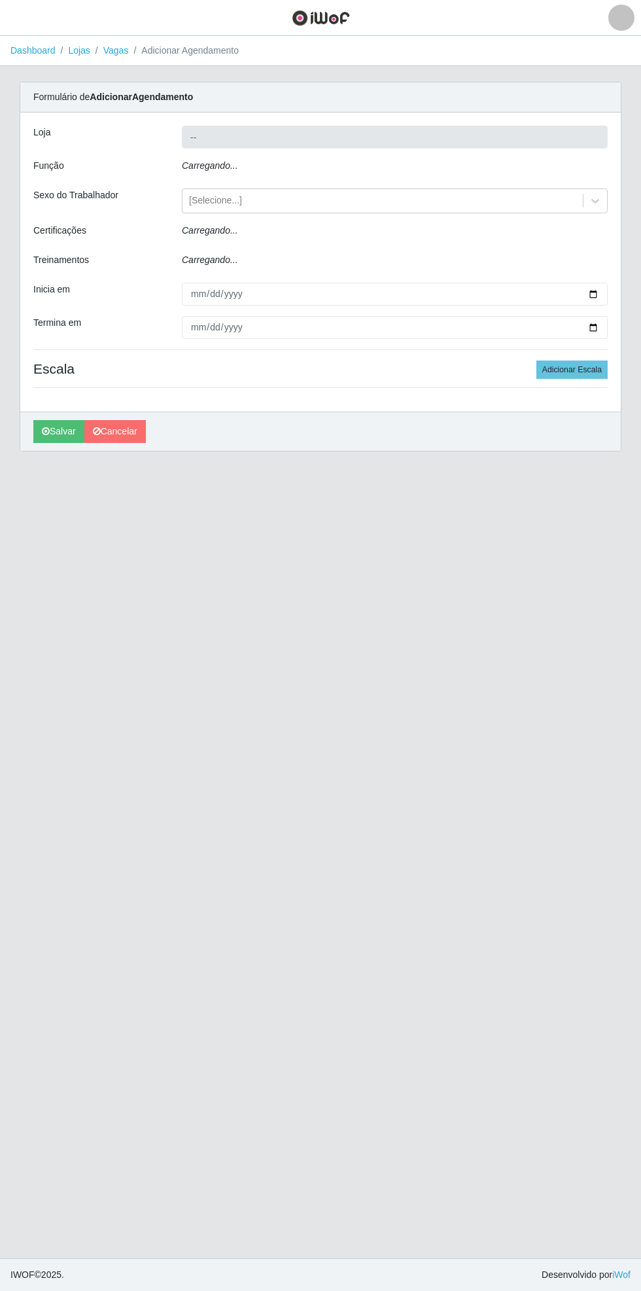
type input "Bemais Supermercados - [GEOGRAPHIC_DATA]"
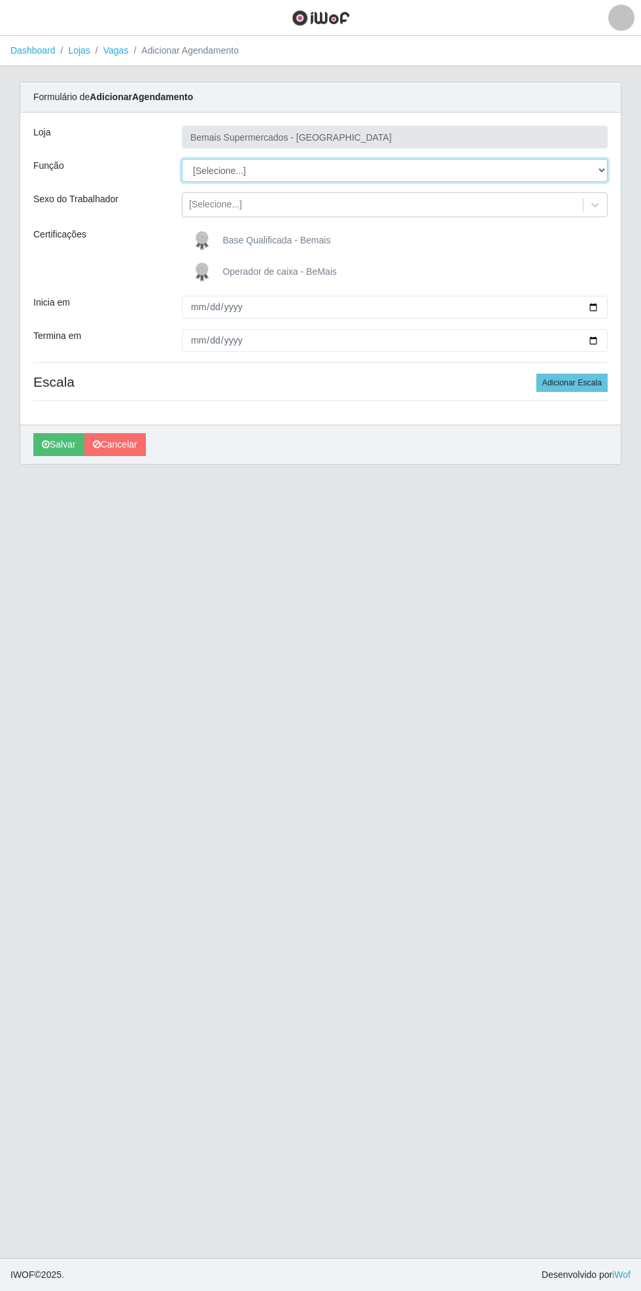
click at [607, 169] on select "[Selecione...] ASG ASG + ASG ++ Auxiliar de Estacionamento Auxiliar de Estacion…" at bounding box center [395, 170] width 426 height 23
select select "124"
click at [182, 159] on select "[Selecione...] ASG ASG + ASG ++ Auxiliar de Estacionamento Auxiliar de Estacion…" at bounding box center [395, 170] width 426 height 23
click at [277, 238] on span "Base Qualificada - Bemais" at bounding box center [277, 240] width 108 height 10
click at [0, 0] on input "Base Qualificada - Bemais" at bounding box center [0, 0] width 0 height 0
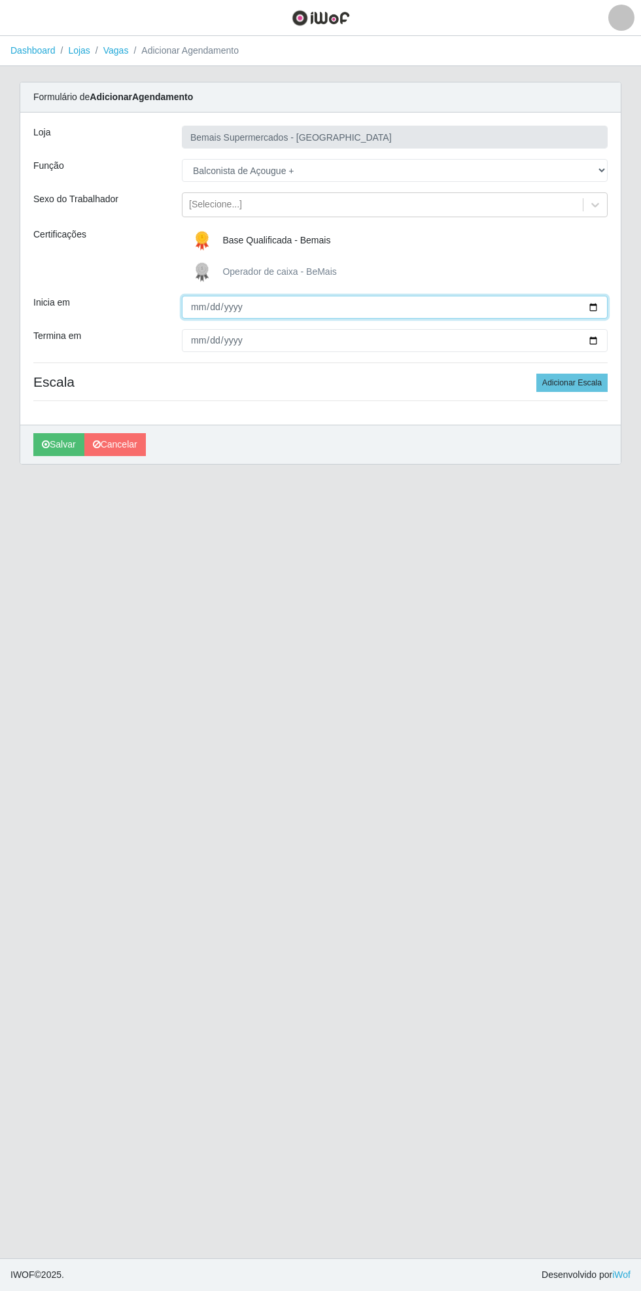
click at [606, 296] on input "Inicia em" at bounding box center [395, 307] width 426 height 23
type input "[DATE]"
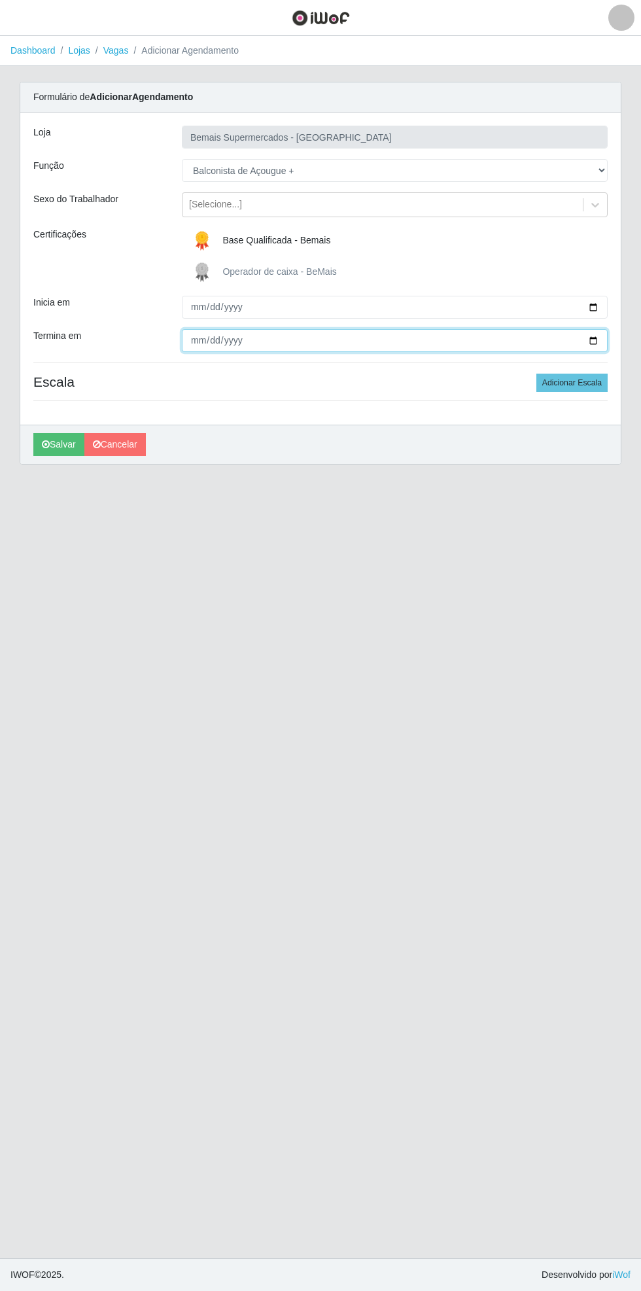
click at [603, 340] on input "Termina em" at bounding box center [395, 340] width 426 height 23
type input "[DATE]"
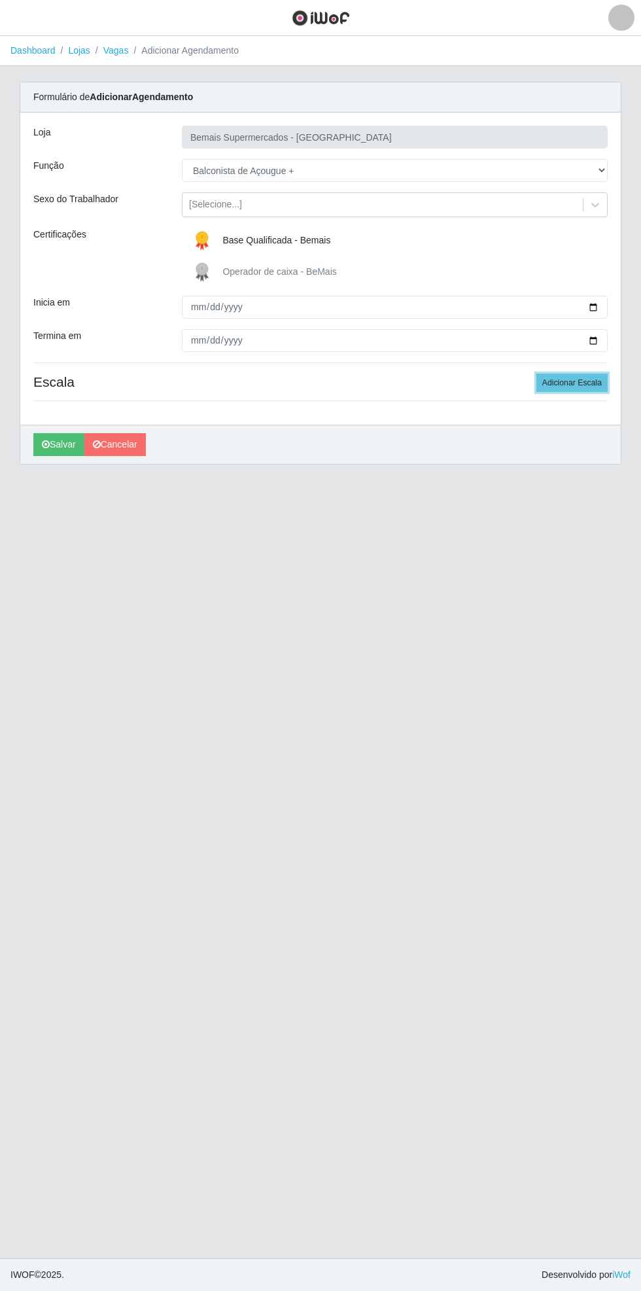
click at [596, 382] on button "Adicionar Escala" at bounding box center [572, 383] width 71 height 18
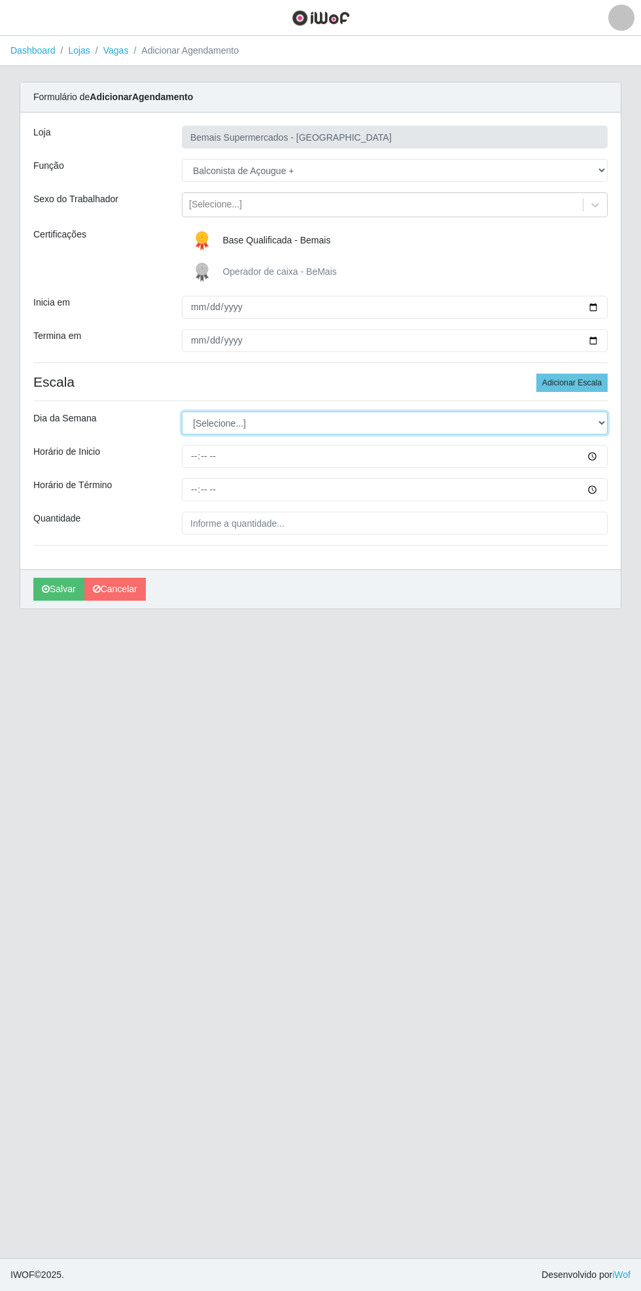
click at [603, 423] on select "[Selecione...] Segunda Terça Quarta Quinta Sexta Sábado Domingo" at bounding box center [395, 423] width 426 height 23
select select "0"
click at [182, 412] on select "[Selecione...] Segunda Terça Quarta Quinta Sexta Sábado Domingo" at bounding box center [395, 423] width 426 height 23
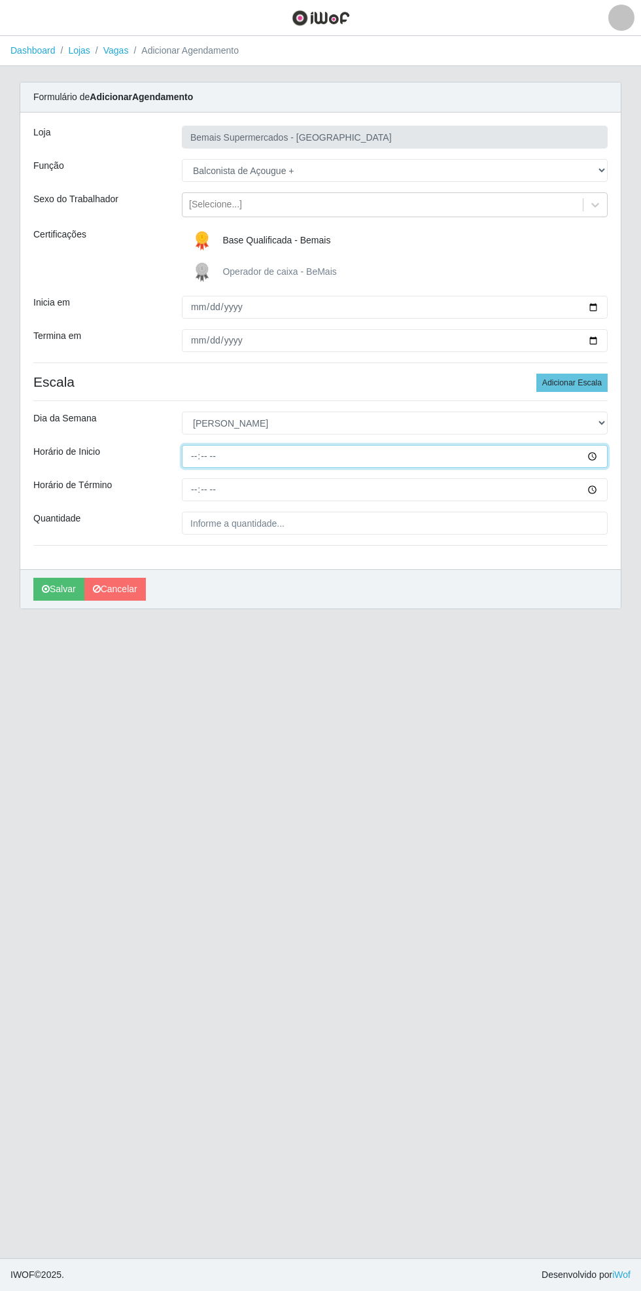
click at [601, 455] on input "Horário de Inicio" at bounding box center [395, 456] width 426 height 23
type input "08:00"
click at [603, 484] on input "Horário de Término" at bounding box center [395, 489] width 426 height 23
type input "14:00"
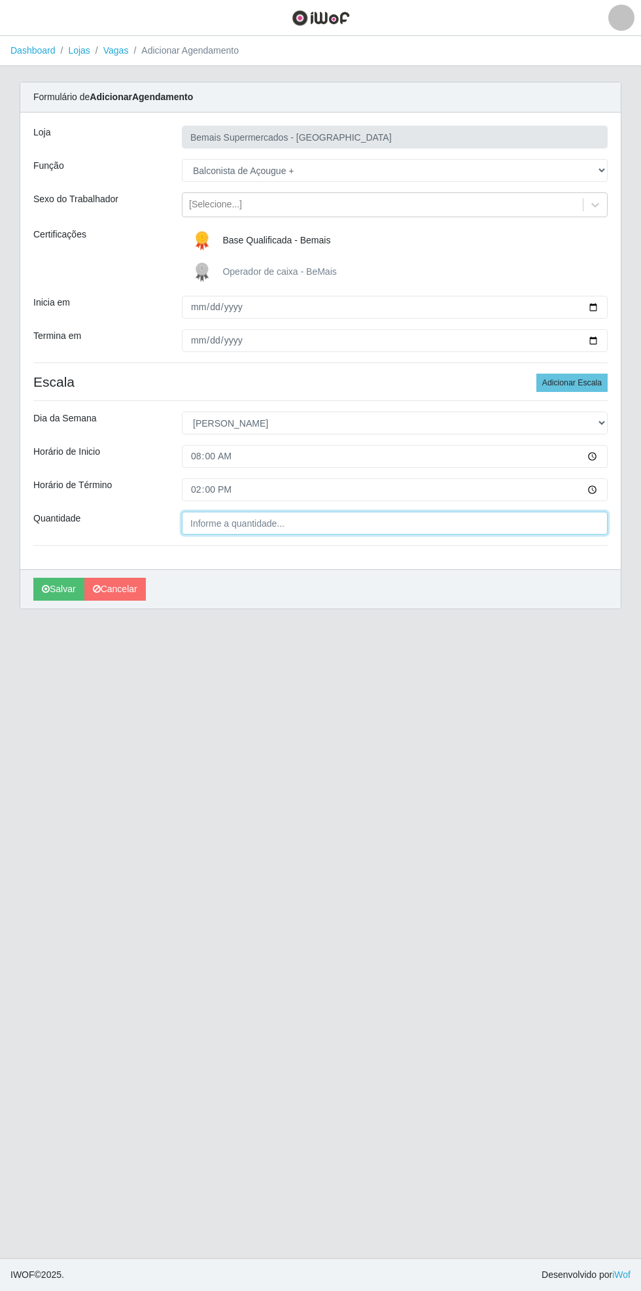
click at [275, 522] on input "Quantidade" at bounding box center [395, 523] width 426 height 23
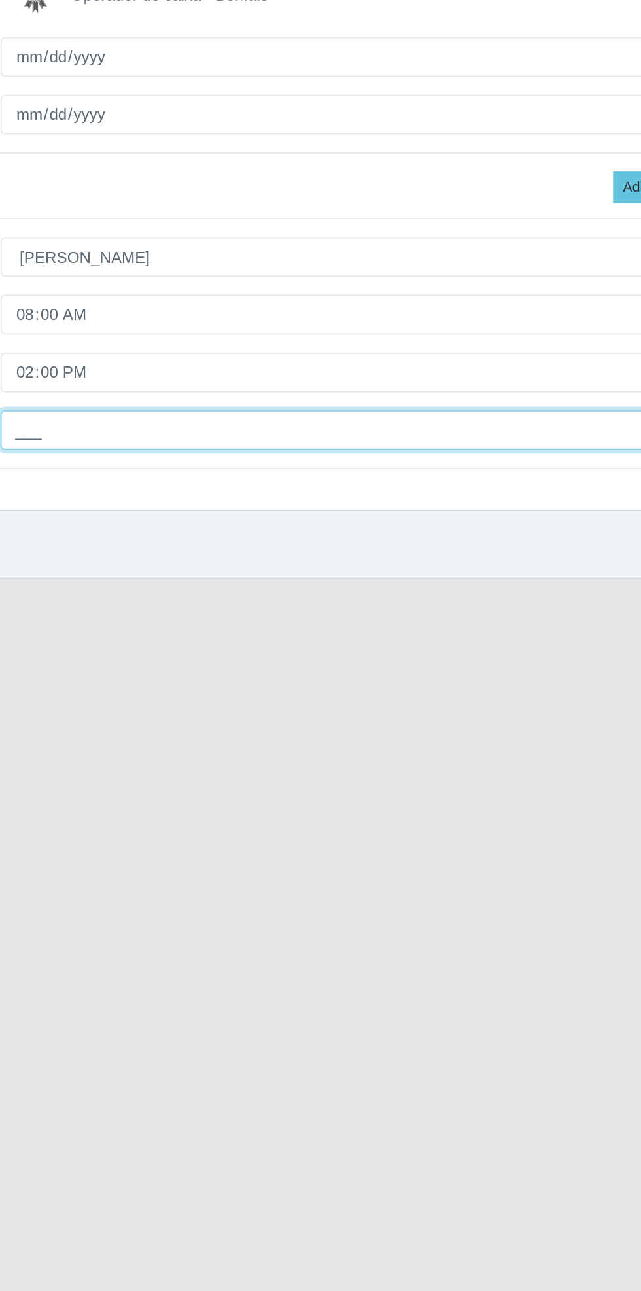
type input "1__"
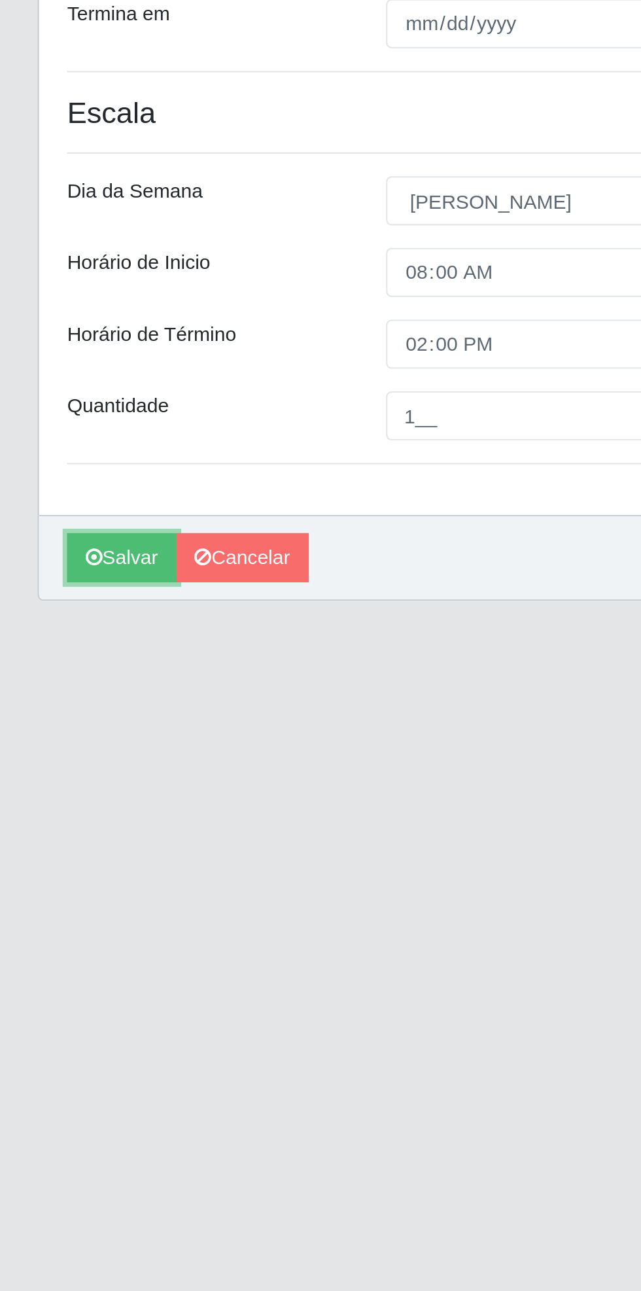
click at [60, 593] on button "Salvar" at bounding box center [58, 589] width 51 height 23
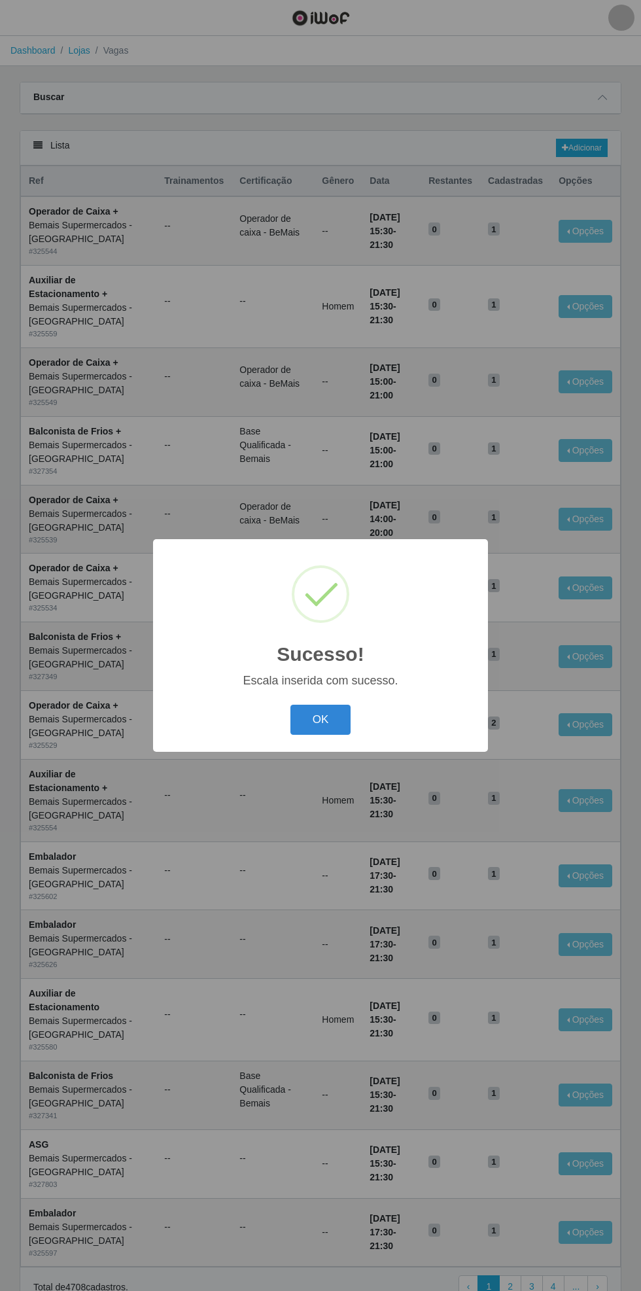
click at [342, 708] on button "OK" at bounding box center [321, 720] width 61 height 31
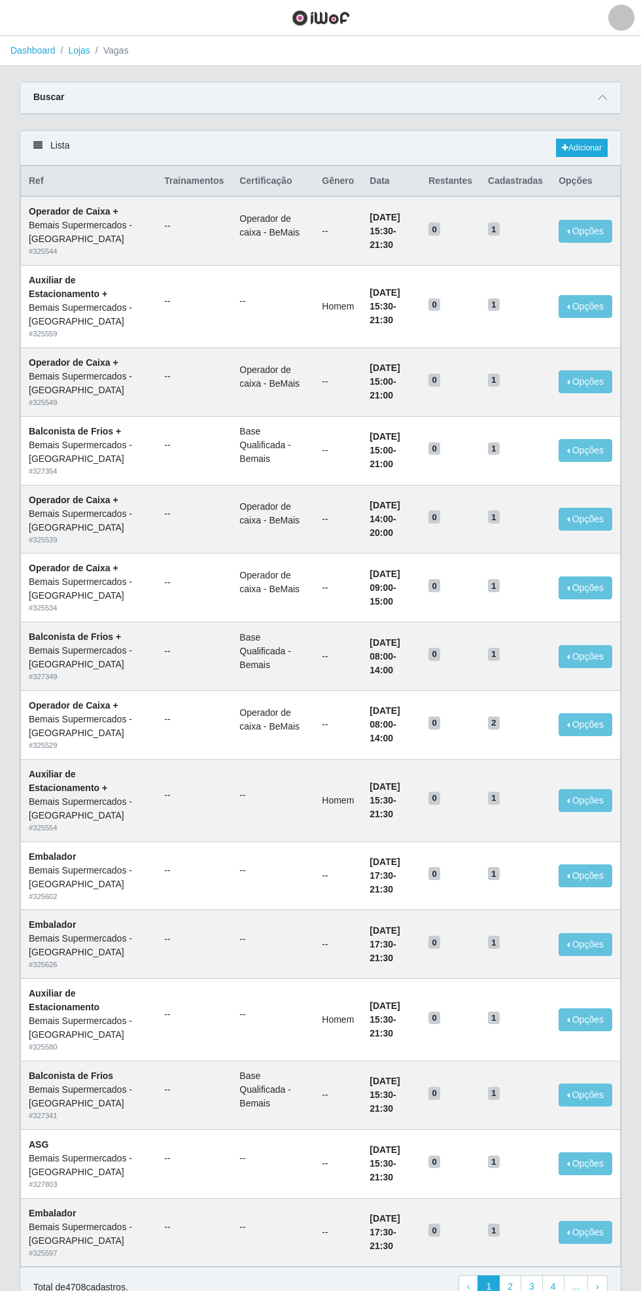
click at [43, 49] on link "Dashboard" at bounding box center [32, 50] width 45 height 10
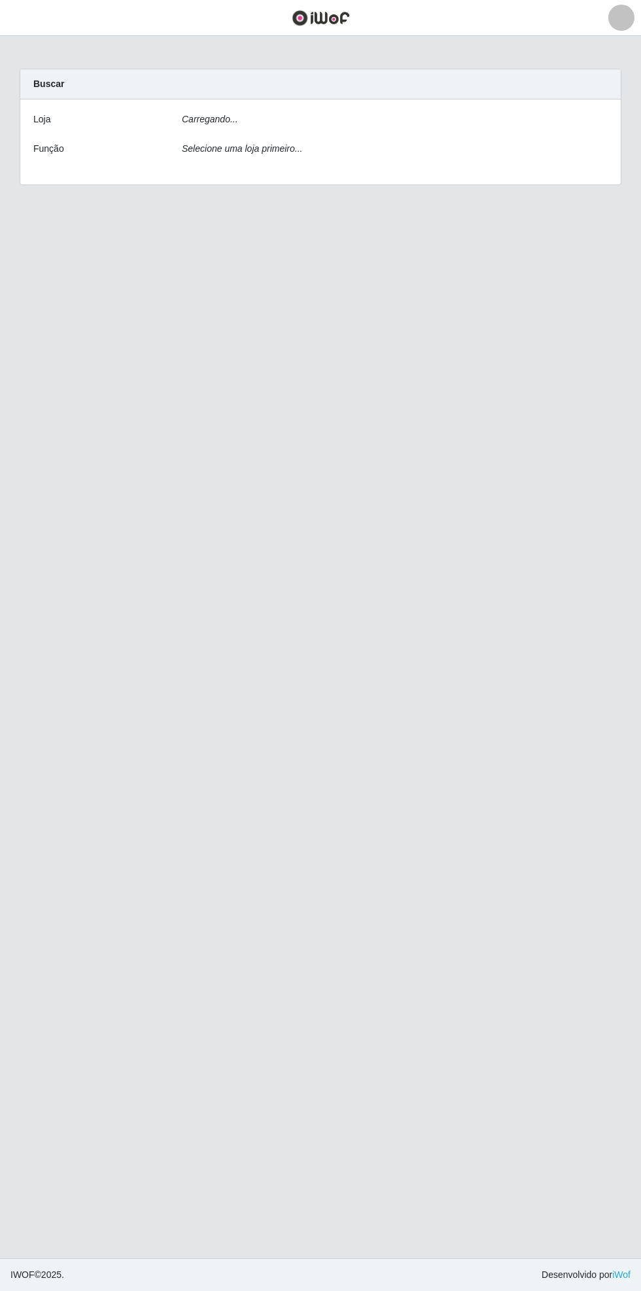
click at [27, 21] on button "button" at bounding box center [16, 18] width 33 height 22
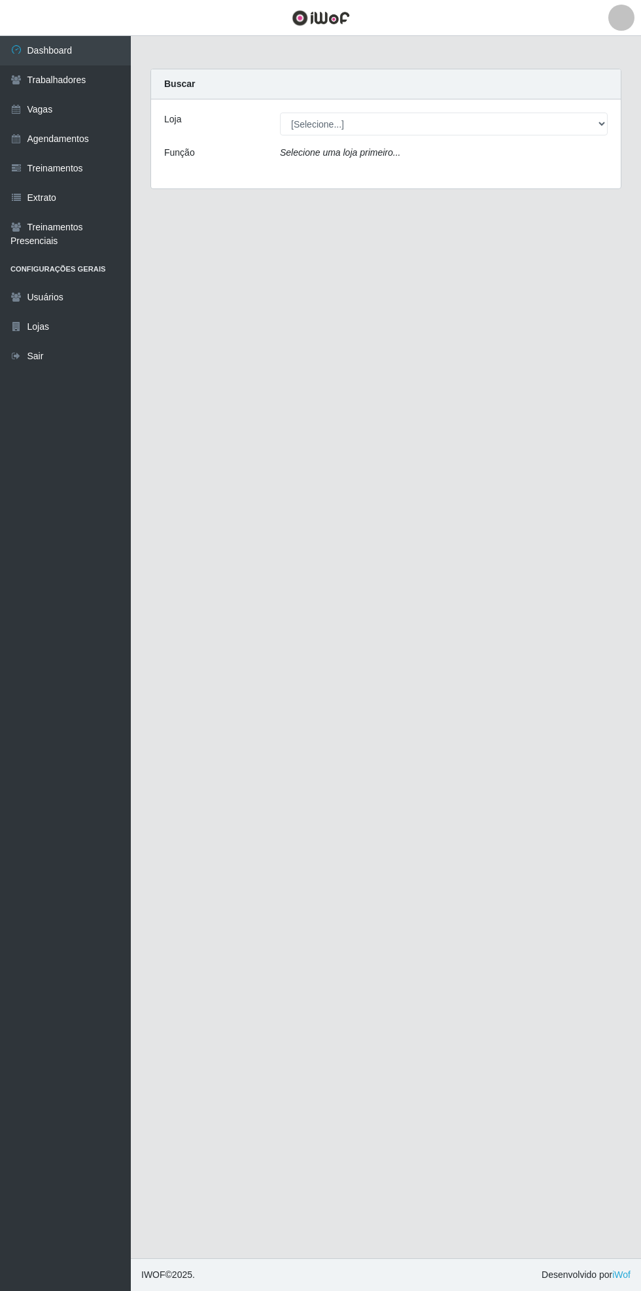
click at [93, 114] on link "Vagas" at bounding box center [65, 109] width 131 height 29
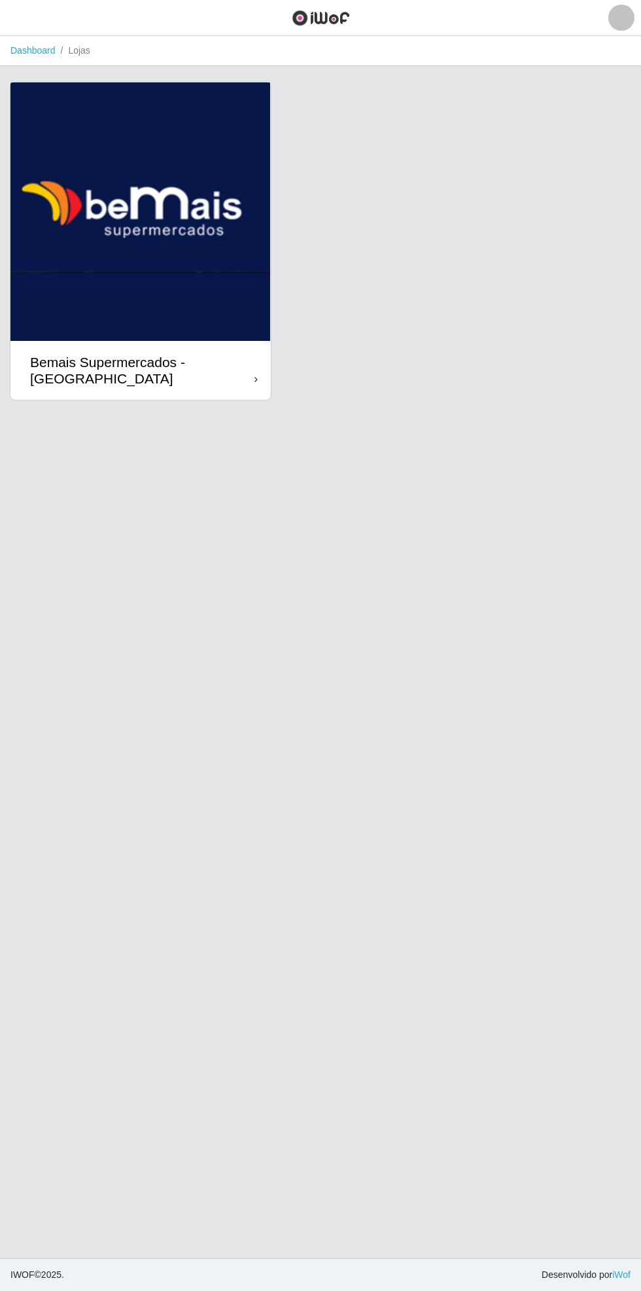
click at [241, 376] on div "Bemais Supermercados - [GEOGRAPHIC_DATA]" at bounding box center [142, 370] width 224 height 33
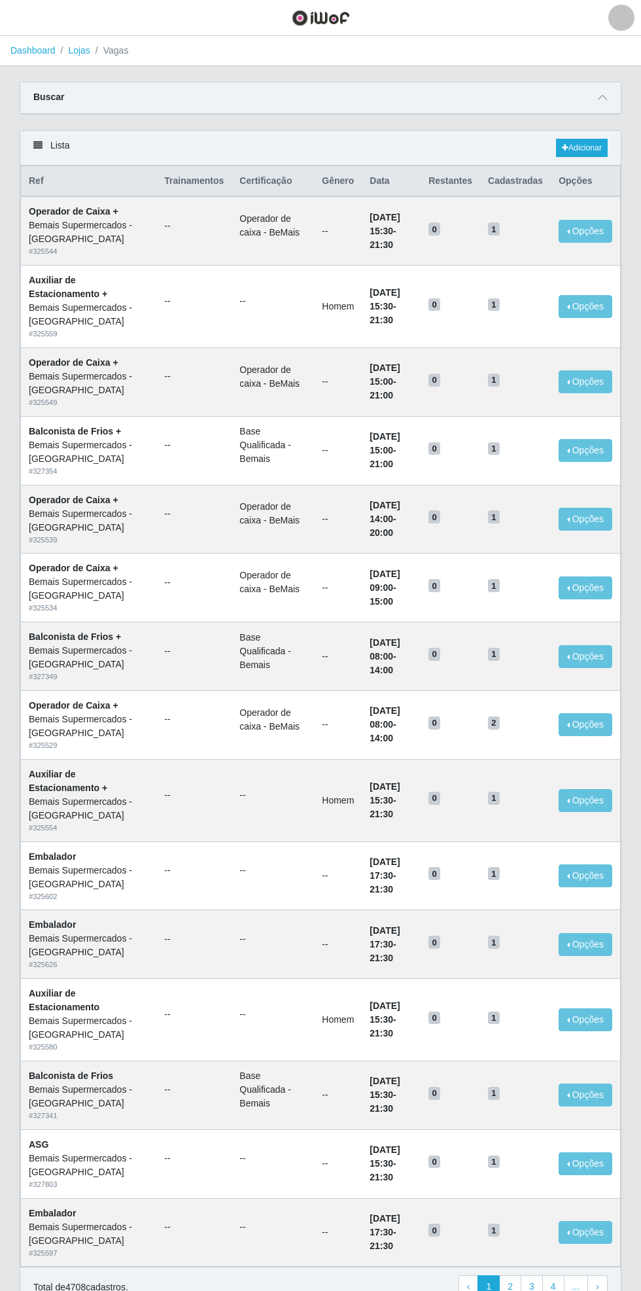
click at [608, 97] on span at bounding box center [603, 97] width 16 height 15
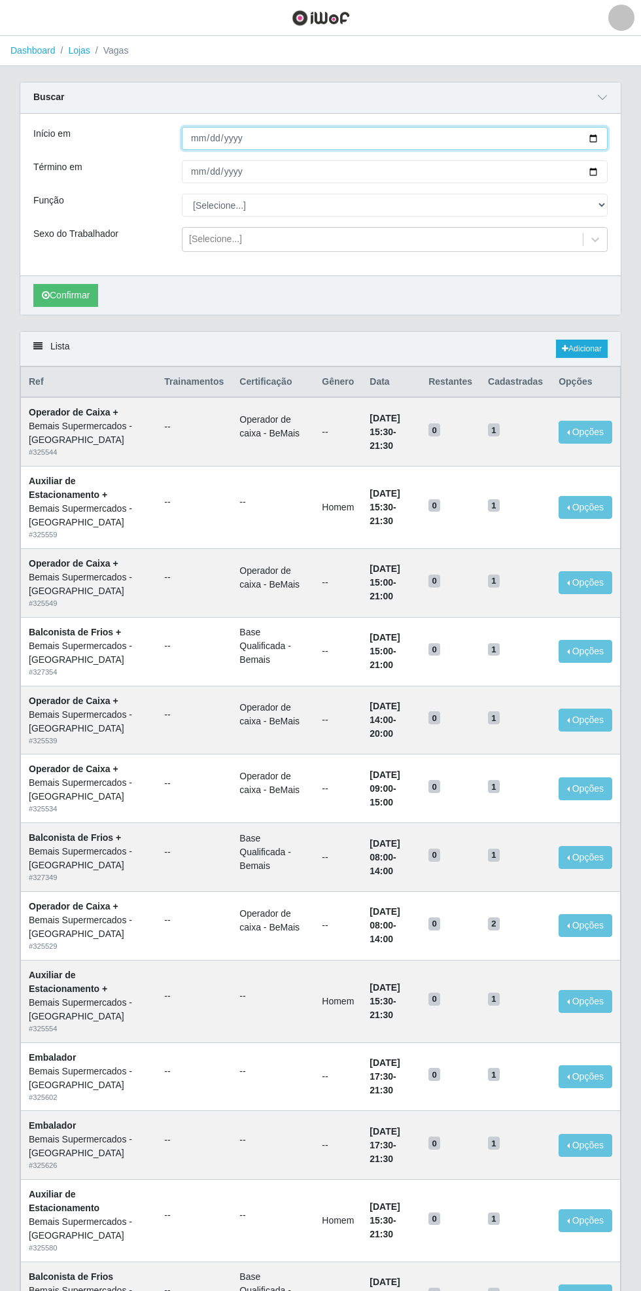
click at [604, 135] on input "Início em" at bounding box center [395, 138] width 426 height 23
type input "[DATE]"
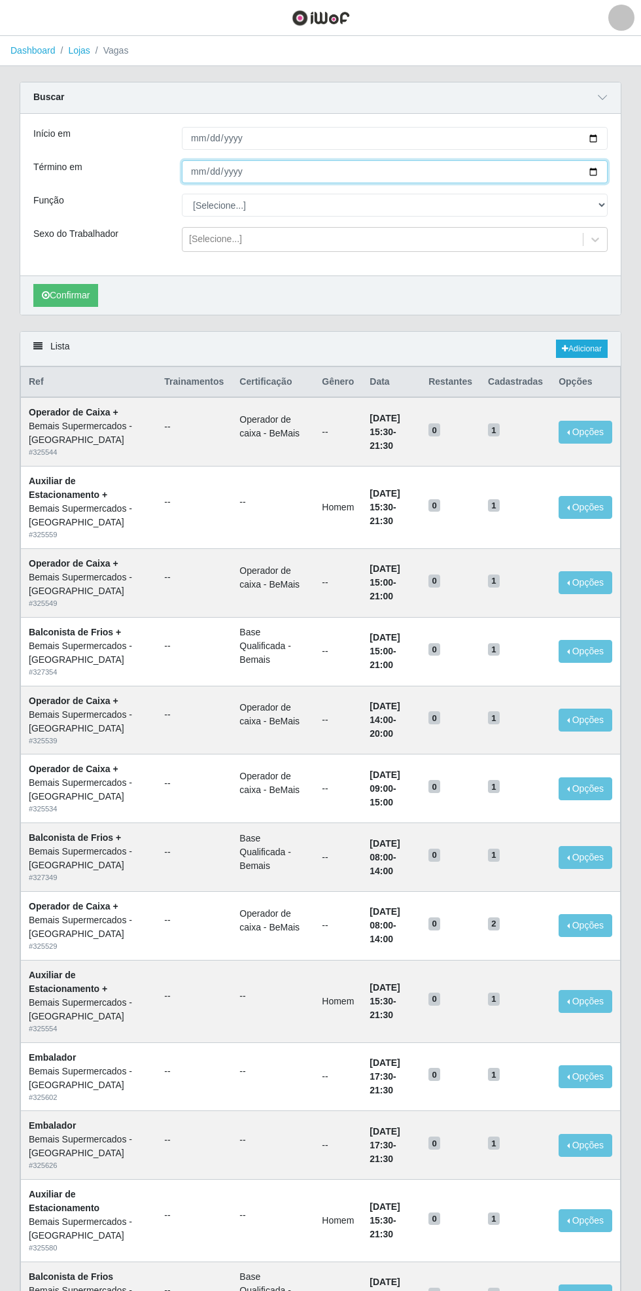
click at [604, 170] on input "Término em" at bounding box center [395, 171] width 426 height 23
type input "[DATE]"
click at [601, 204] on select "[Selecione...] ASG ASG + ASG ++ Auxiliar de Estacionamento Auxiliar de Estacion…" at bounding box center [395, 205] width 426 height 23
select select "116"
click at [182, 194] on select "[Selecione...] ASG ASG + ASG ++ Auxiliar de Estacionamento Auxiliar de Estacion…" at bounding box center [395, 205] width 426 height 23
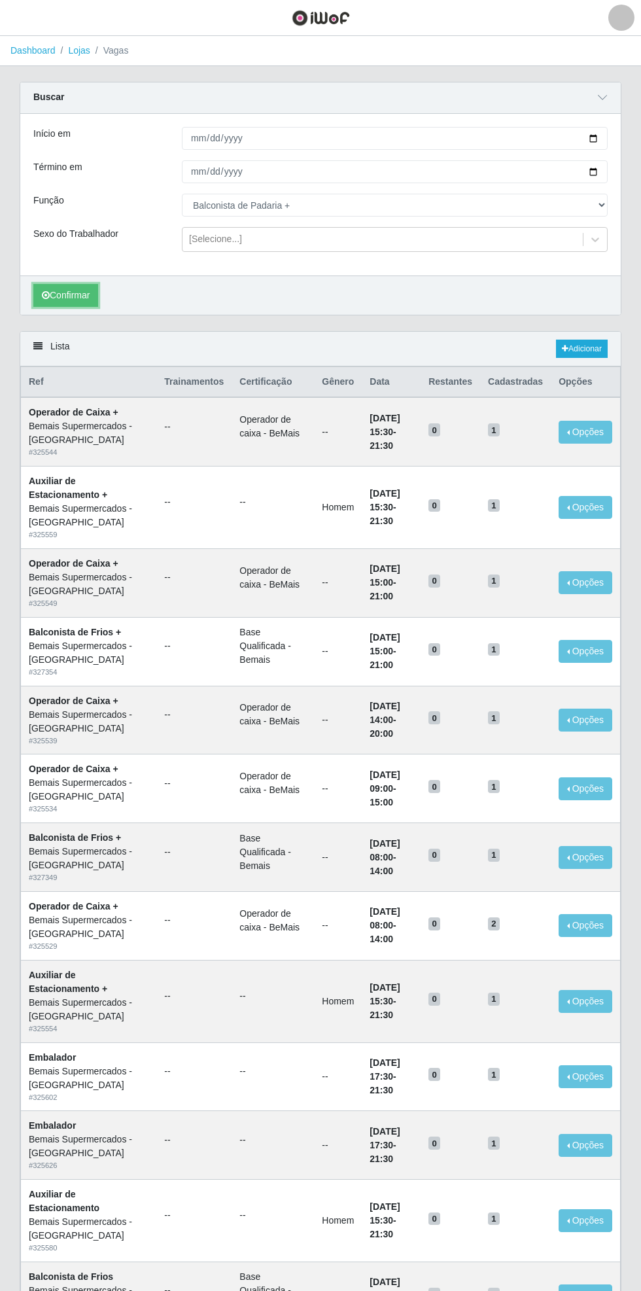
click at [65, 291] on button "Confirmar" at bounding box center [65, 295] width 65 height 23
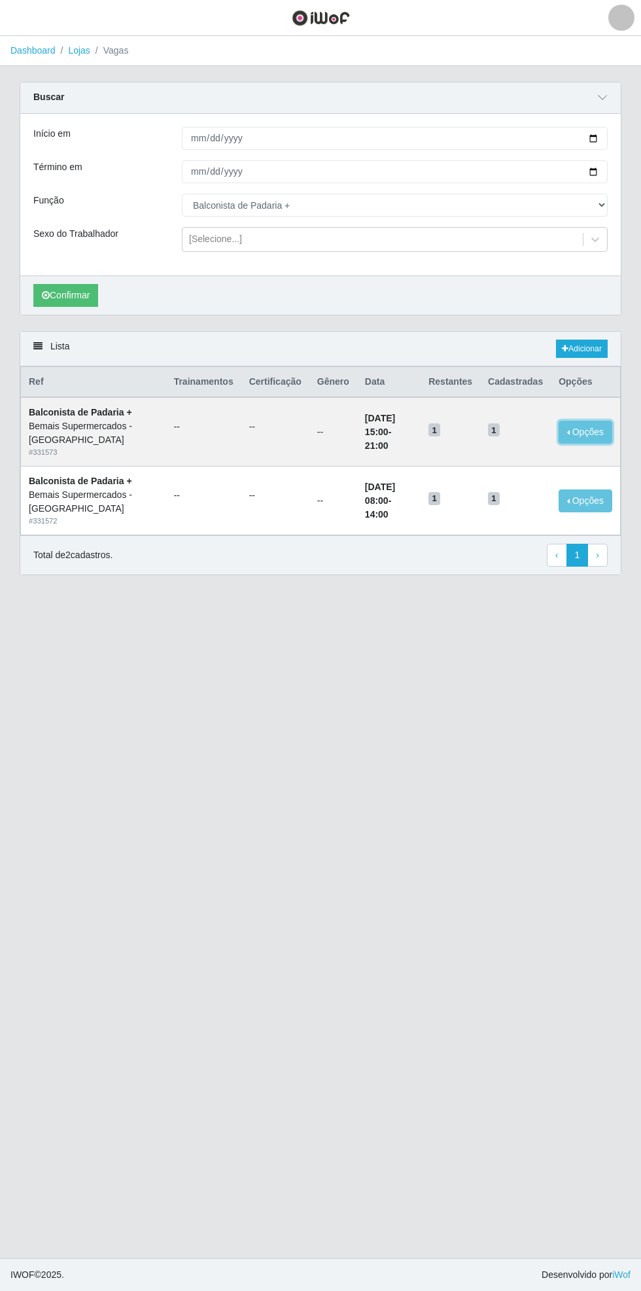
click at [589, 429] on button "Opções" at bounding box center [586, 432] width 54 height 23
click at [502, 456] on div "Deletar" at bounding box center [505, 462] width 77 height 14
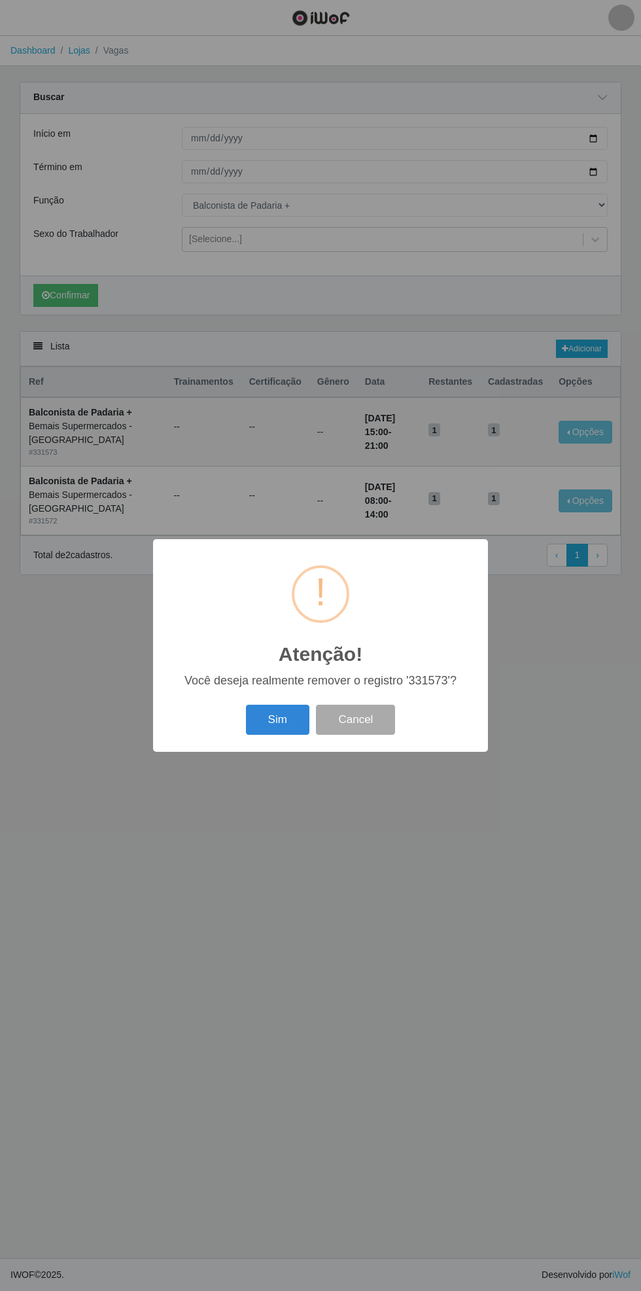
click at [271, 726] on button "Sim" at bounding box center [277, 720] width 63 height 31
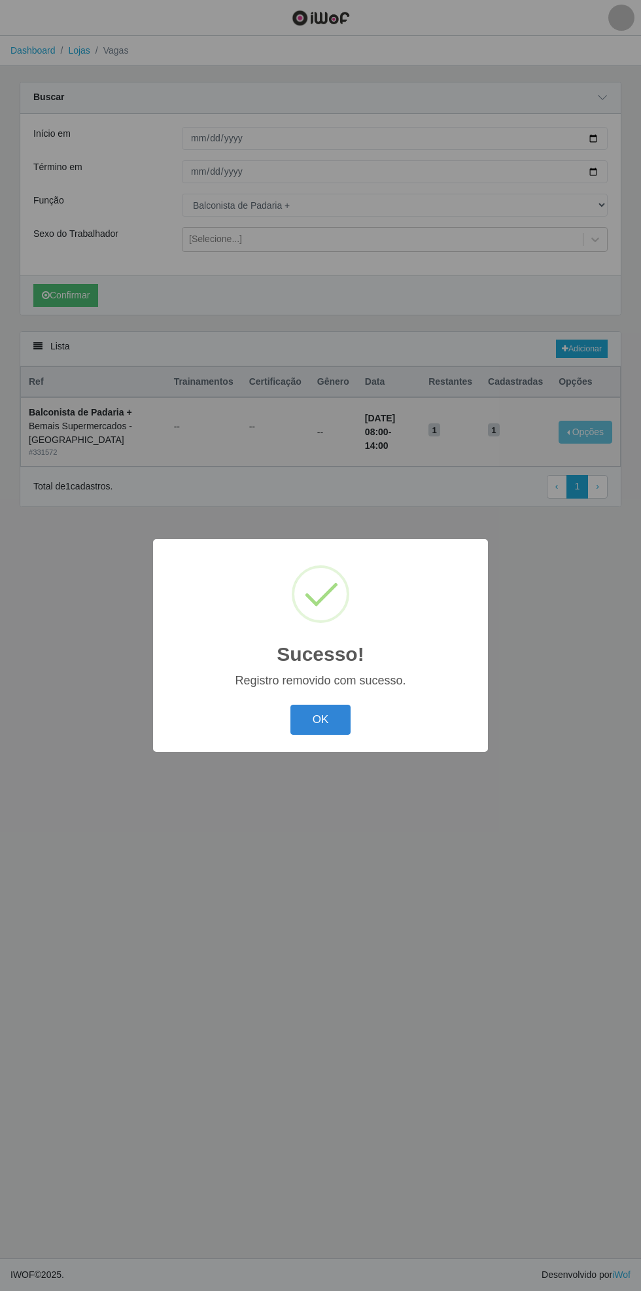
click at [321, 720] on button "OK" at bounding box center [321, 720] width 61 height 31
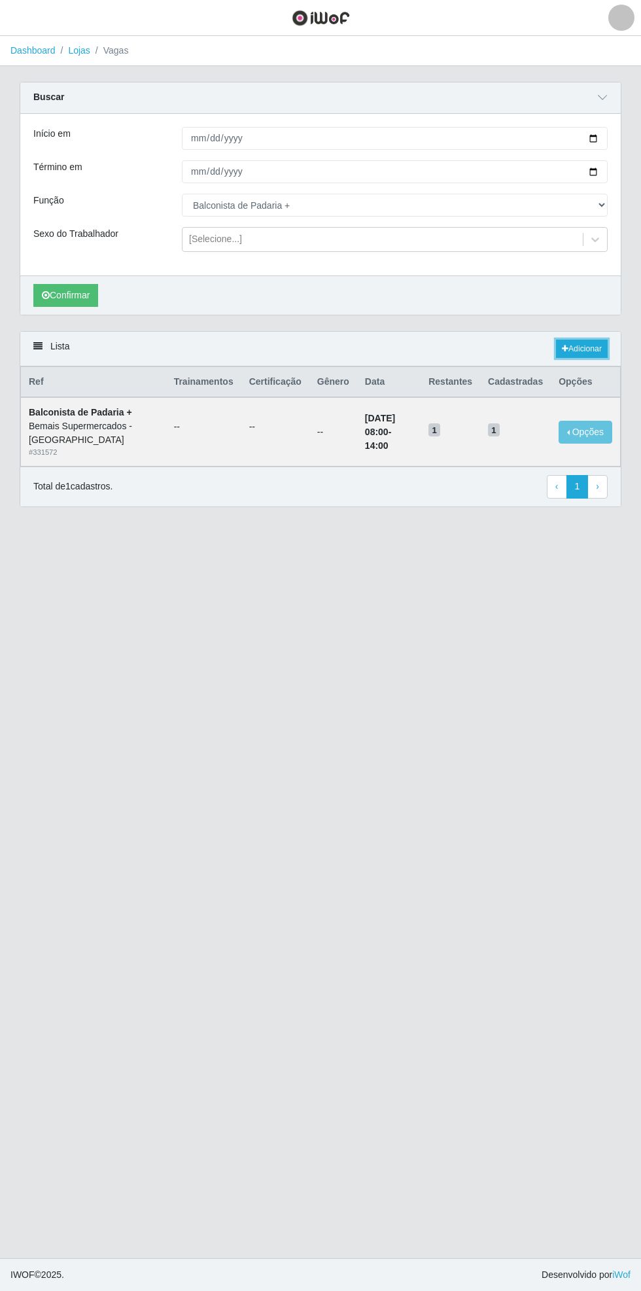
click at [588, 351] on link "Adicionar" at bounding box center [582, 349] width 52 height 18
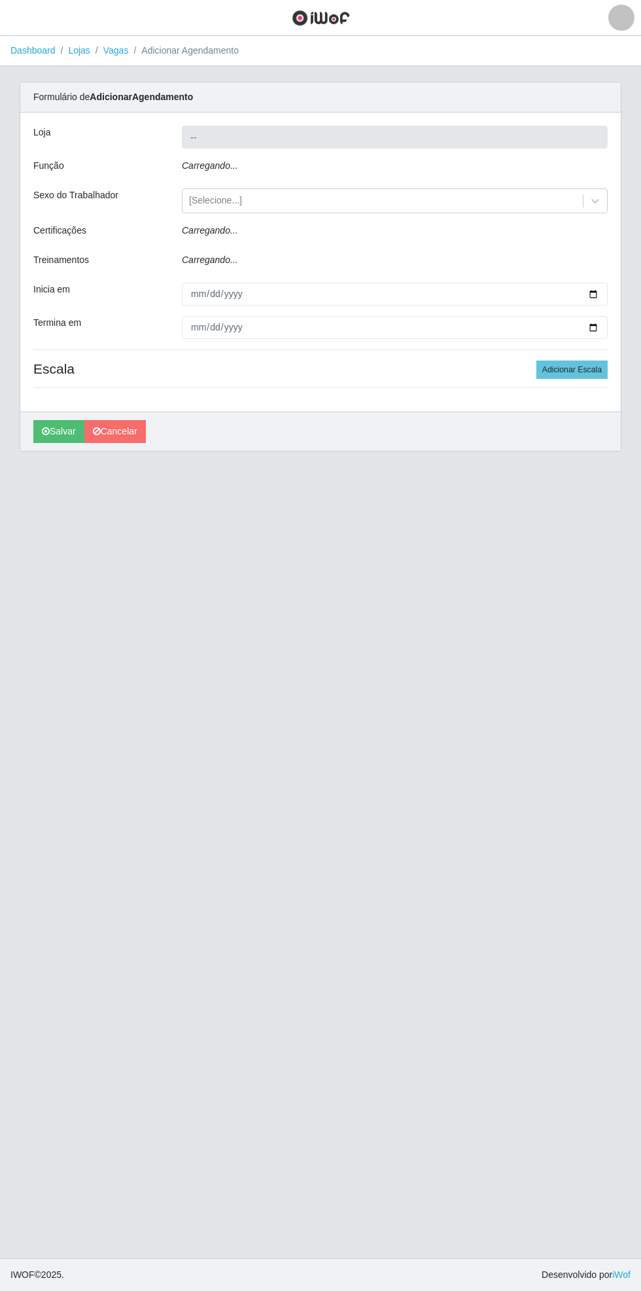
type input "Bemais Supermercados - [GEOGRAPHIC_DATA]"
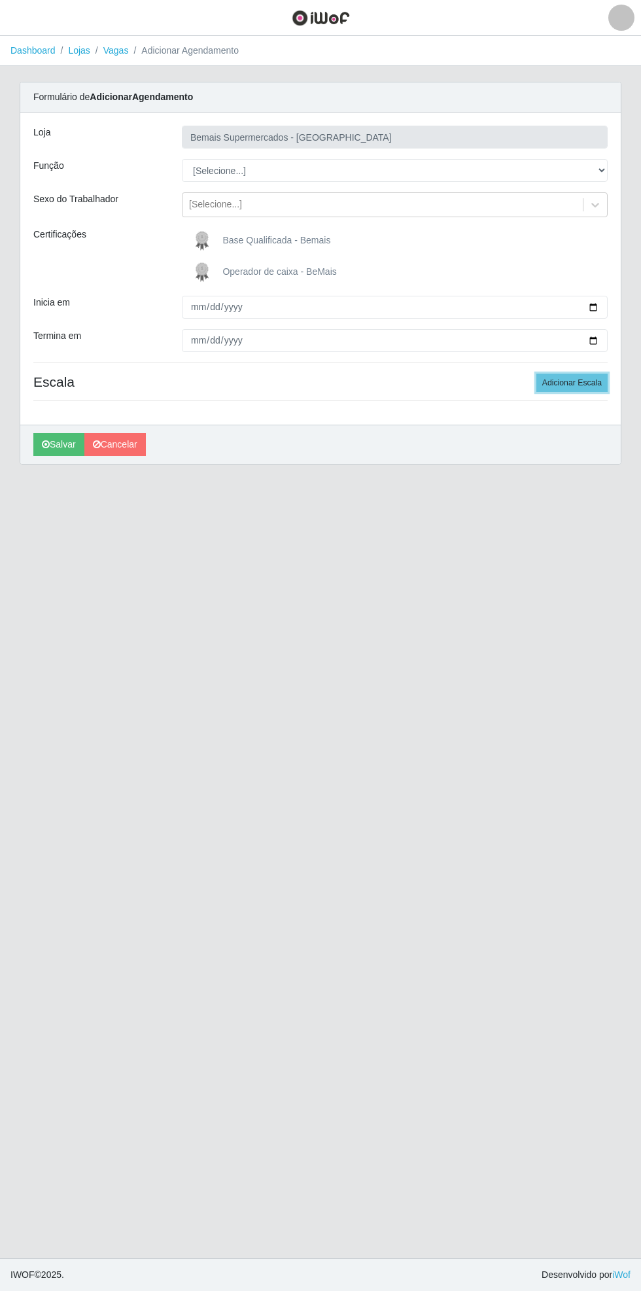
click at [582, 378] on button "Adicionar Escala" at bounding box center [572, 383] width 71 height 18
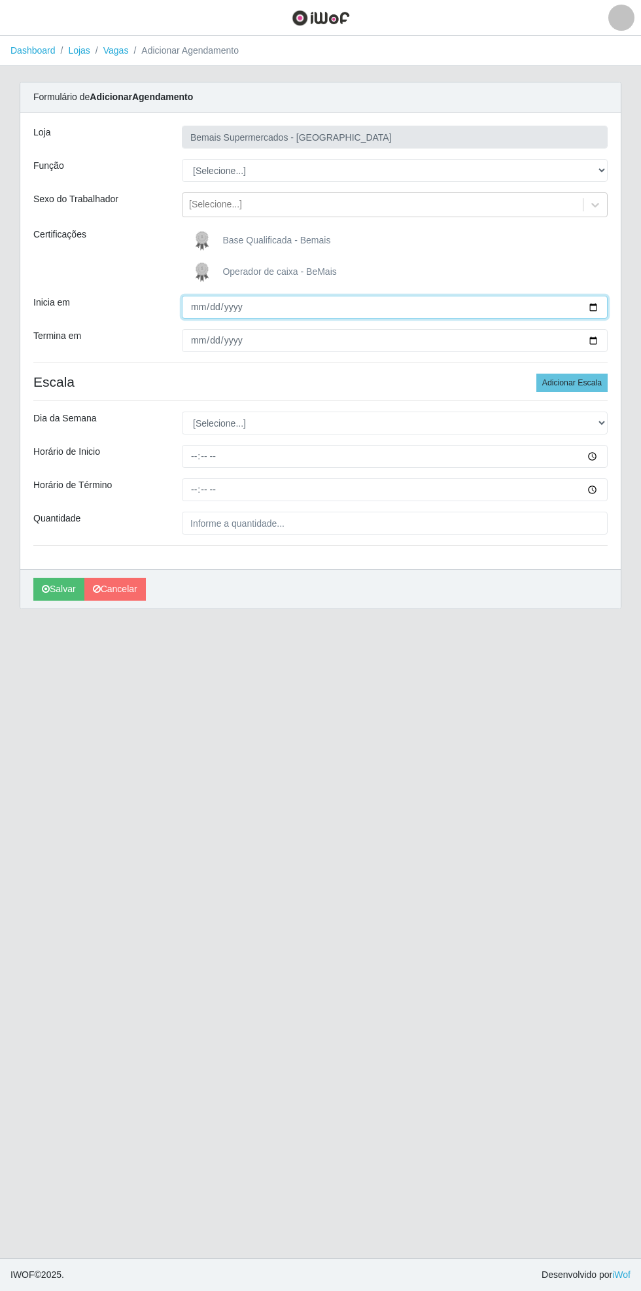
click at [601, 302] on input "Inicia em" at bounding box center [395, 307] width 426 height 23
type input "[DATE]"
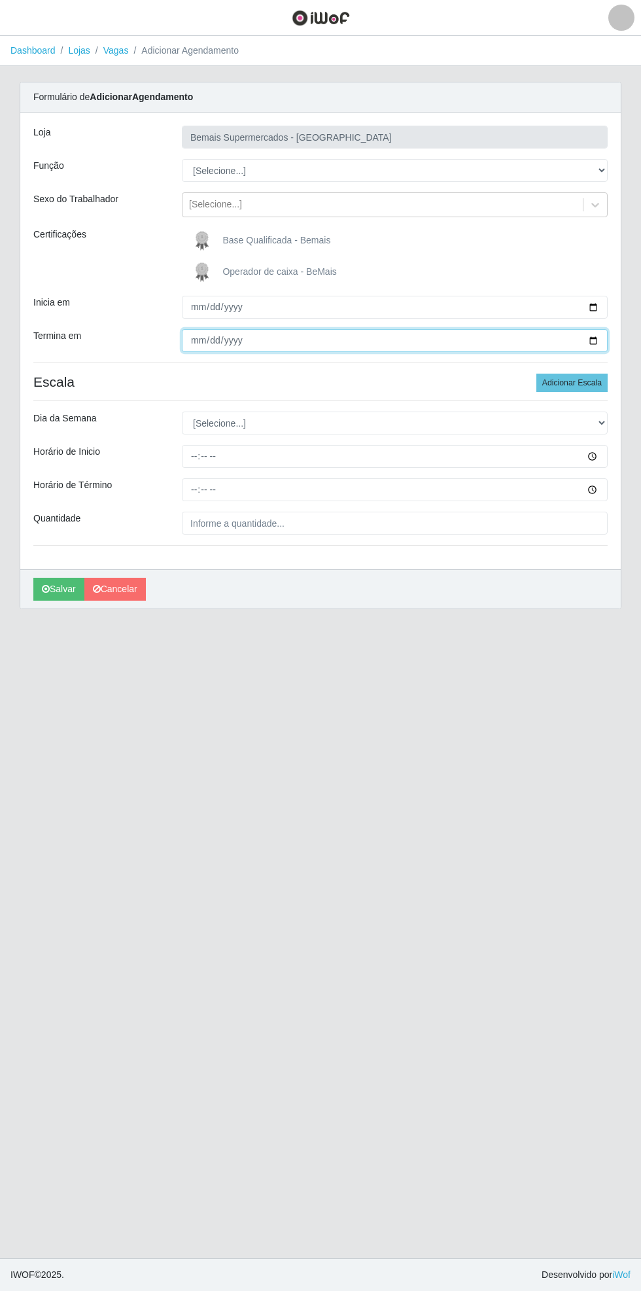
click at [607, 339] on input "Termina em" at bounding box center [395, 340] width 426 height 23
type input "[DATE]"
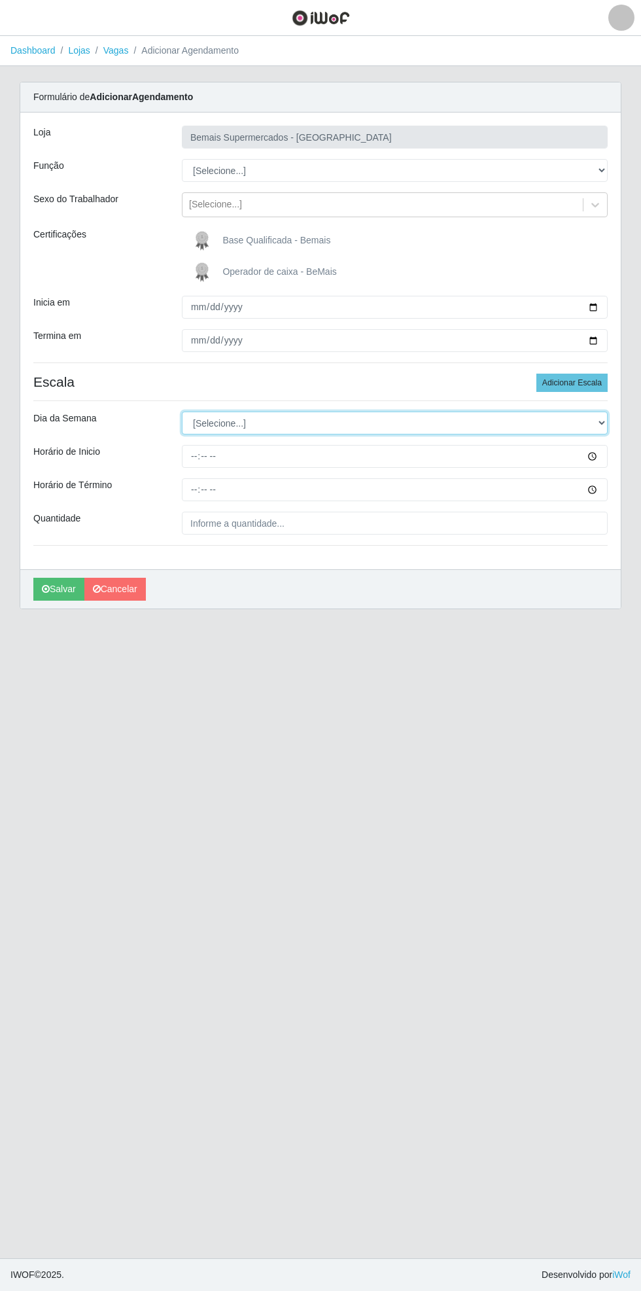
click at [599, 421] on select "[Selecione...] Segunda Terça Quarta Quinta Sexta Sábado Domingo" at bounding box center [395, 423] width 426 height 23
select select "0"
click at [182, 412] on select "[Selecione...] Segunda Terça Quarta Quinta Sexta Sábado Domingo" at bounding box center [395, 423] width 426 height 23
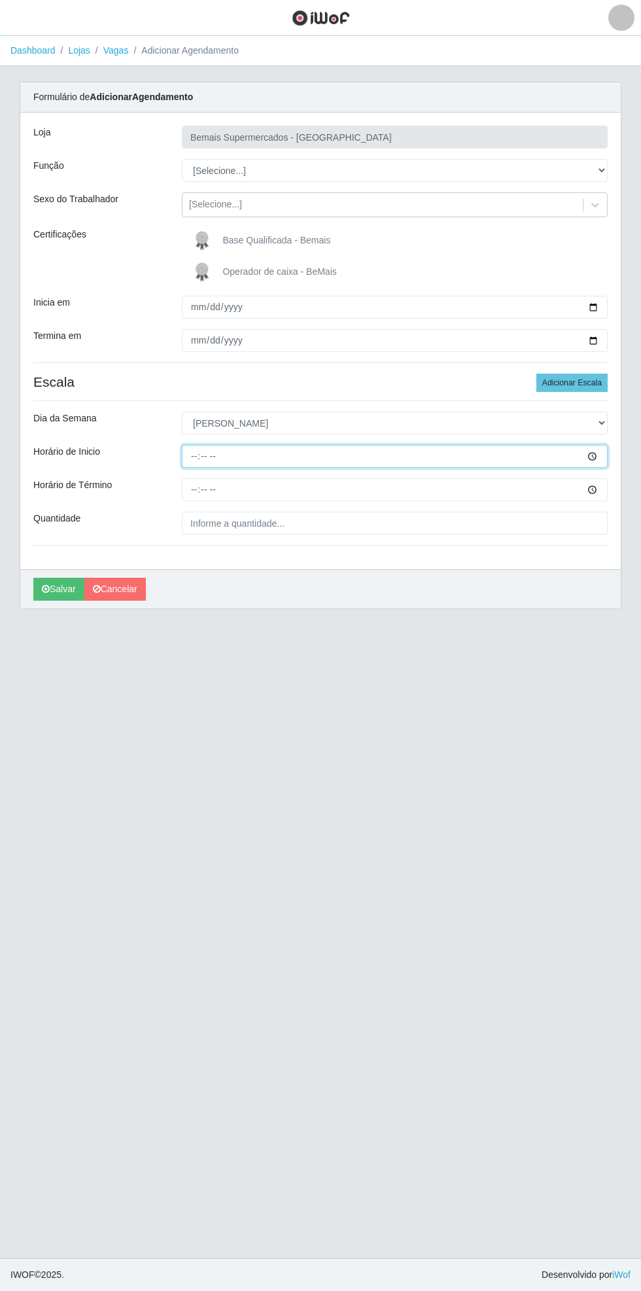
click at [605, 456] on input "Horário de Inicio" at bounding box center [395, 456] width 426 height 23
type input "08:00"
click at [601, 488] on input "Horário de Término" at bounding box center [395, 489] width 426 height 23
type input "14:00"
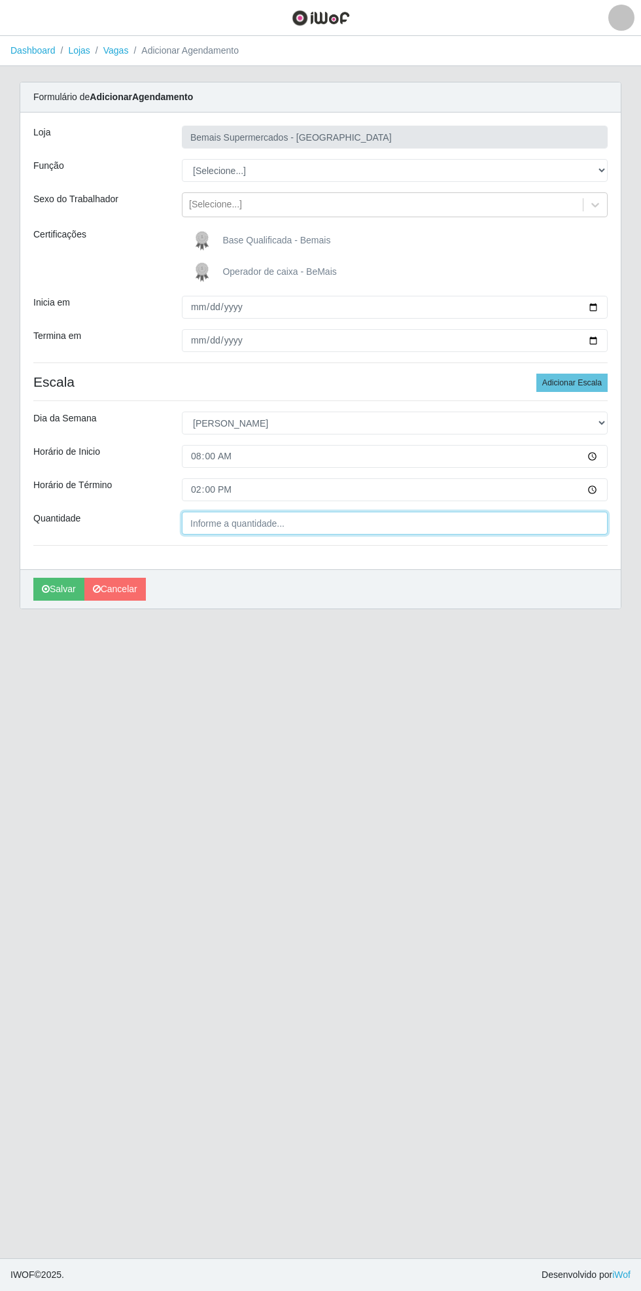
click at [269, 522] on input "Quantidade" at bounding box center [395, 523] width 426 height 23
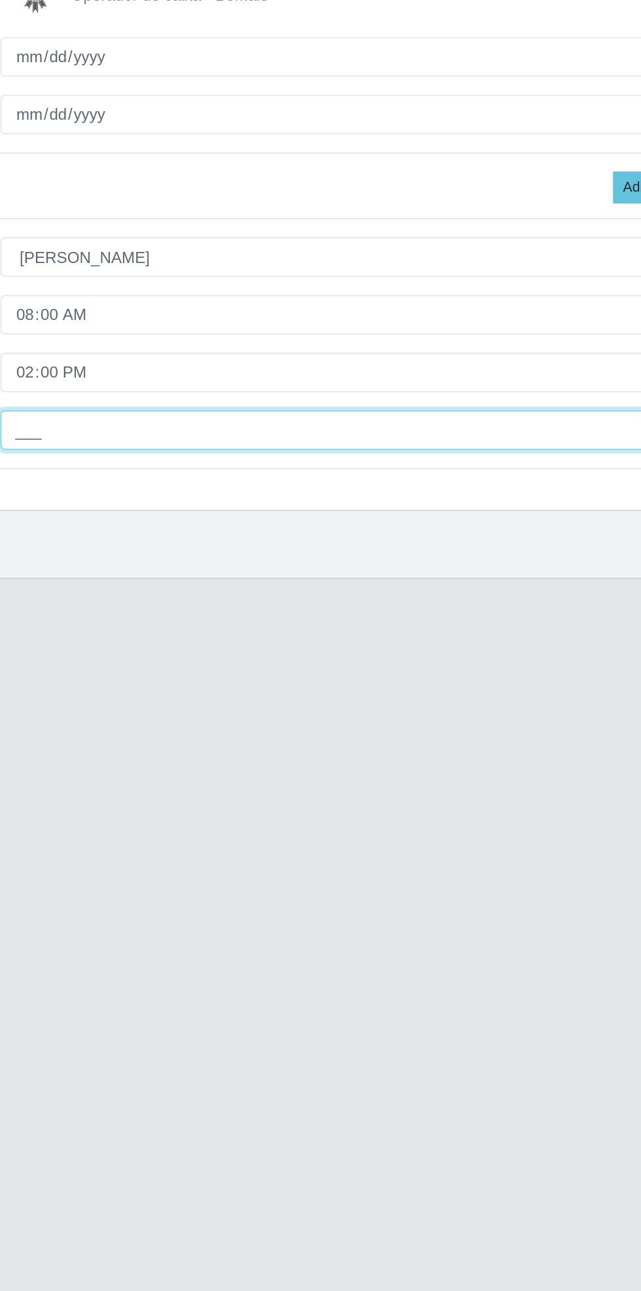
type input "1__"
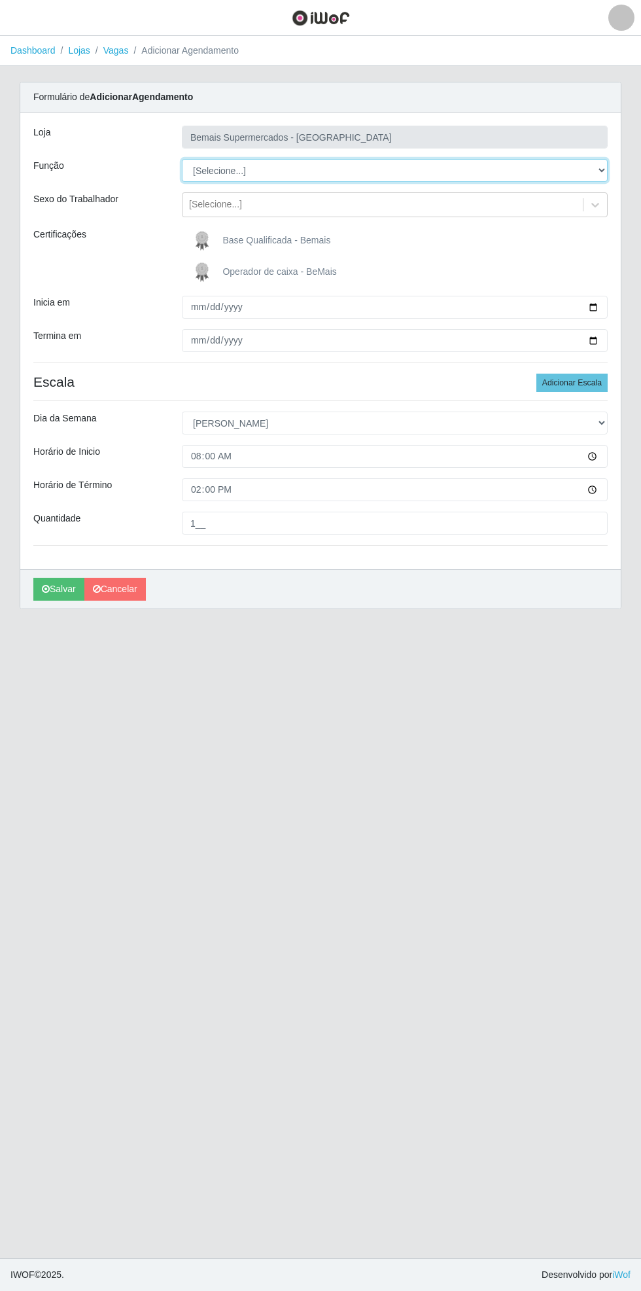
click at [606, 168] on select "[Selecione...] ASG ASG + ASG ++ Auxiliar de Estacionamento Auxiliar de Estacion…" at bounding box center [395, 170] width 426 height 23
select select "82"
click at [182, 159] on select "[Selecione...] ASG ASG + ASG ++ Auxiliar de Estacionamento Auxiliar de Estacion…" at bounding box center [395, 170] width 426 height 23
click at [294, 240] on span "Base Qualificada - Bemais" at bounding box center [277, 240] width 108 height 10
click at [0, 0] on input "Base Qualificada - Bemais" at bounding box center [0, 0] width 0 height 0
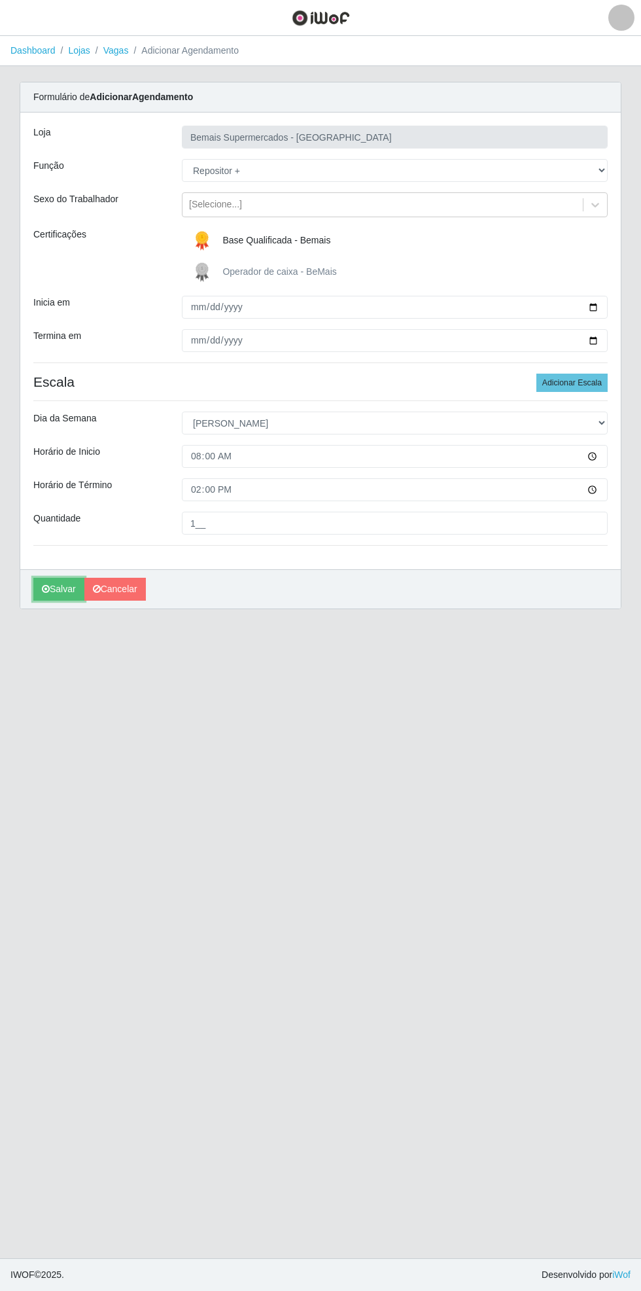
click at [49, 595] on button "Salvar" at bounding box center [58, 589] width 51 height 23
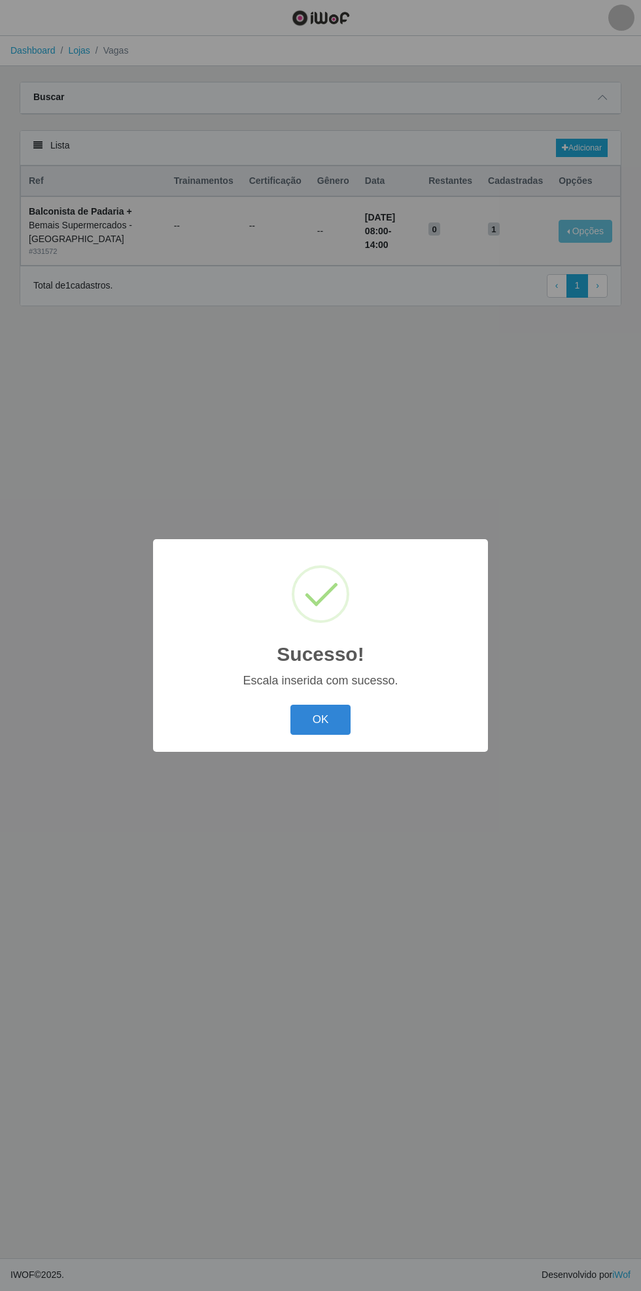
click at [320, 719] on button "OK" at bounding box center [321, 720] width 61 height 31
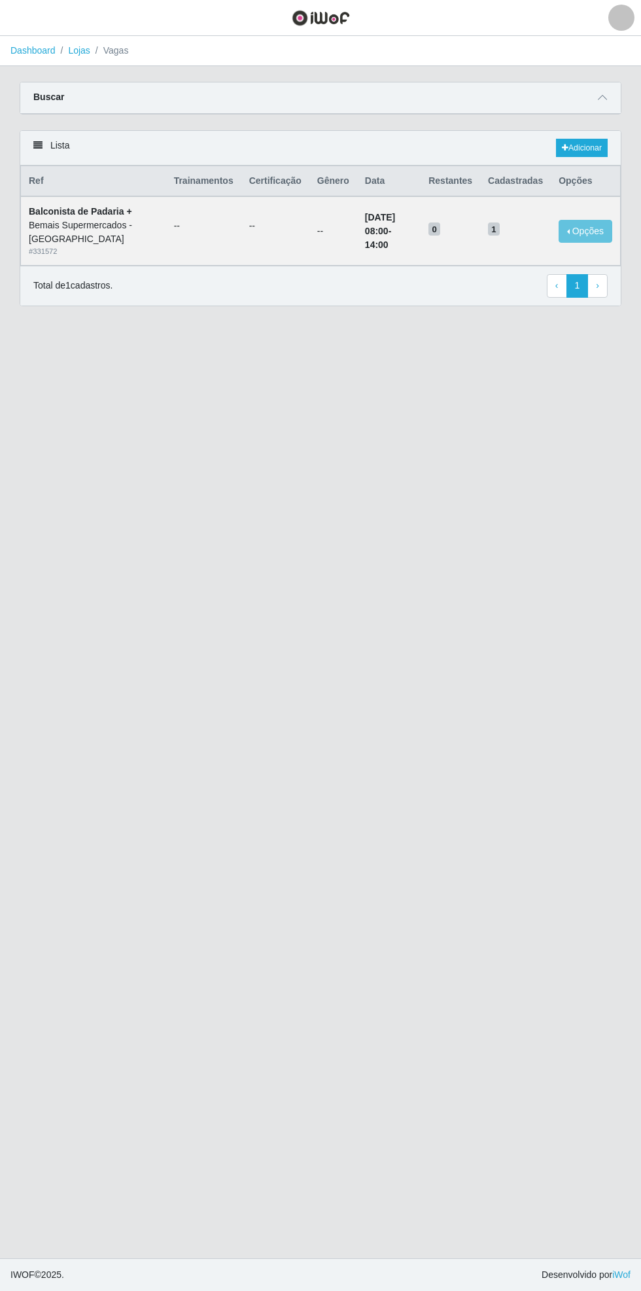
click at [603, 97] on icon at bounding box center [602, 97] width 9 height 9
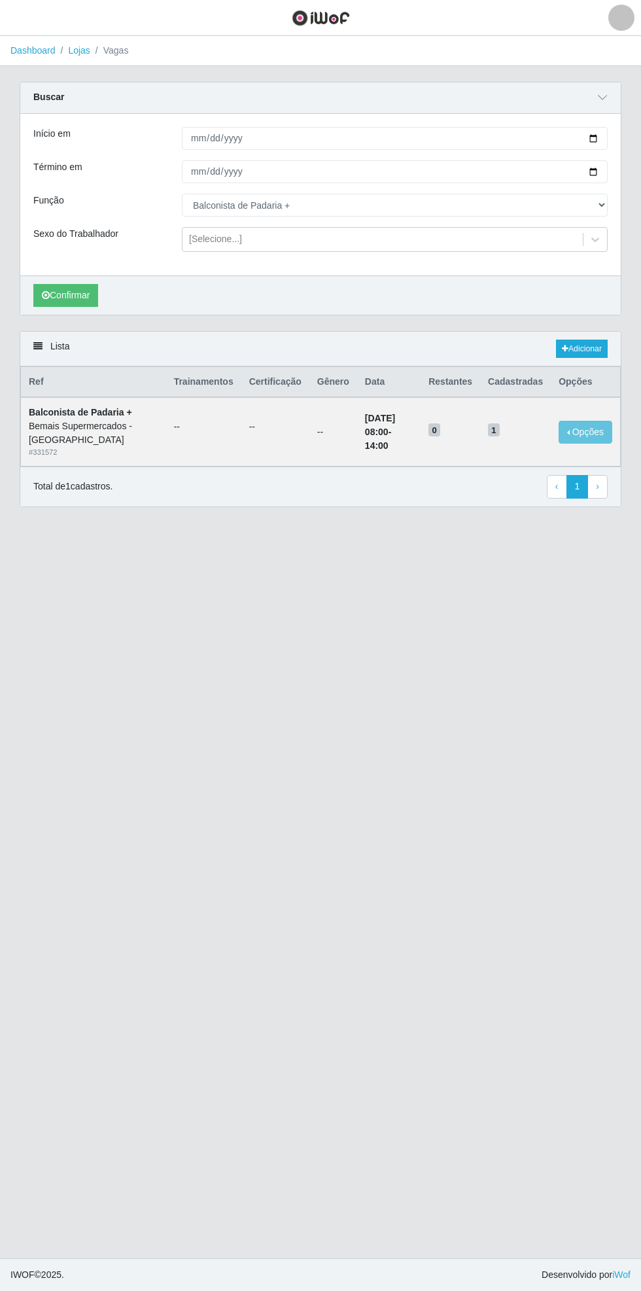
click at [624, 214] on div "Carregando... Buscar Início em [DATE] Término em [DATE] Função [Selecione...] A…" at bounding box center [321, 206] width 622 height 249
click at [606, 205] on select "[Selecione...] ASG ASG + ASG ++ Auxiliar de Estacionamento Auxiliar de Estacion…" at bounding box center [395, 205] width 426 height 23
select select "82"
click at [182, 194] on select "[Selecione...] ASG ASG + ASG ++ Auxiliar de Estacionamento Auxiliar de Estacion…" at bounding box center [395, 205] width 426 height 23
click at [76, 294] on button "Confirmar" at bounding box center [65, 295] width 65 height 23
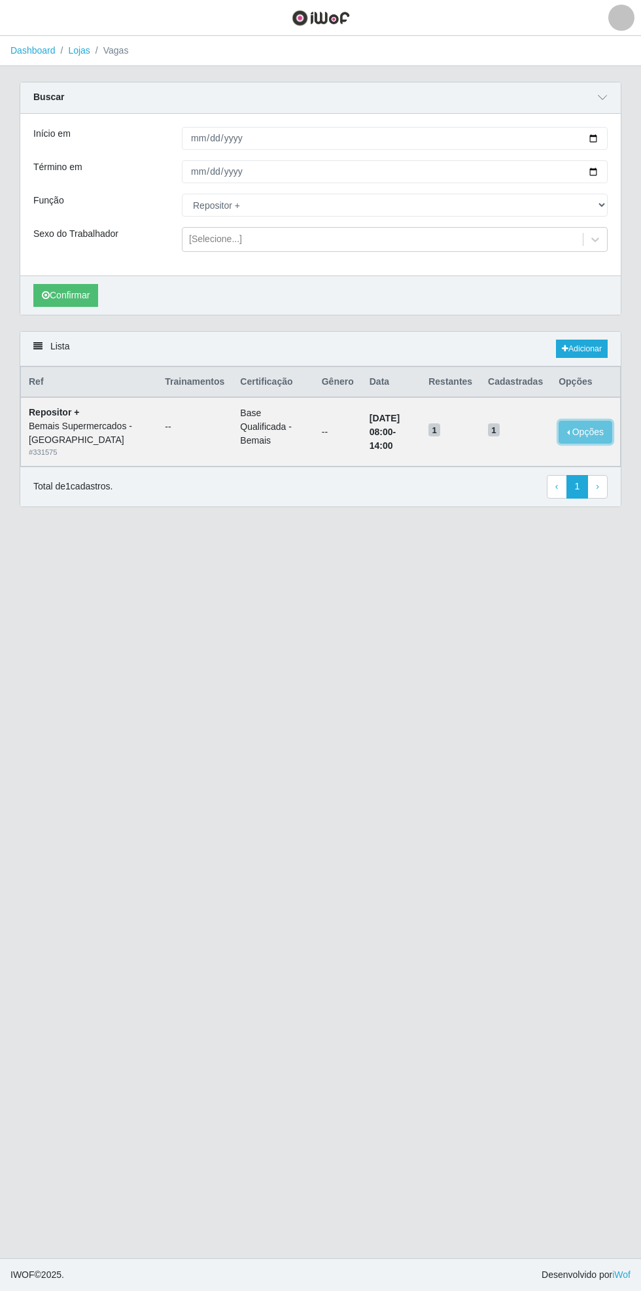
click at [585, 429] on button "Opções" at bounding box center [586, 432] width 54 height 23
click at [508, 452] on div "Deletar" at bounding box center [505, 450] width 77 height 14
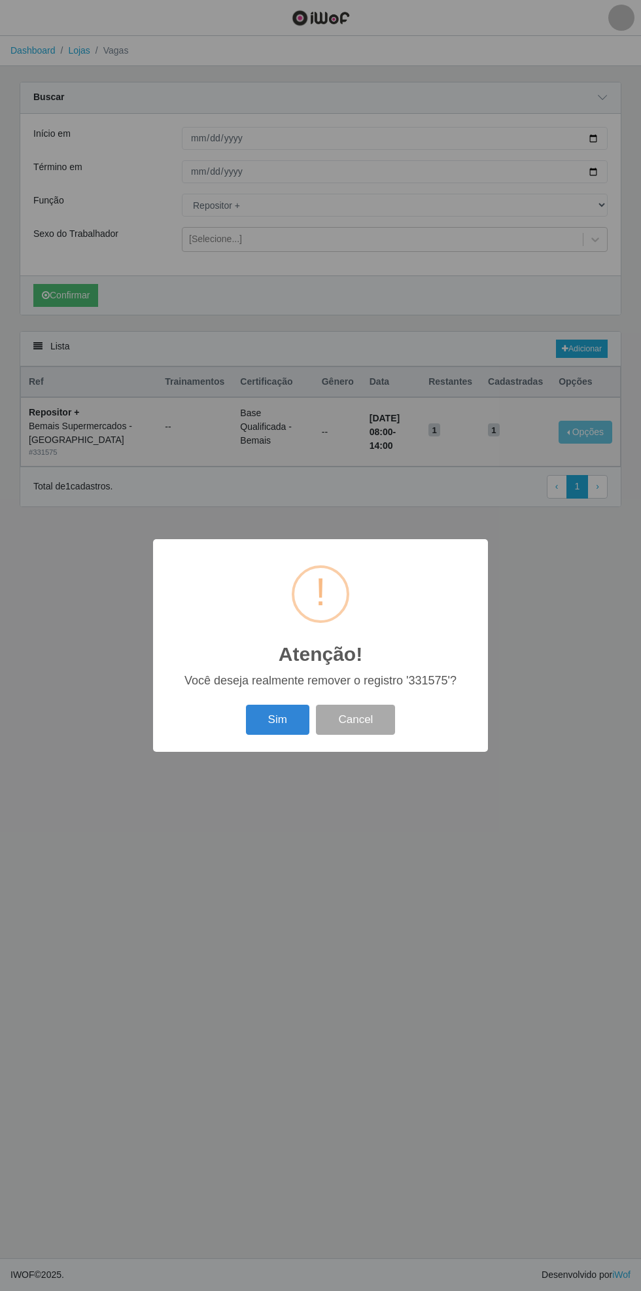
click at [247, 728] on button "Sim" at bounding box center [277, 720] width 63 height 31
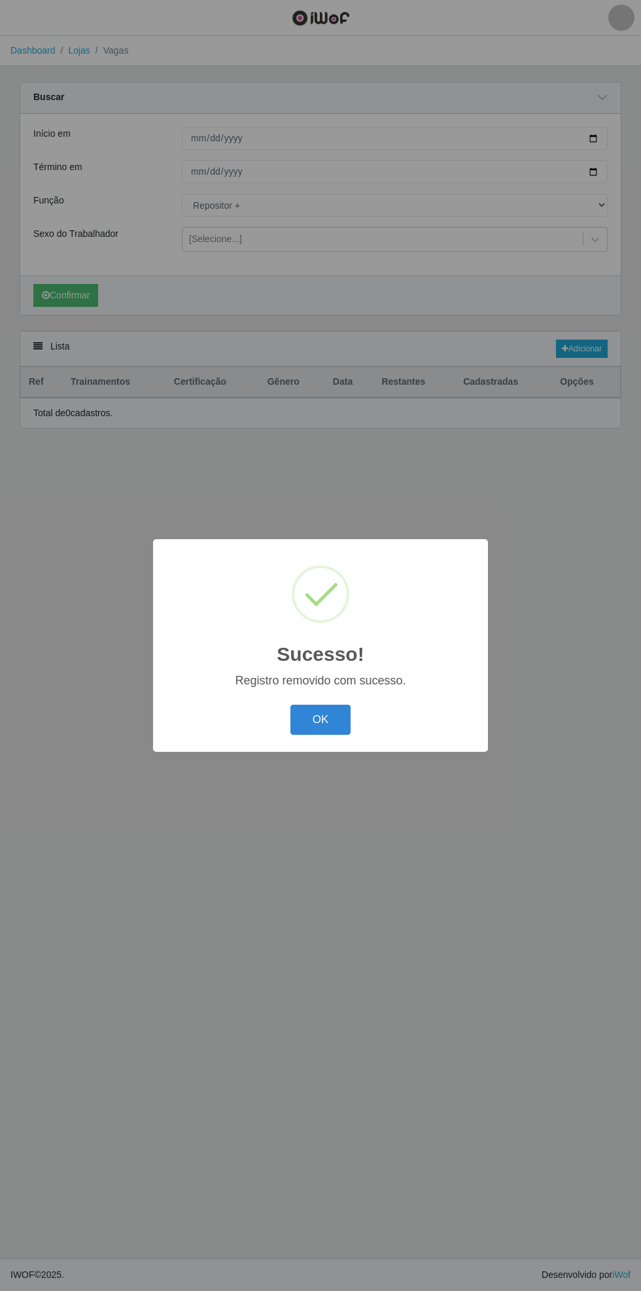
click at [321, 721] on button "OK" at bounding box center [321, 720] width 61 height 31
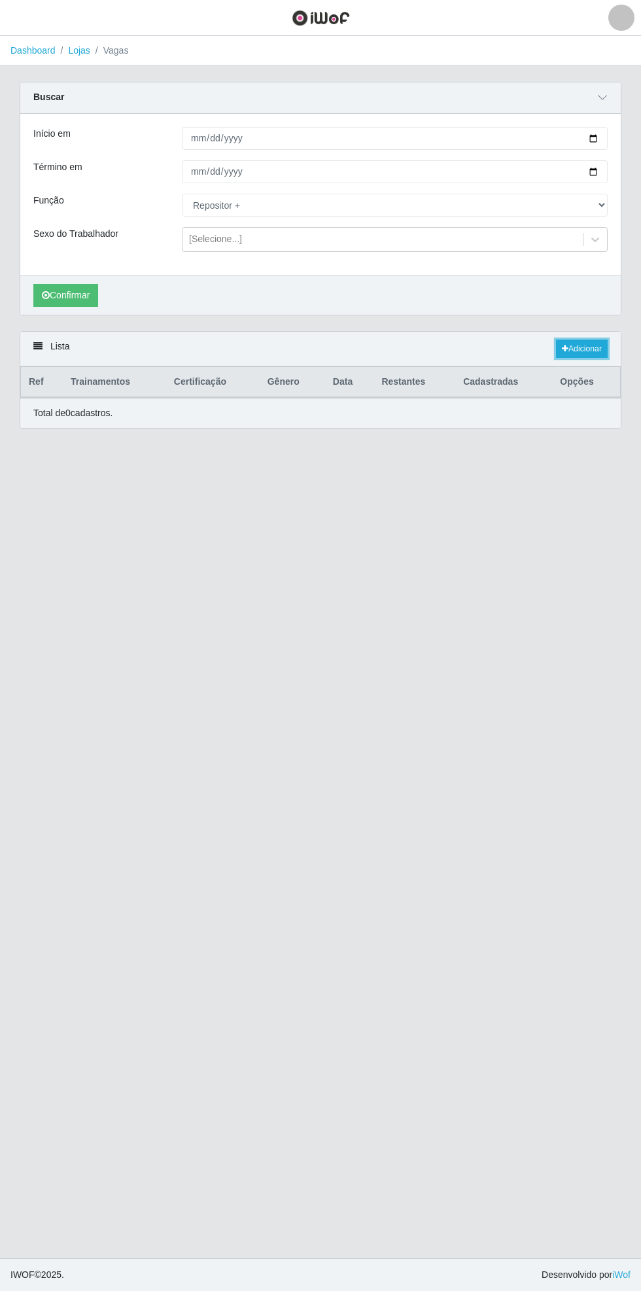
click at [588, 346] on link "Adicionar" at bounding box center [582, 349] width 52 height 18
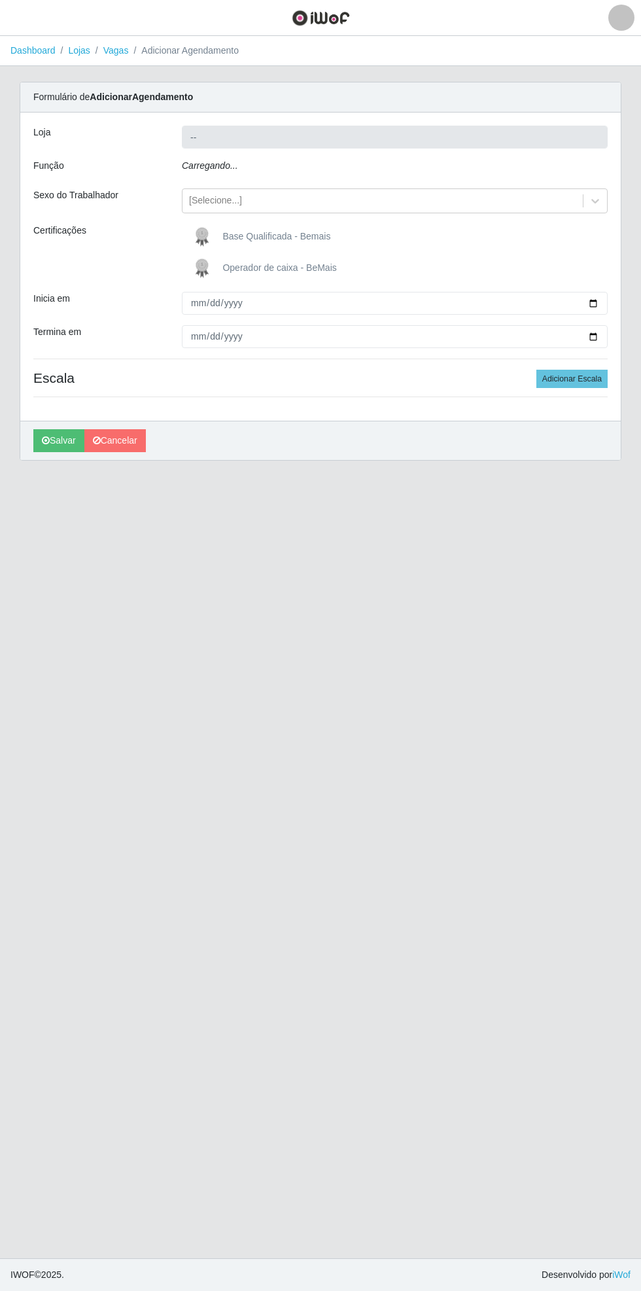
type input "Bemais Supermercados - [GEOGRAPHIC_DATA]"
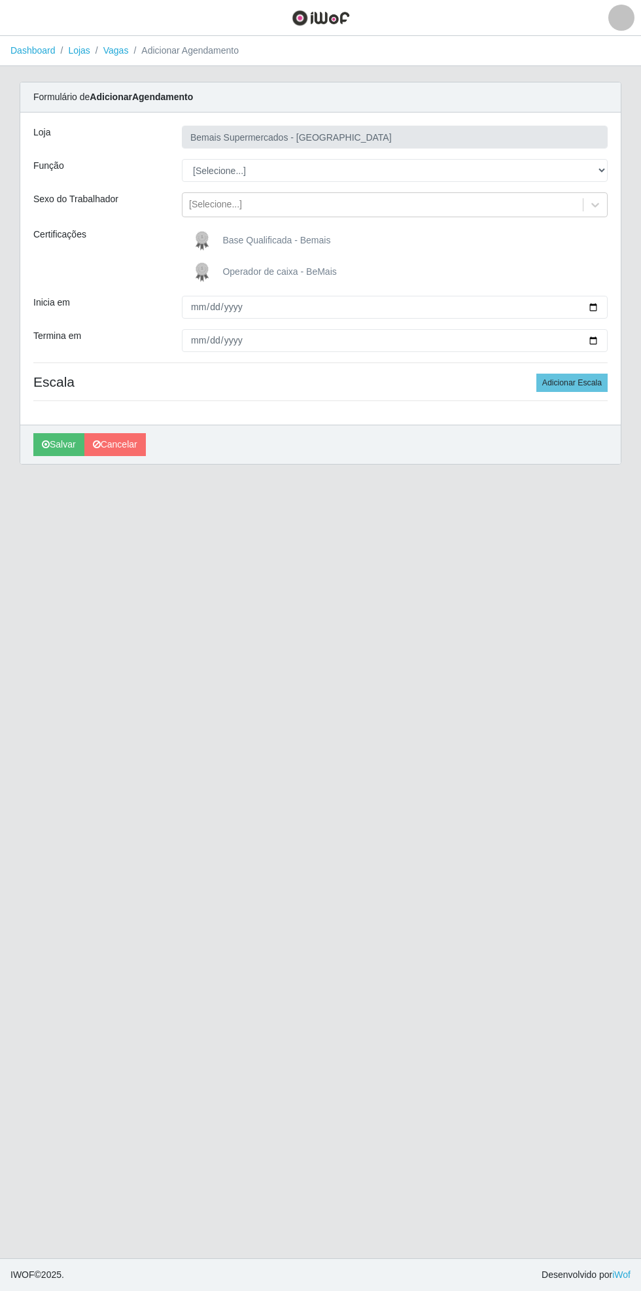
click at [263, 240] on span "Base Qualificada - Bemais" at bounding box center [277, 240] width 108 height 10
click at [0, 0] on input "Base Qualificada - Bemais" at bounding box center [0, 0] width 0 height 0
click at [605, 171] on select "[Selecione...] ASG ASG + ASG ++ Auxiliar de Estacionamento Auxiliar de Estacion…" at bounding box center [395, 170] width 426 height 23
select select "82"
click at [182, 159] on select "[Selecione...] ASG ASG + ASG ++ Auxiliar de Estacionamento Auxiliar de Estacion…" at bounding box center [395, 170] width 426 height 23
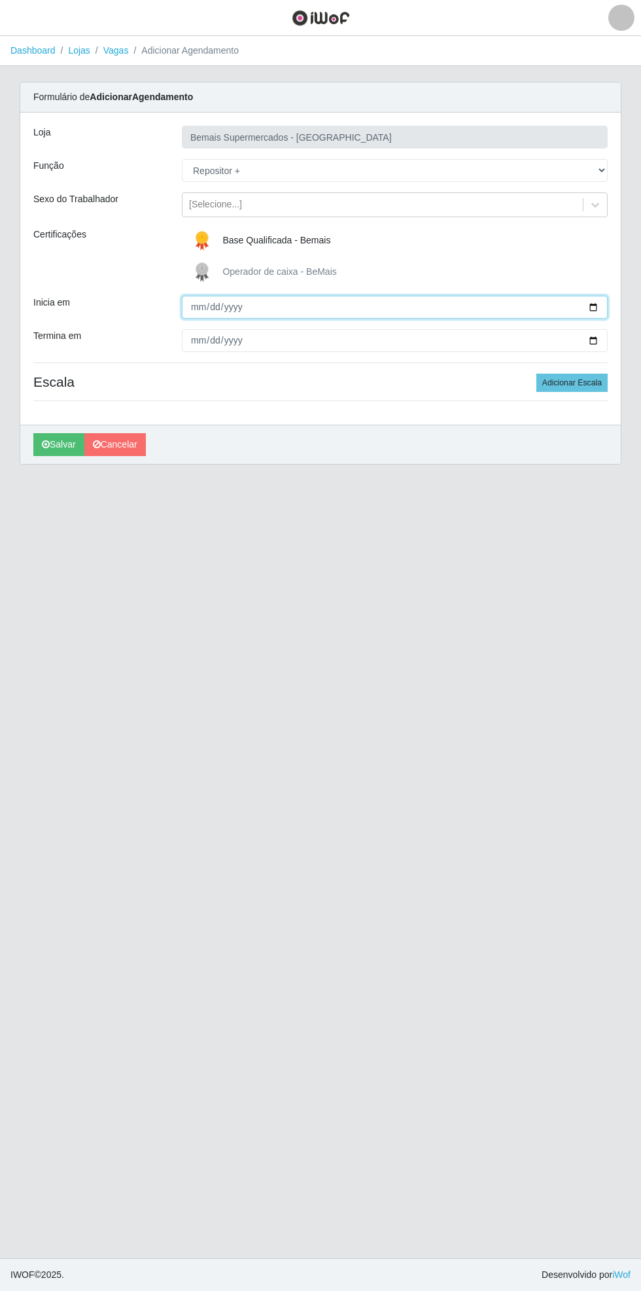
click at [604, 307] on input "Inicia em" at bounding box center [395, 307] width 426 height 23
type input "[DATE]"
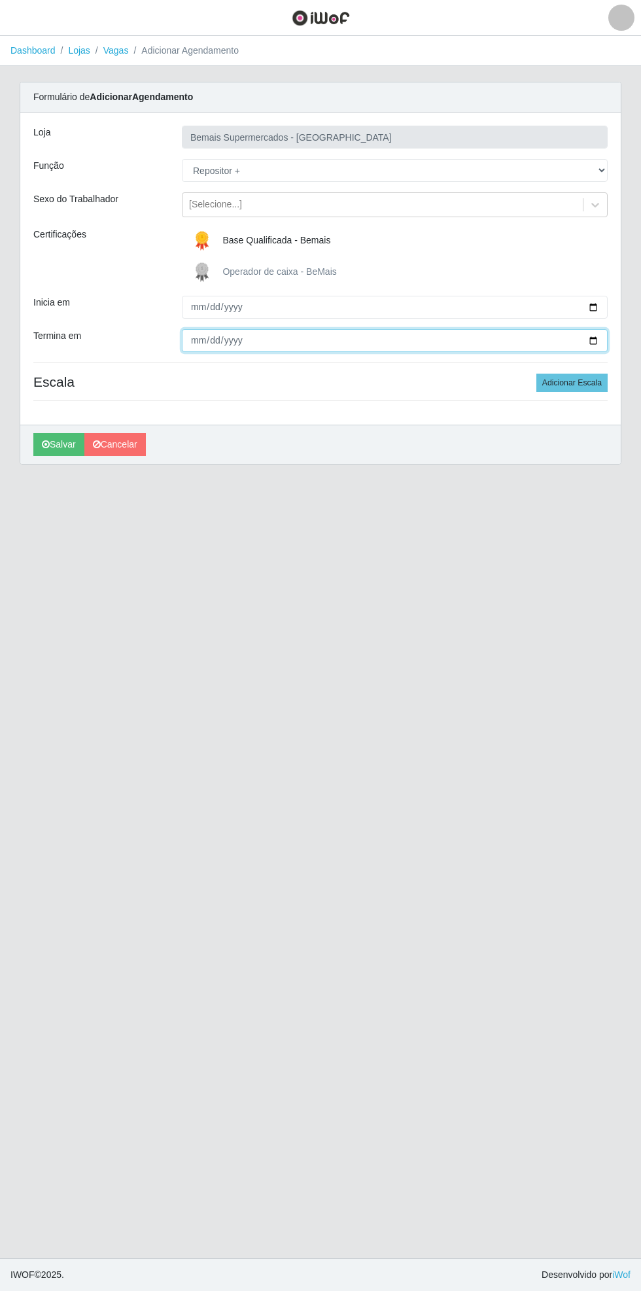
click at [601, 341] on input "Termina em" at bounding box center [395, 340] width 426 height 23
type input "[DATE]"
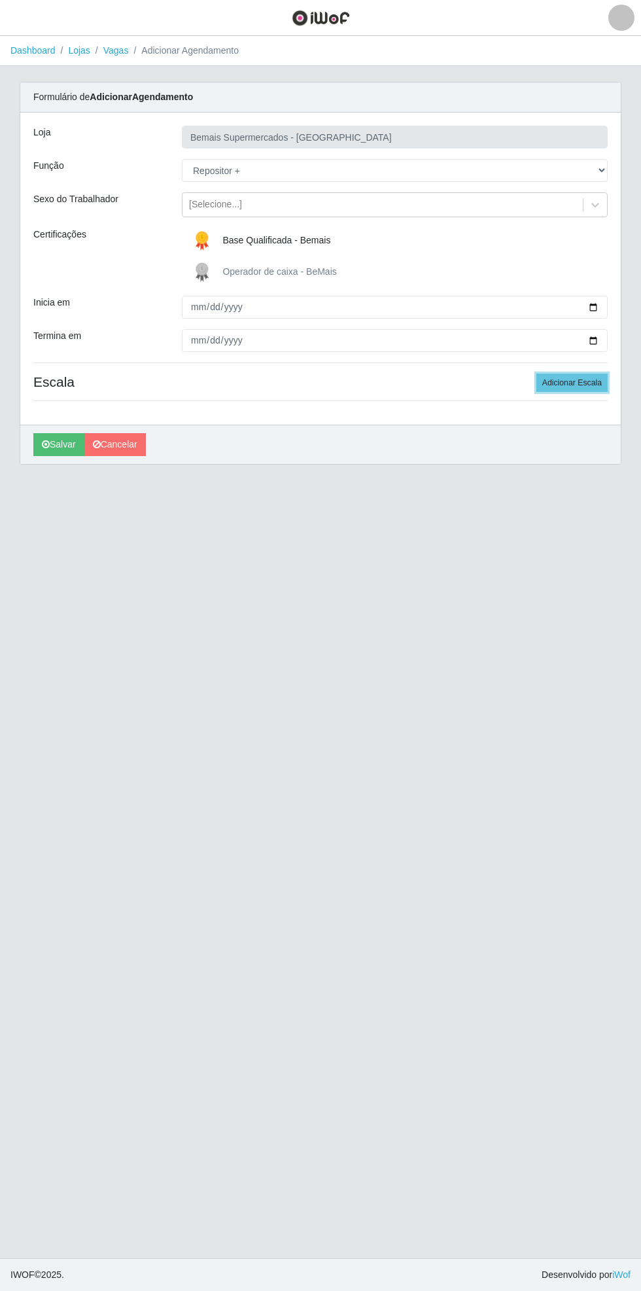
click at [592, 388] on button "Adicionar Escala" at bounding box center [572, 383] width 71 height 18
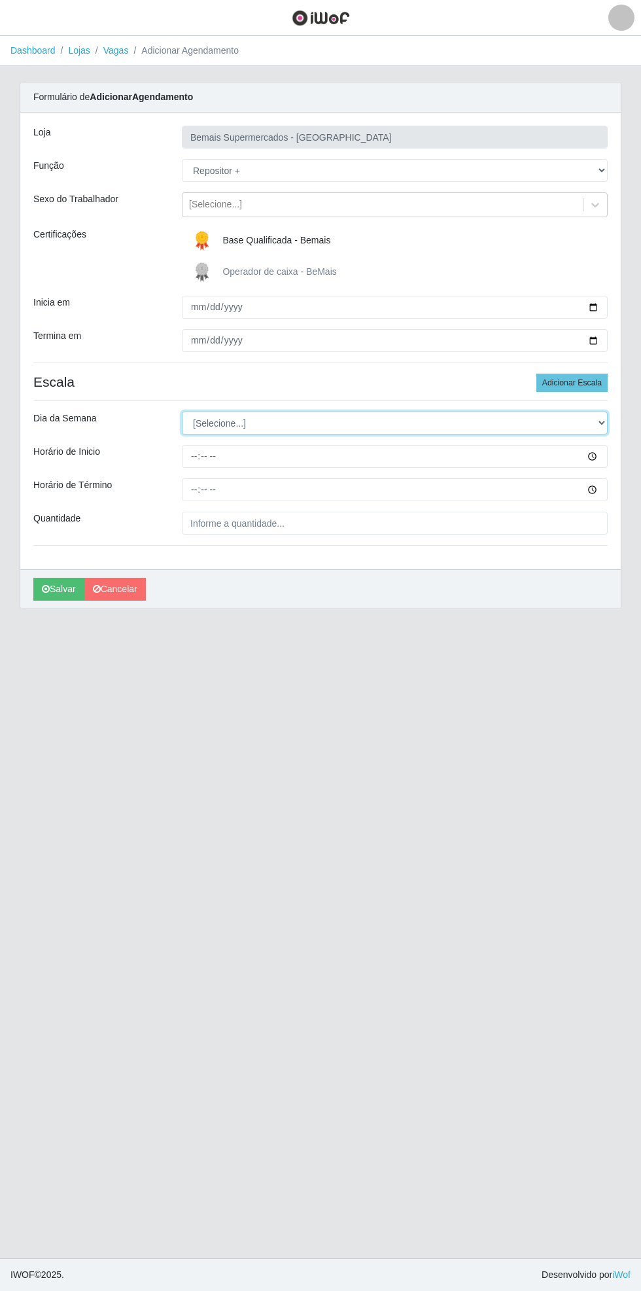
click at [606, 423] on select "[Selecione...] Segunda Terça Quarta Quinta Sexta Sábado Domingo" at bounding box center [395, 423] width 426 height 23
select select "0"
click at [182, 412] on select "[Selecione...] Segunda Terça Quarta Quinta Sexta Sábado Domingo" at bounding box center [395, 423] width 426 height 23
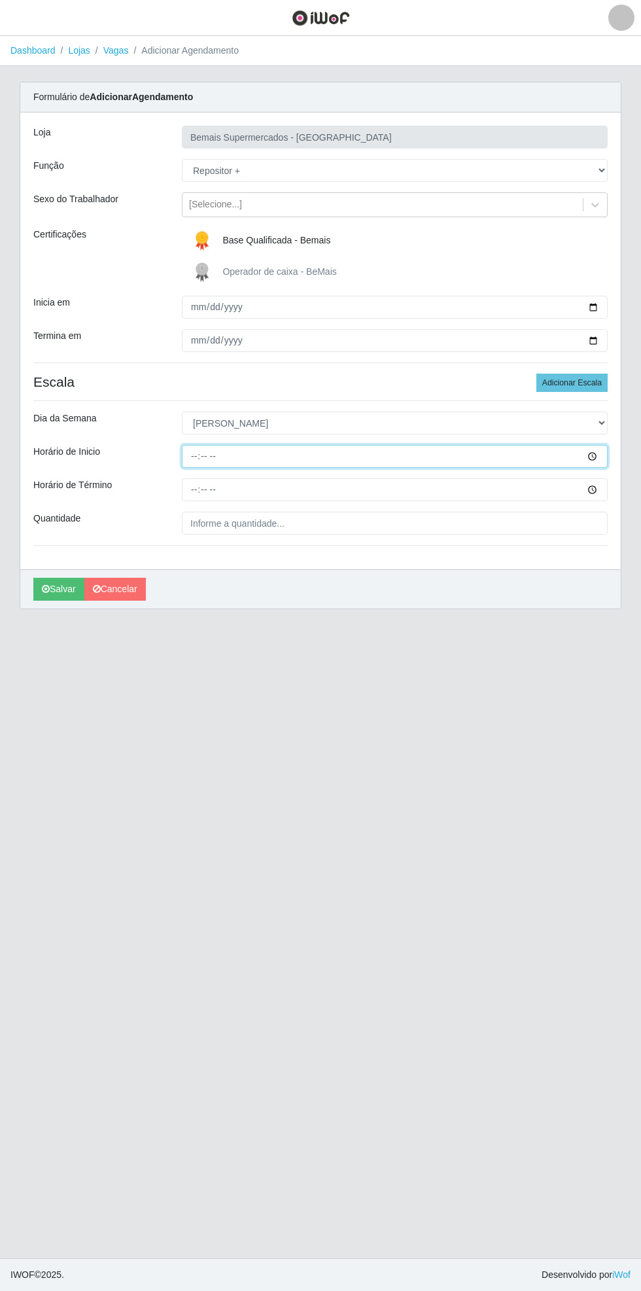
click at [605, 455] on input "Horário de Inicio" at bounding box center [395, 456] width 426 height 23
type input "08:00"
click at [591, 522] on input "Quantidade" at bounding box center [395, 523] width 426 height 23
type input "___"
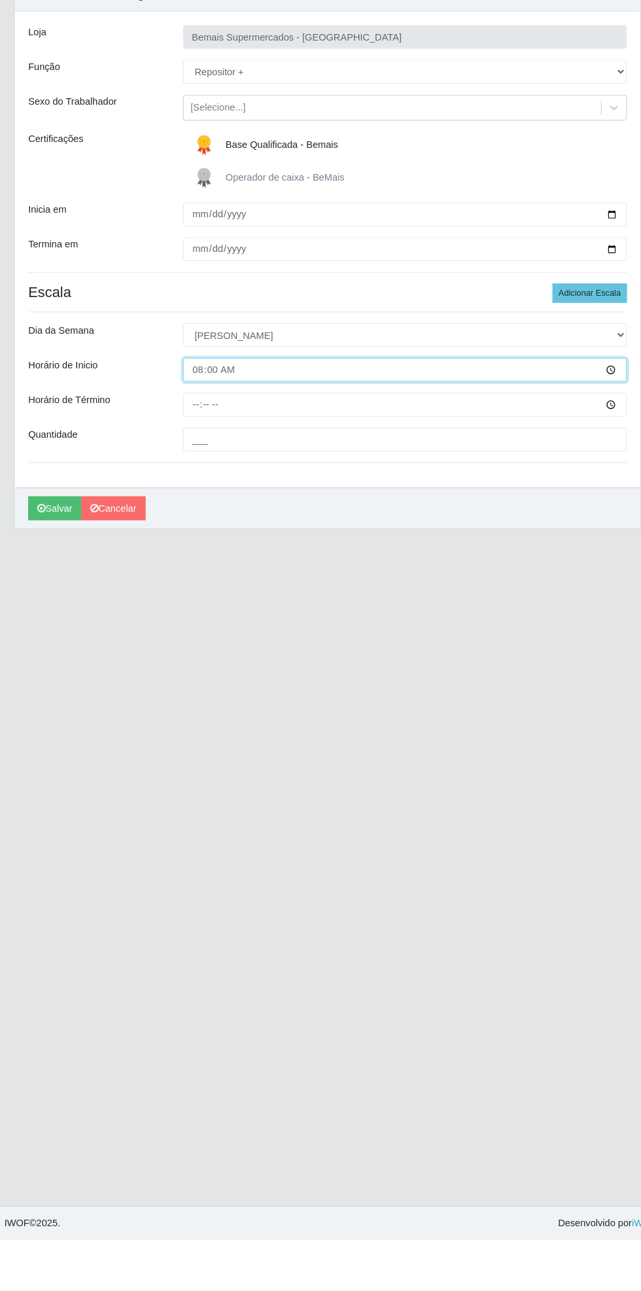
click at [604, 459] on input "08:00" at bounding box center [395, 456] width 426 height 23
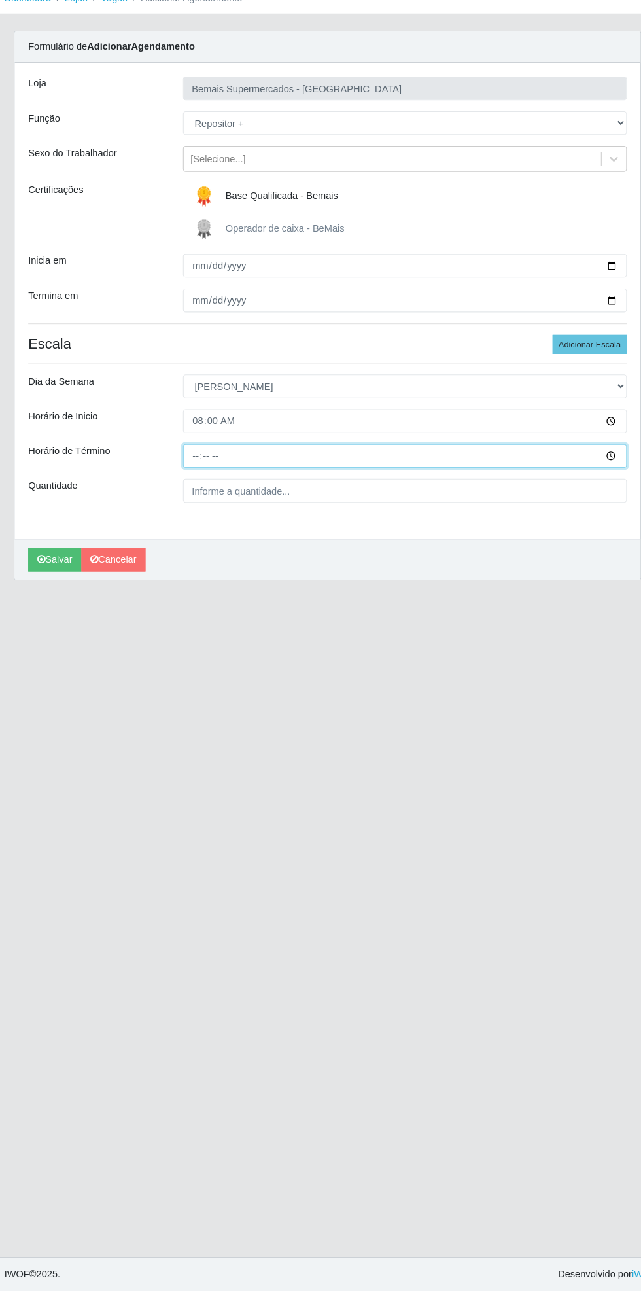
click at [599, 496] on input "Horário de Término" at bounding box center [395, 489] width 426 height 23
type input "14:00"
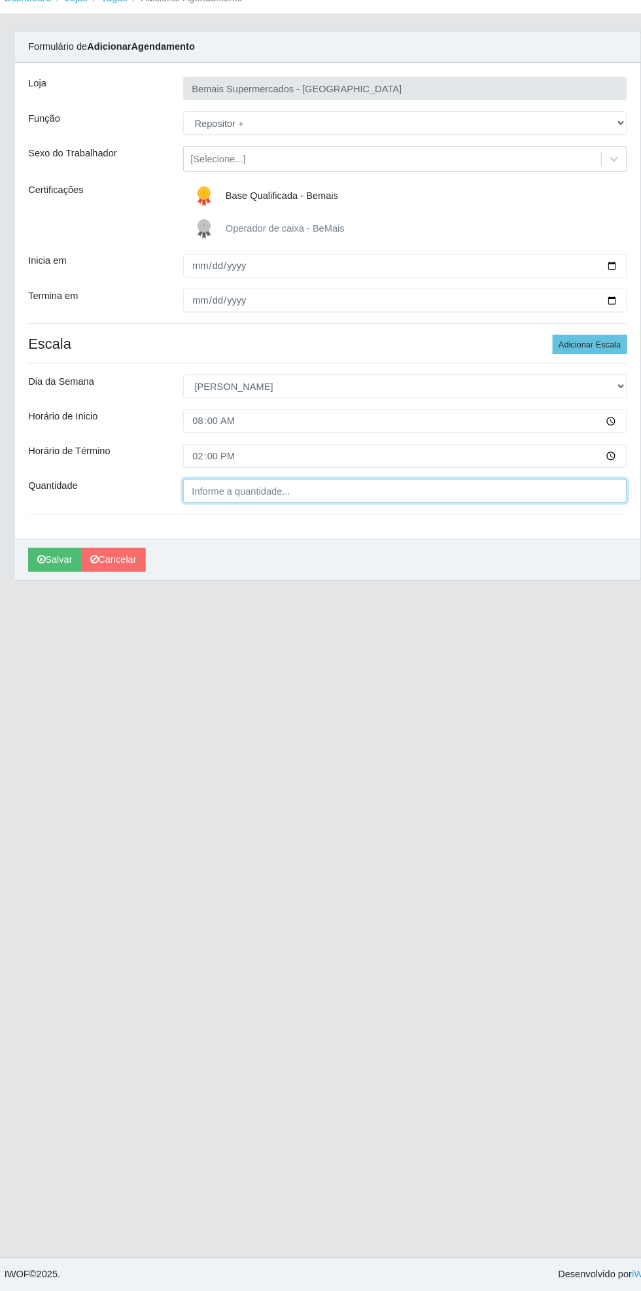
click at [276, 524] on input "Quantidade" at bounding box center [395, 523] width 426 height 23
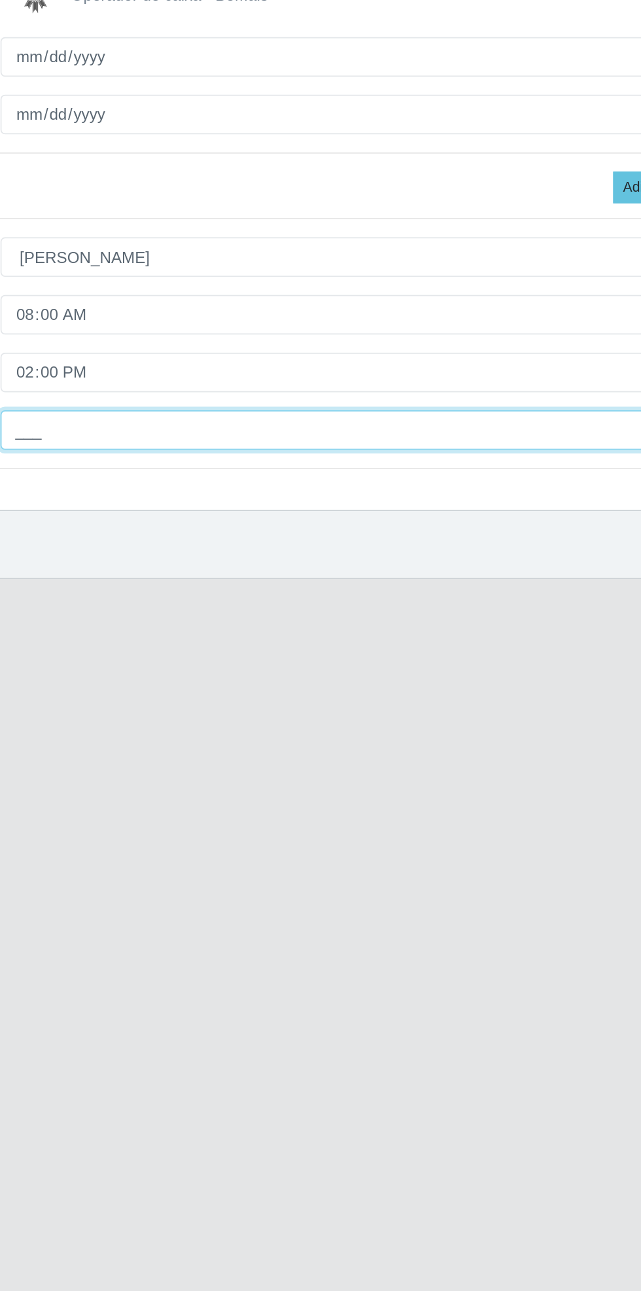
type input "1__"
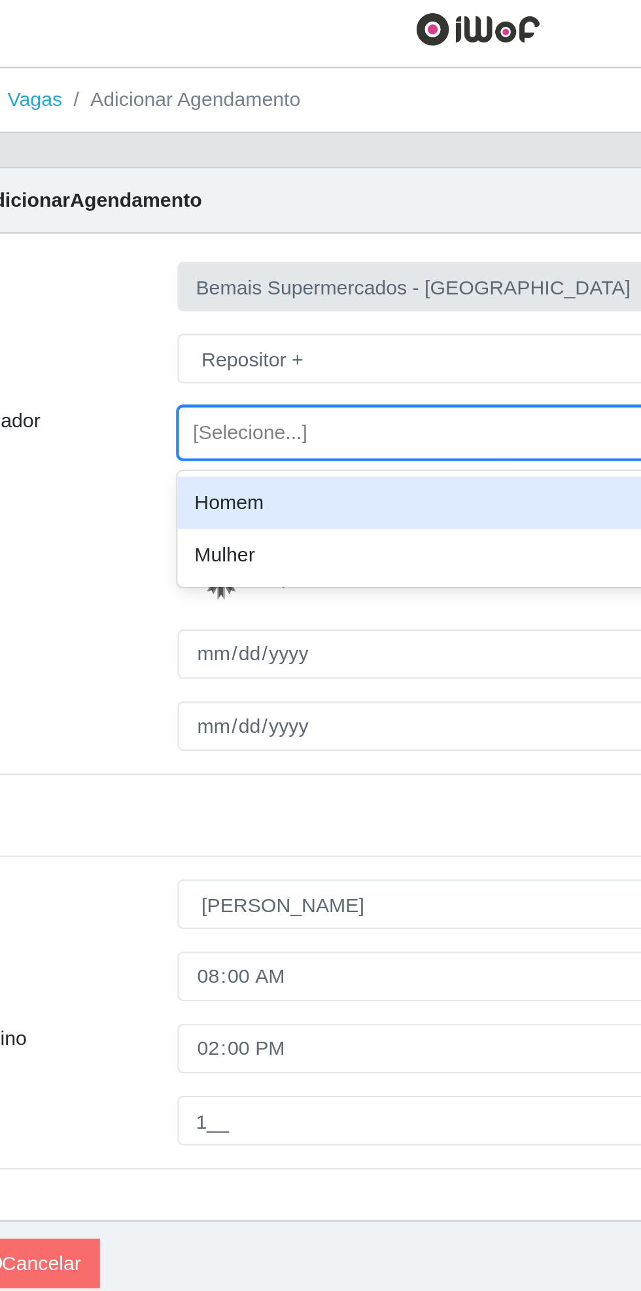
click at [292, 230] on div "Homem" at bounding box center [395, 237] width 426 height 24
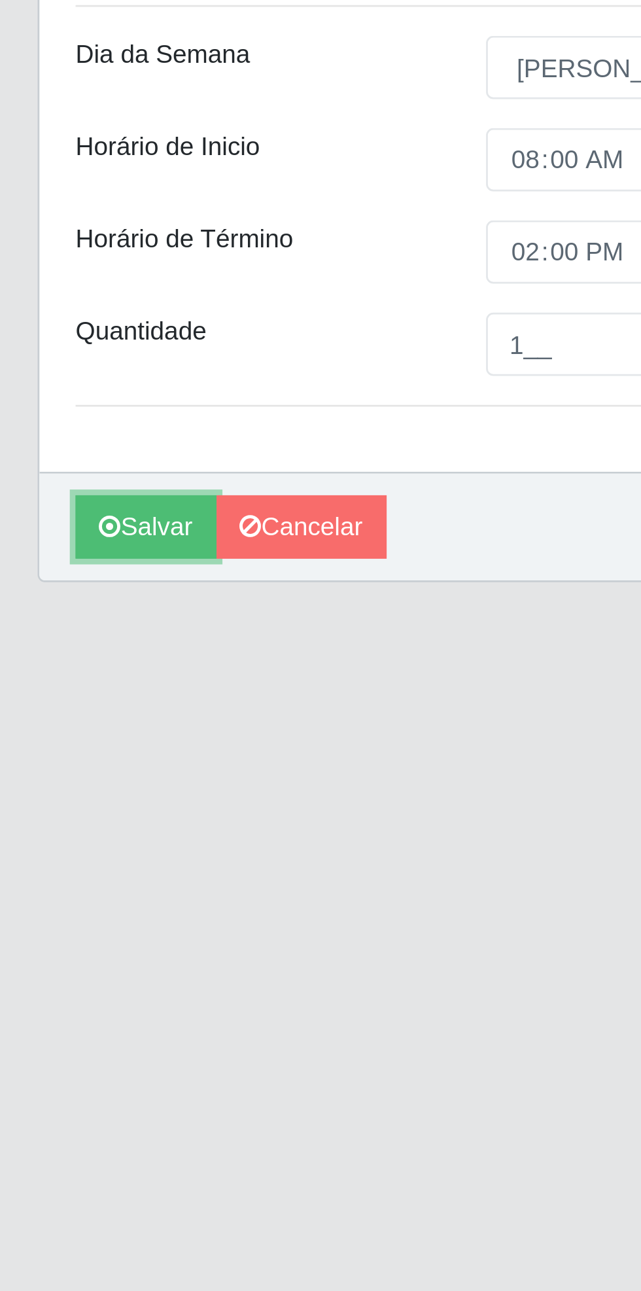
click at [56, 585] on button "Salvar" at bounding box center [58, 589] width 51 height 23
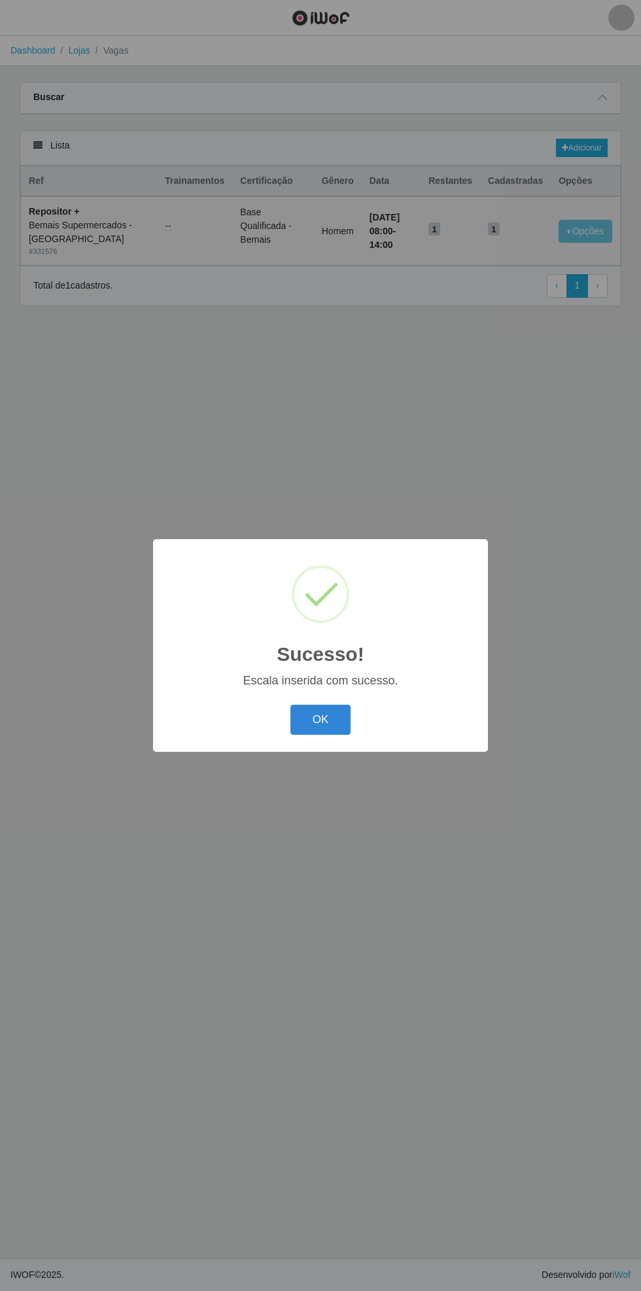
click at [310, 716] on button "OK" at bounding box center [321, 720] width 61 height 31
